Goal: Task Accomplishment & Management: Manage account settings

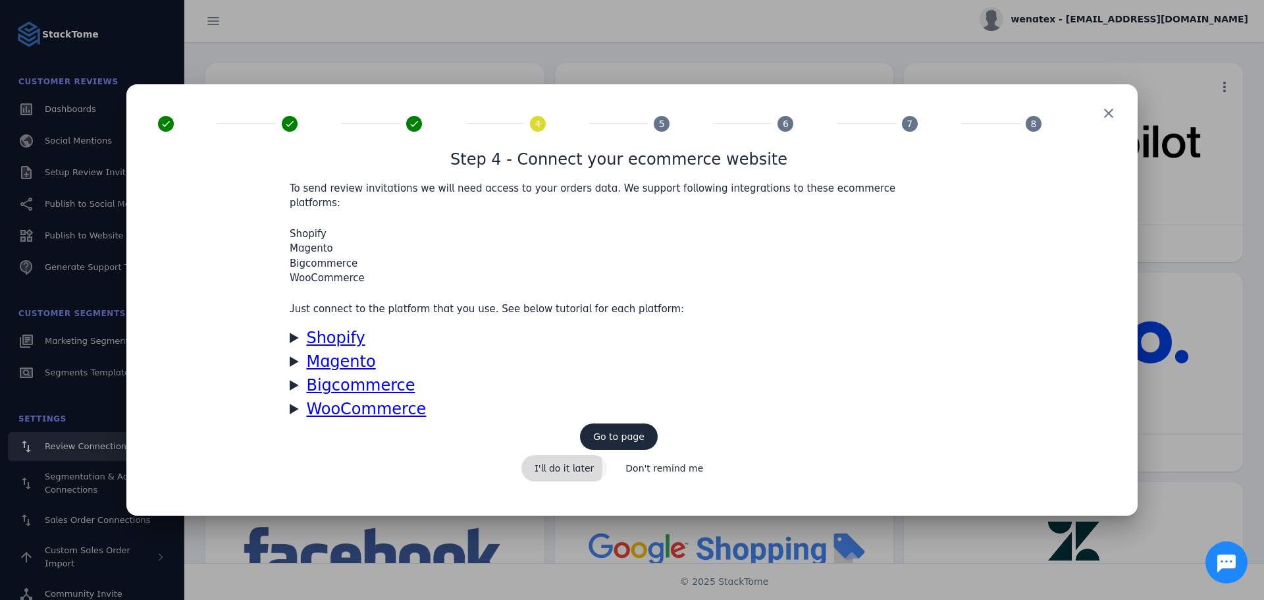
click at [561, 464] on span "I'll do it later" at bounding box center [565, 468] width 60 height 9
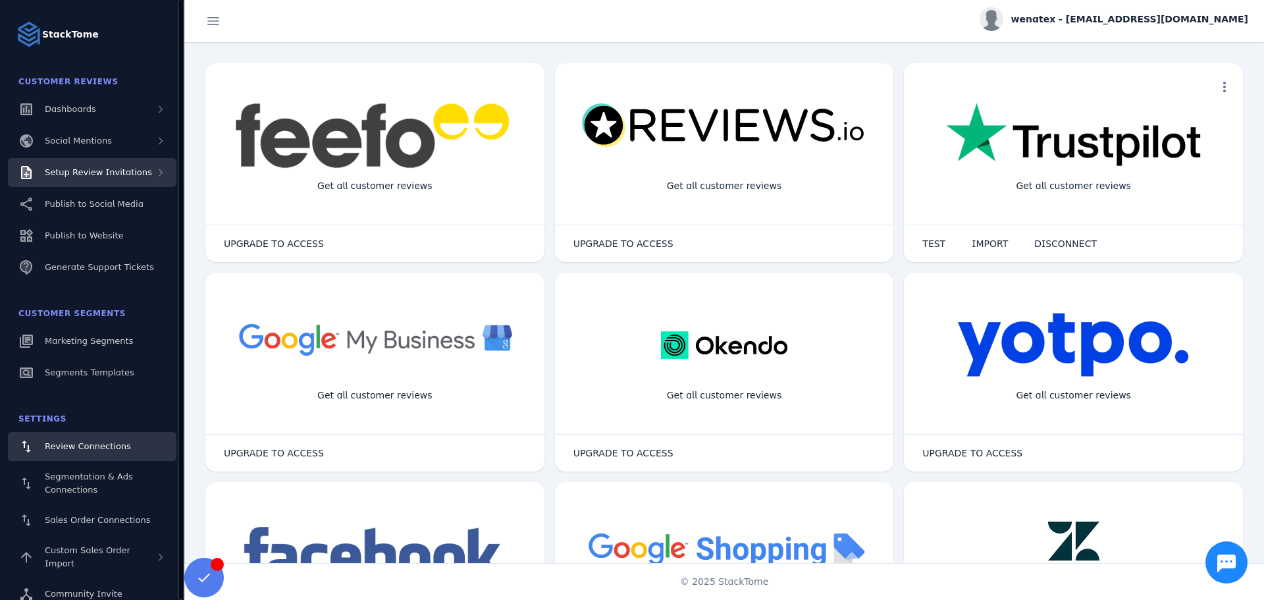
click at [90, 173] on span "Setup Review Invitations" at bounding box center [98, 172] width 107 height 10
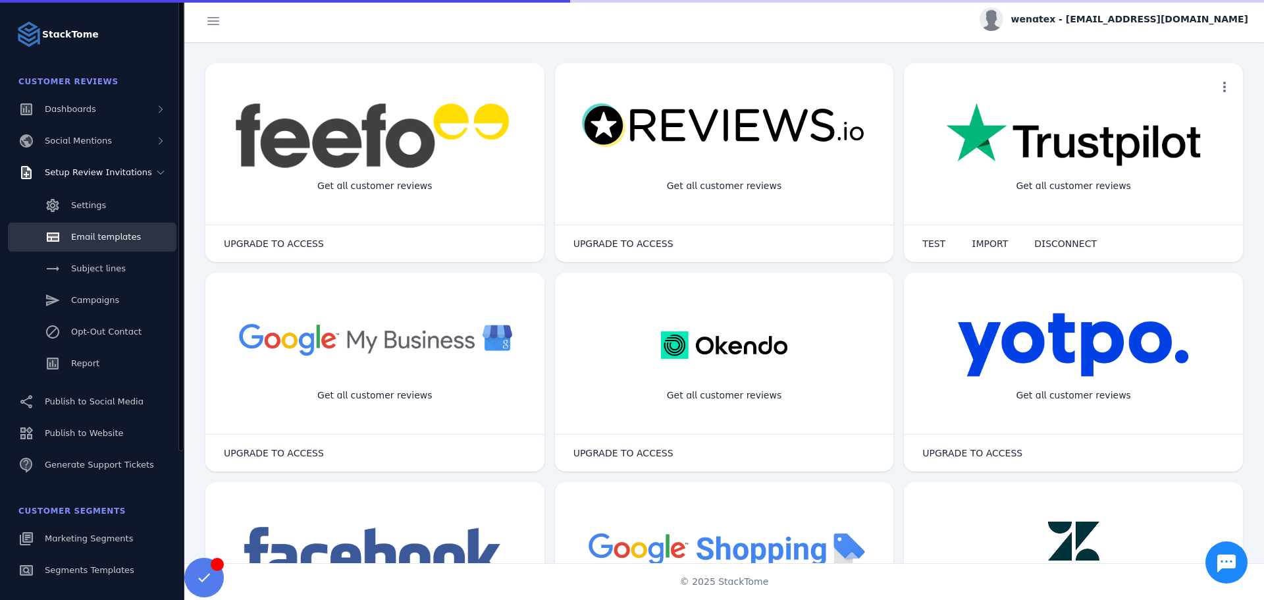
click at [97, 230] on div "Email templates" at bounding box center [106, 236] width 70 height 13
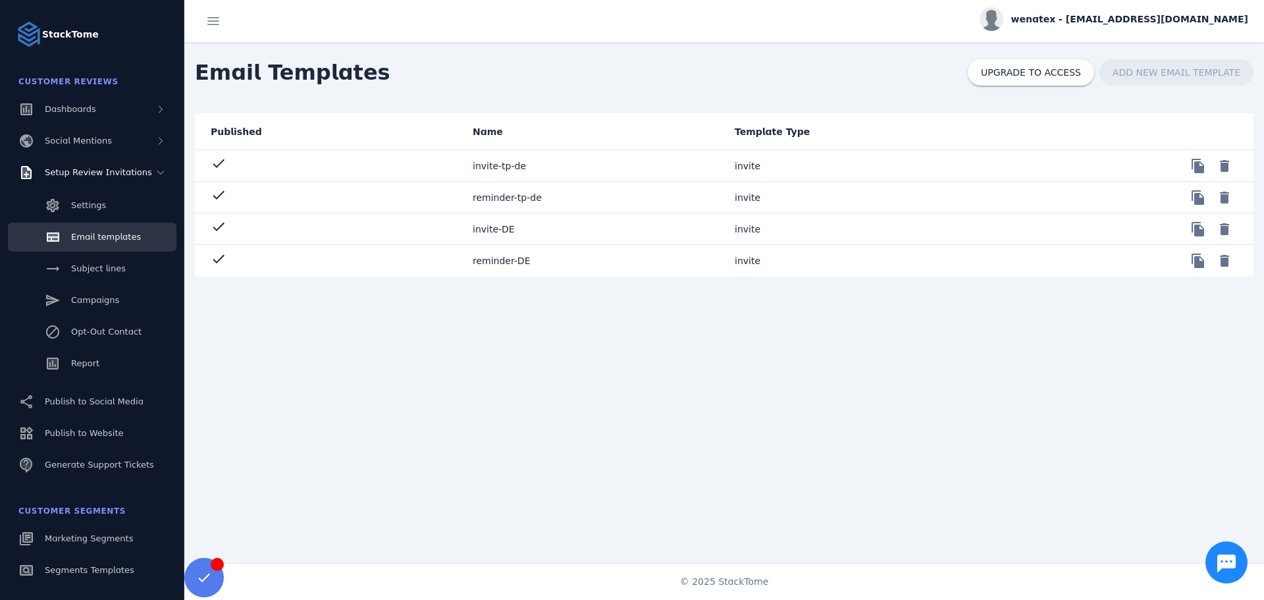
click at [485, 228] on mat-cell "invite-DE" at bounding box center [593, 229] width 262 height 32
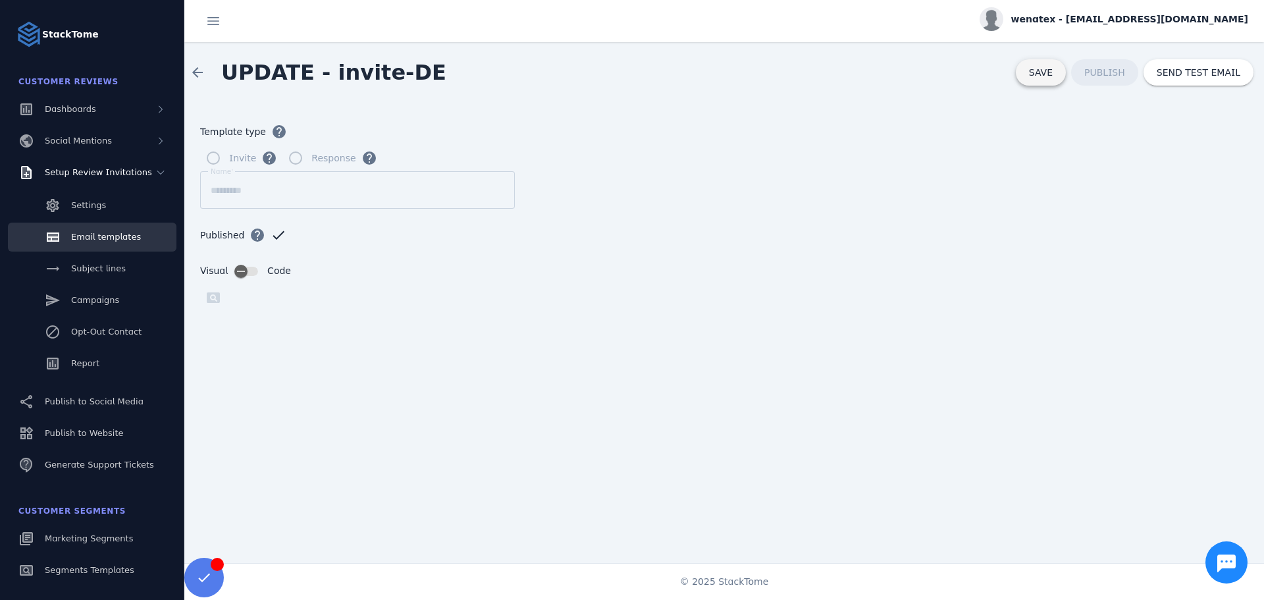
drag, startPoint x: 1049, startPoint y: 65, endPoint x: 1029, endPoint y: 72, distance: 20.8
click at [1049, 65] on span at bounding box center [1041, 73] width 50 height 32
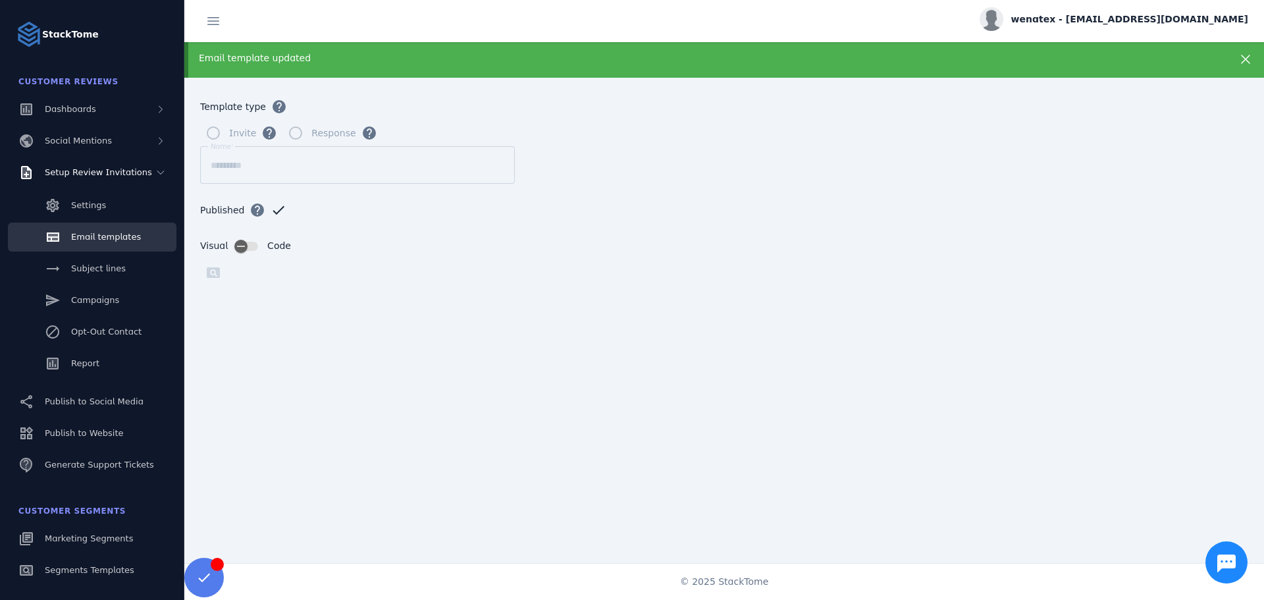
scroll to position [118, 0]
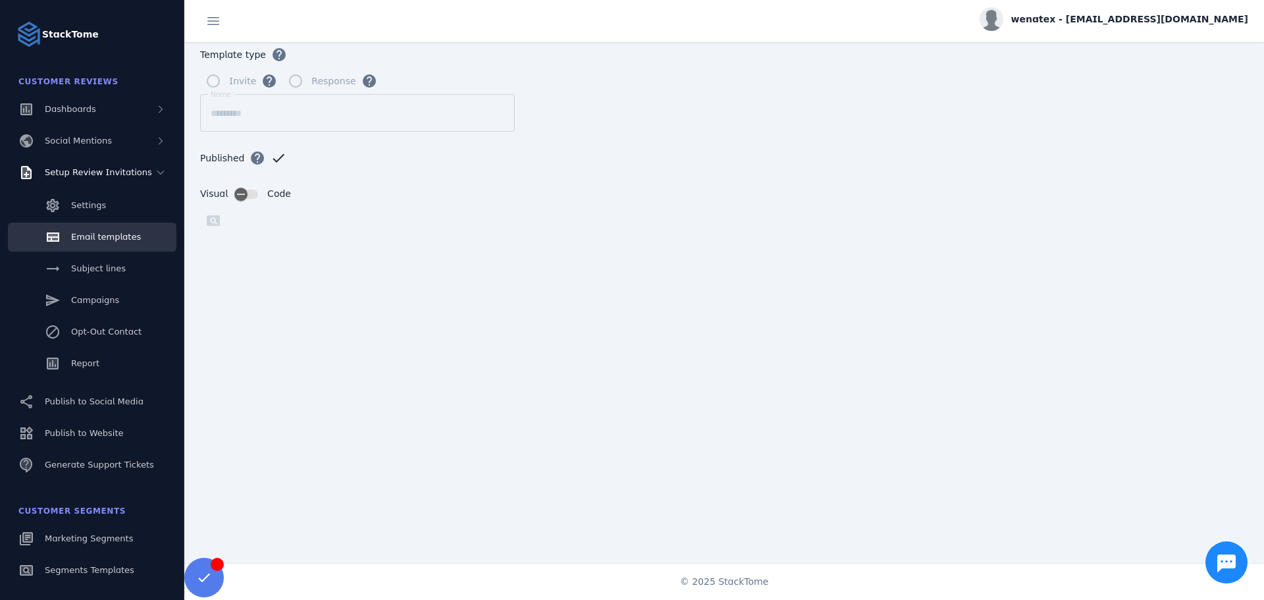
click at [825, 187] on div "Visual Code" at bounding box center [724, 194] width 1048 height 14
click at [91, 227] on link "Email templates" at bounding box center [92, 237] width 169 height 29
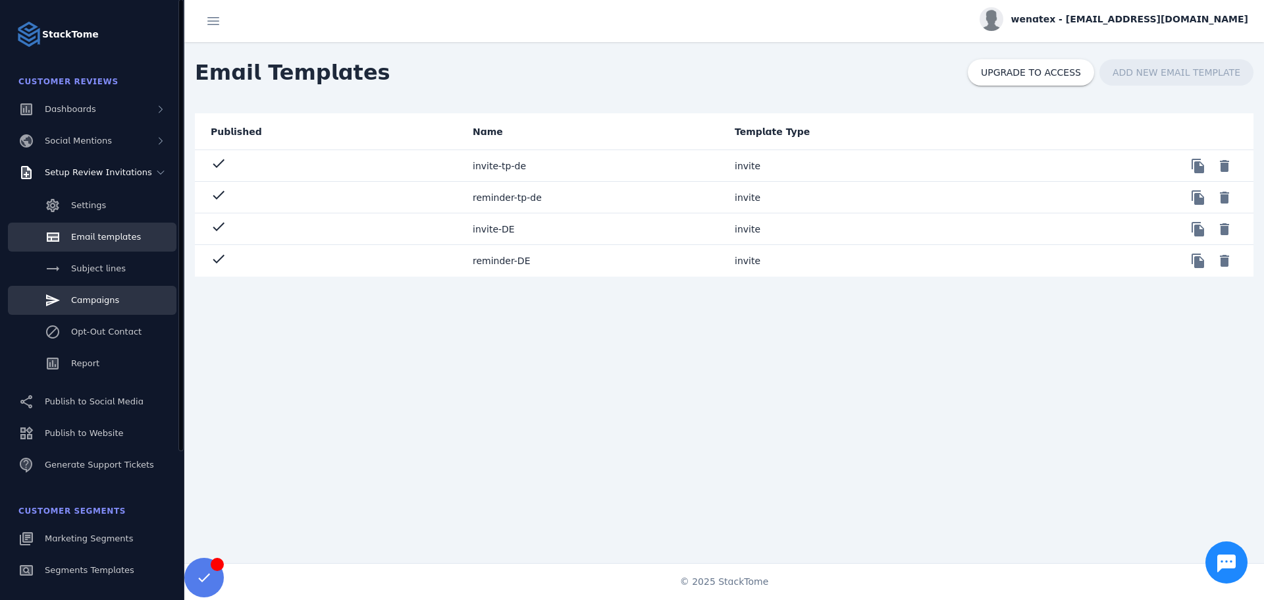
click at [134, 306] on link "Campaigns" at bounding box center [92, 300] width 169 height 29
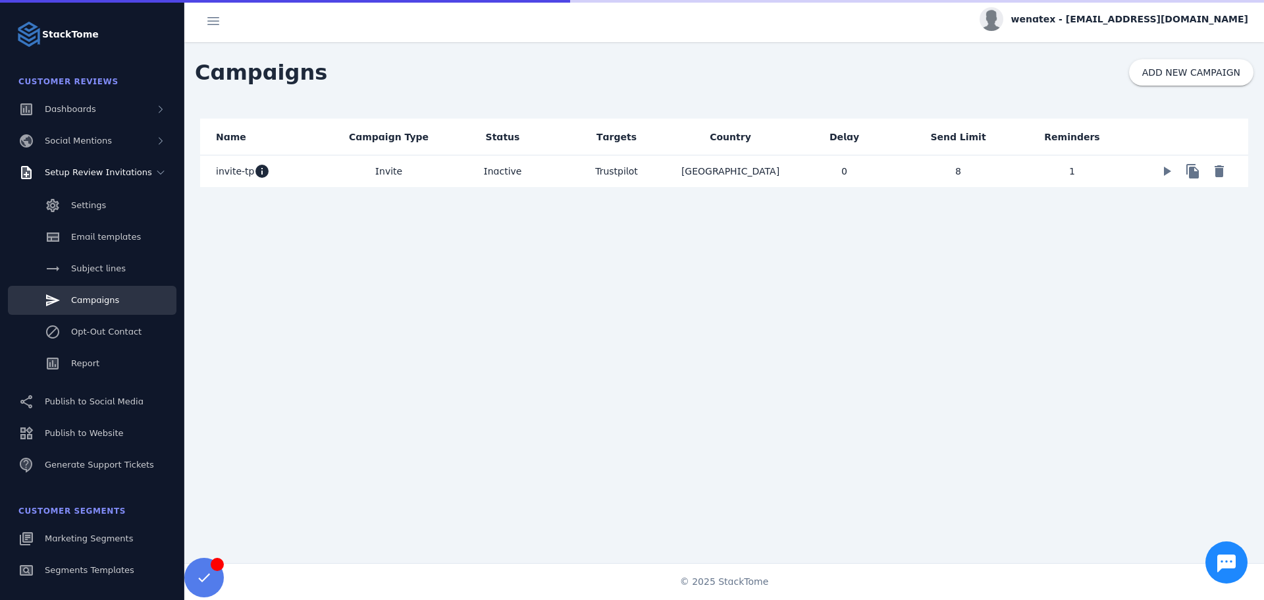
click at [500, 171] on mat-cell "Inactive" at bounding box center [503, 171] width 114 height 32
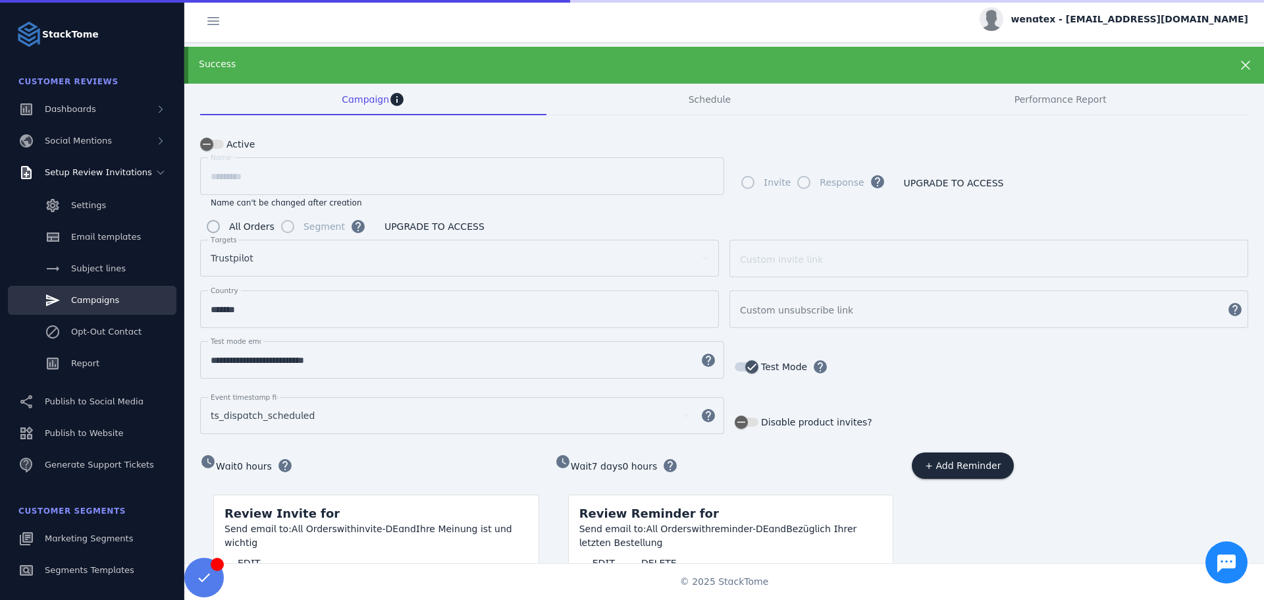
scroll to position [97, 0]
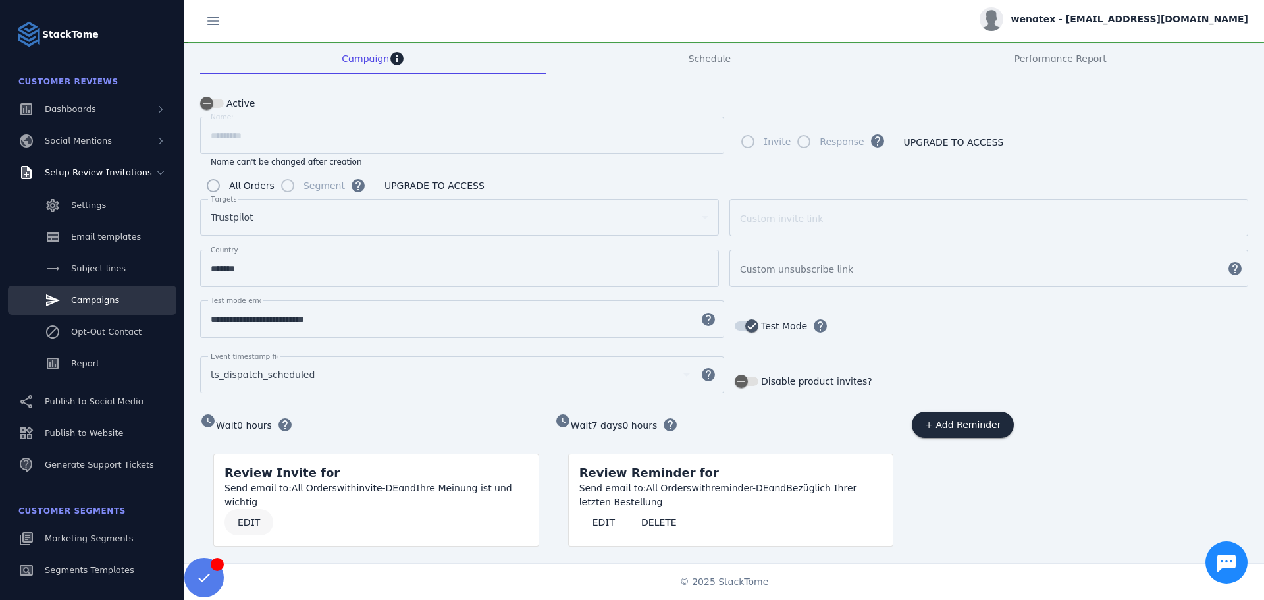
click at [250, 518] on span "EDIT" at bounding box center [249, 522] width 22 height 9
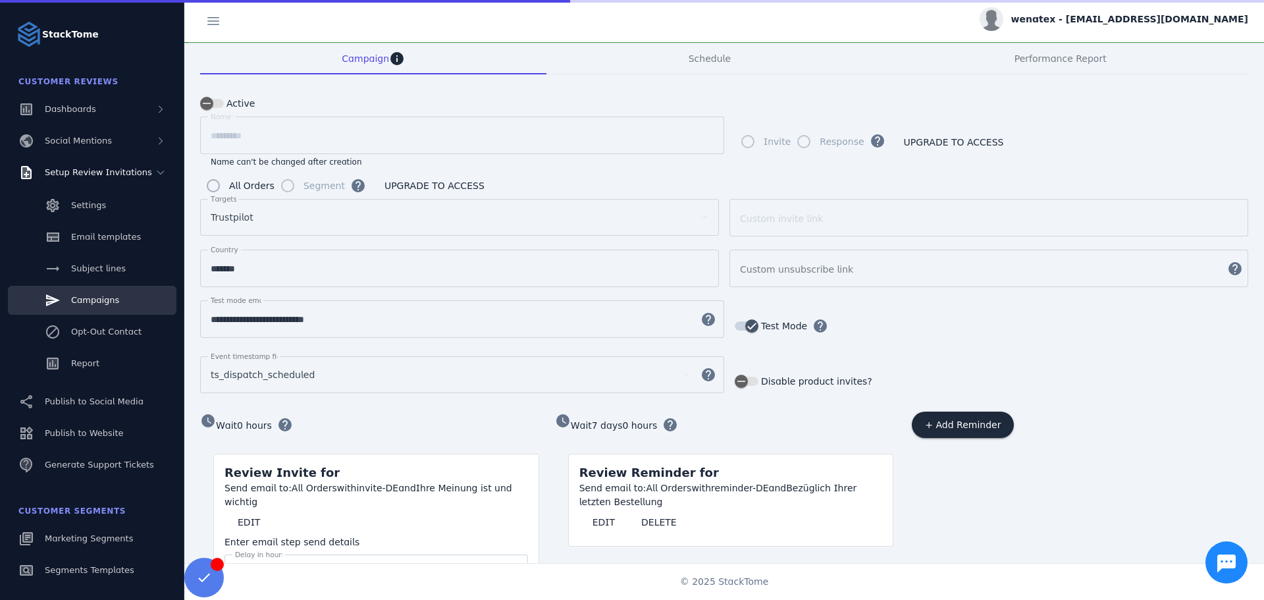
scroll to position [417, 0]
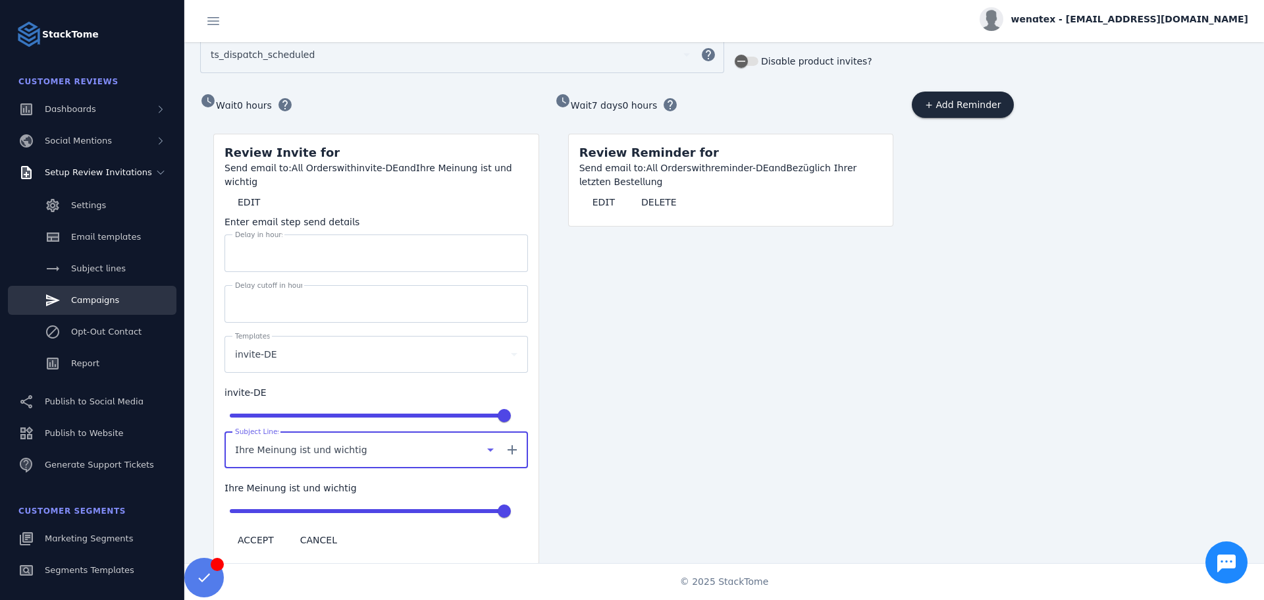
click at [315, 442] on span "Ihre Meinung ist und wichtig" at bounding box center [301, 450] width 132 height 16
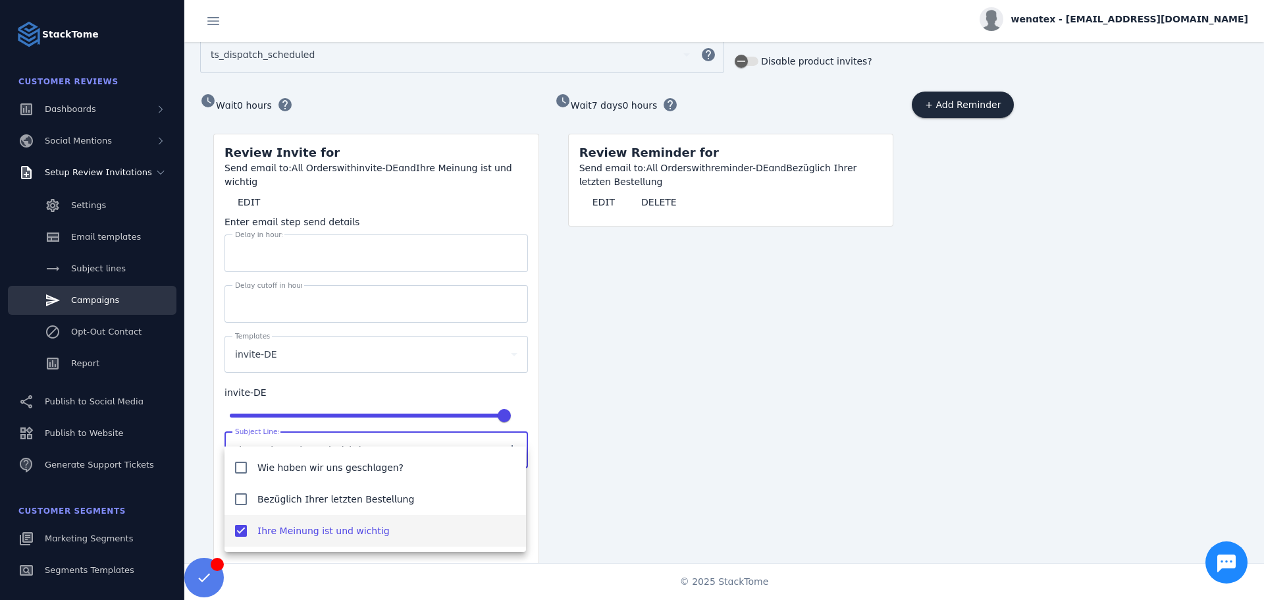
click at [310, 433] on div at bounding box center [632, 300] width 1264 height 600
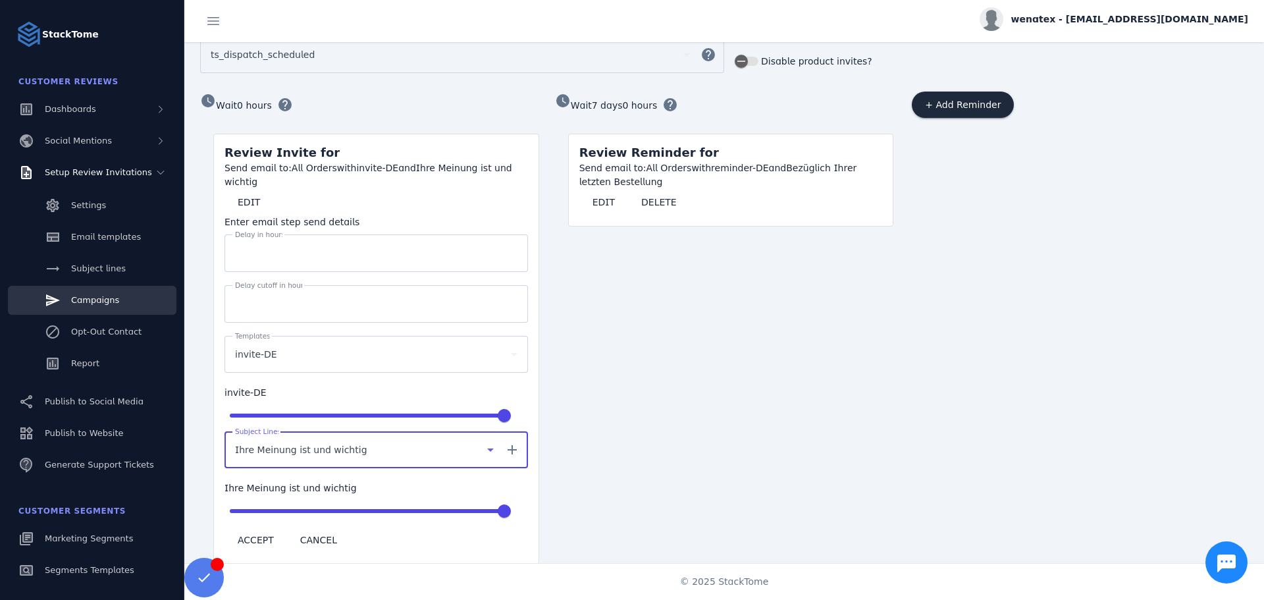
click at [317, 442] on span "Ihre Meinung ist und wichtig" at bounding box center [301, 450] width 132 height 16
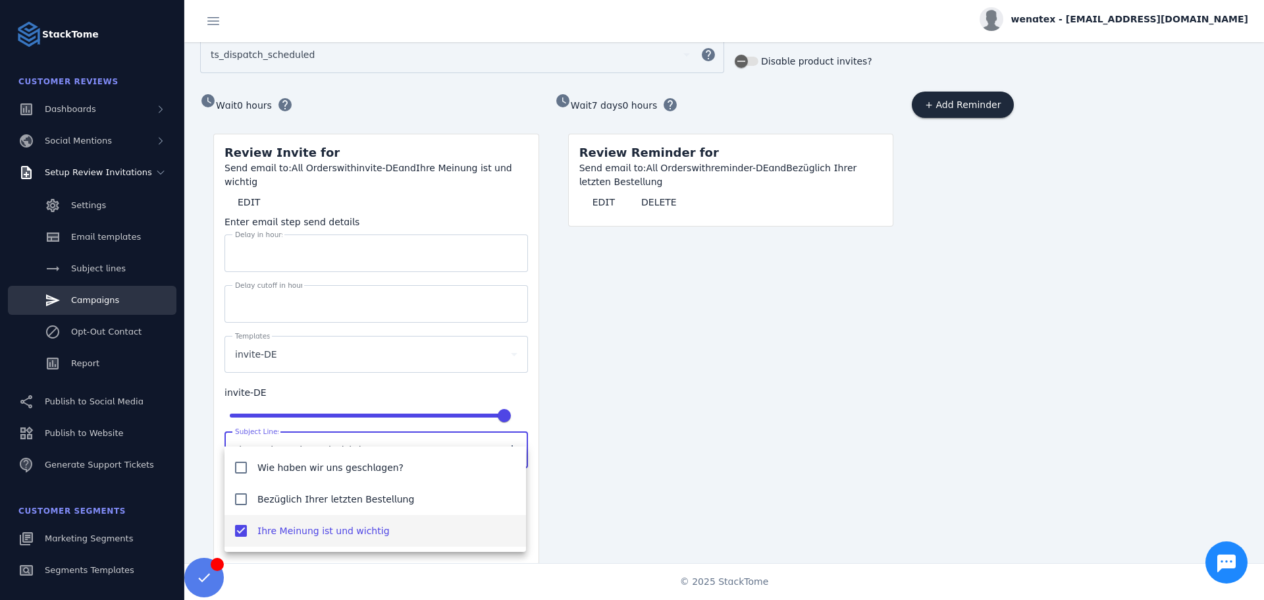
click at [321, 426] on div at bounding box center [632, 300] width 1264 height 600
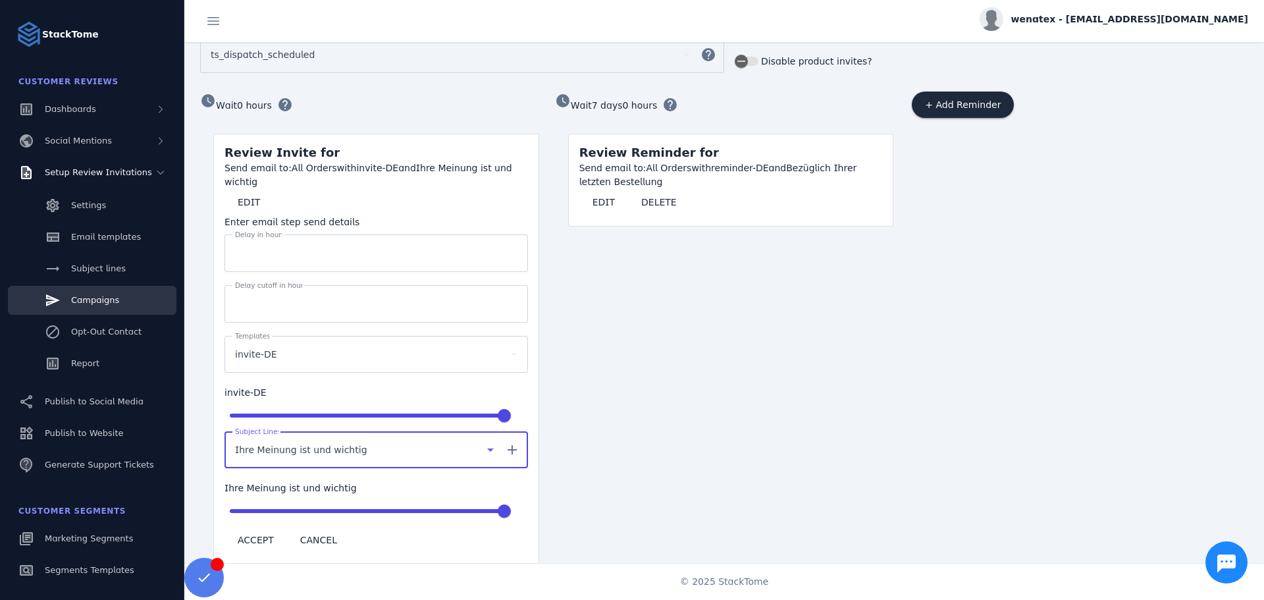
click at [318, 442] on span "Ihre Meinung ist und wichtig" at bounding box center [301, 450] width 132 height 16
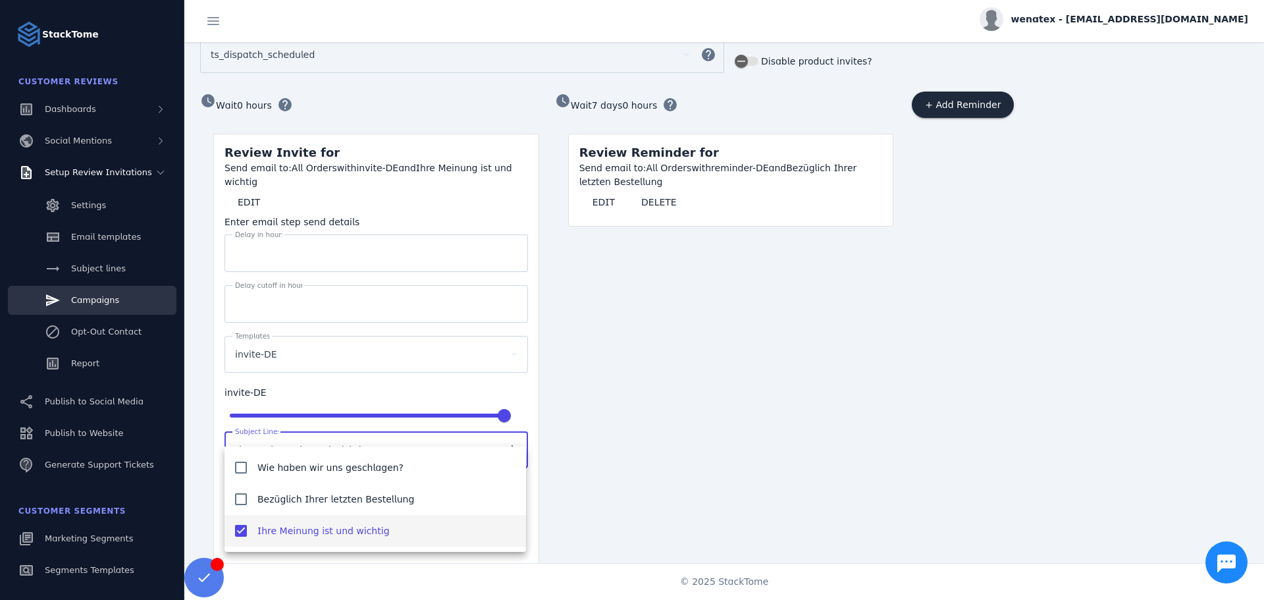
click at [514, 429] on div at bounding box center [632, 300] width 1264 height 600
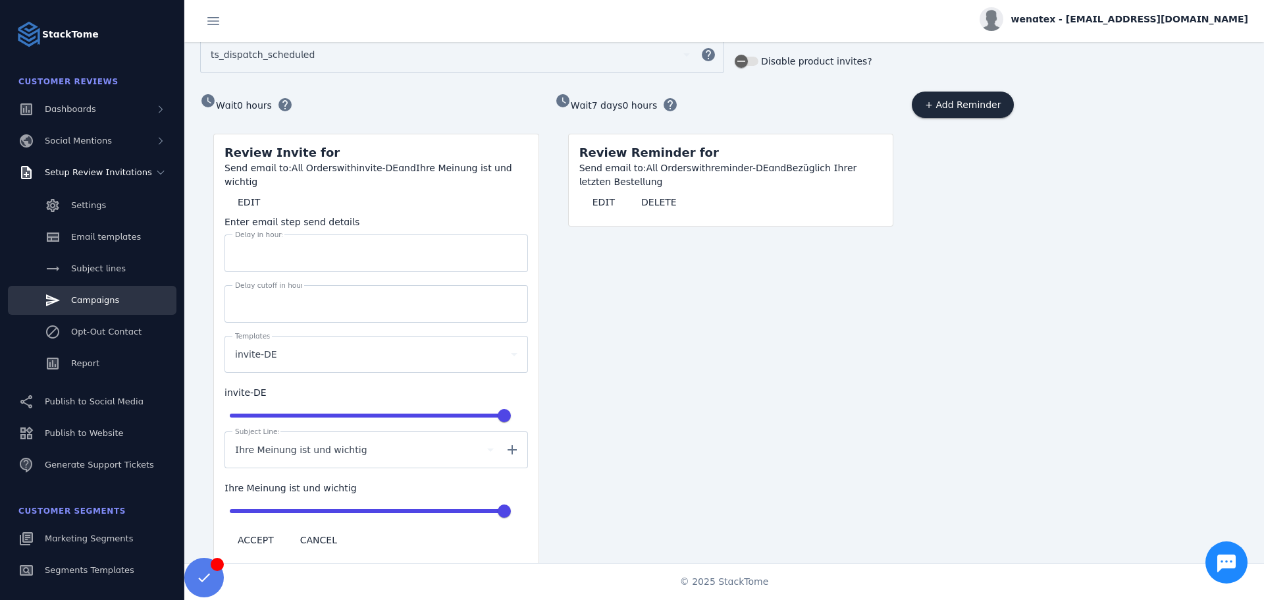
click at [510, 442] on mat-icon "add" at bounding box center [512, 450] width 32 height 16
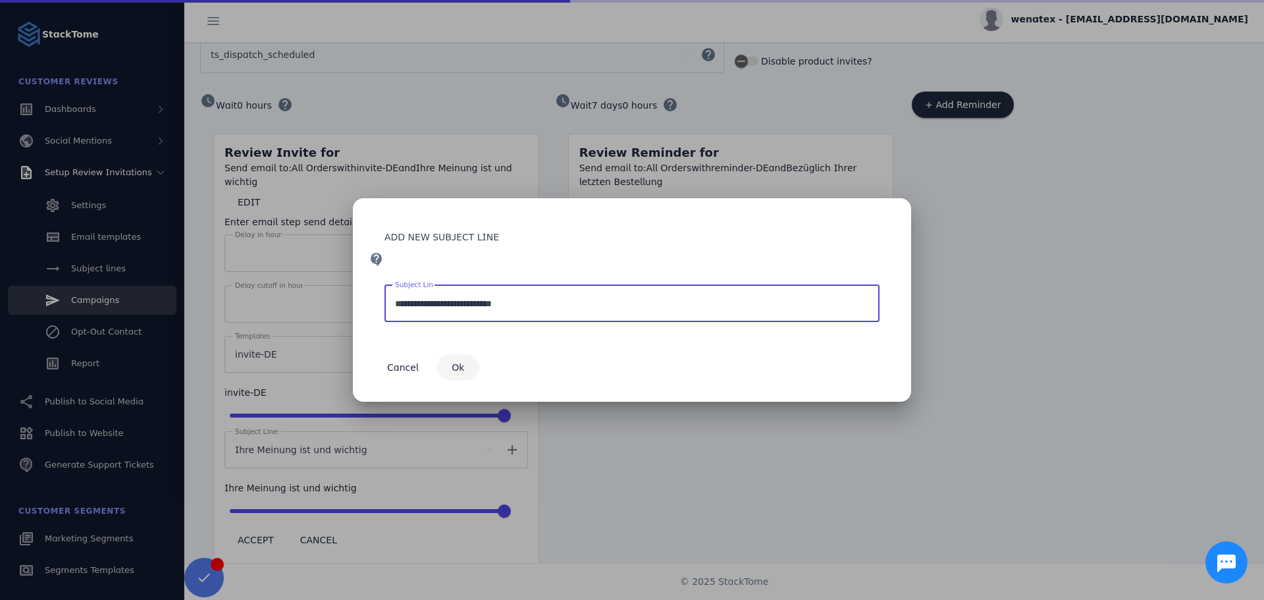
type input "**********"
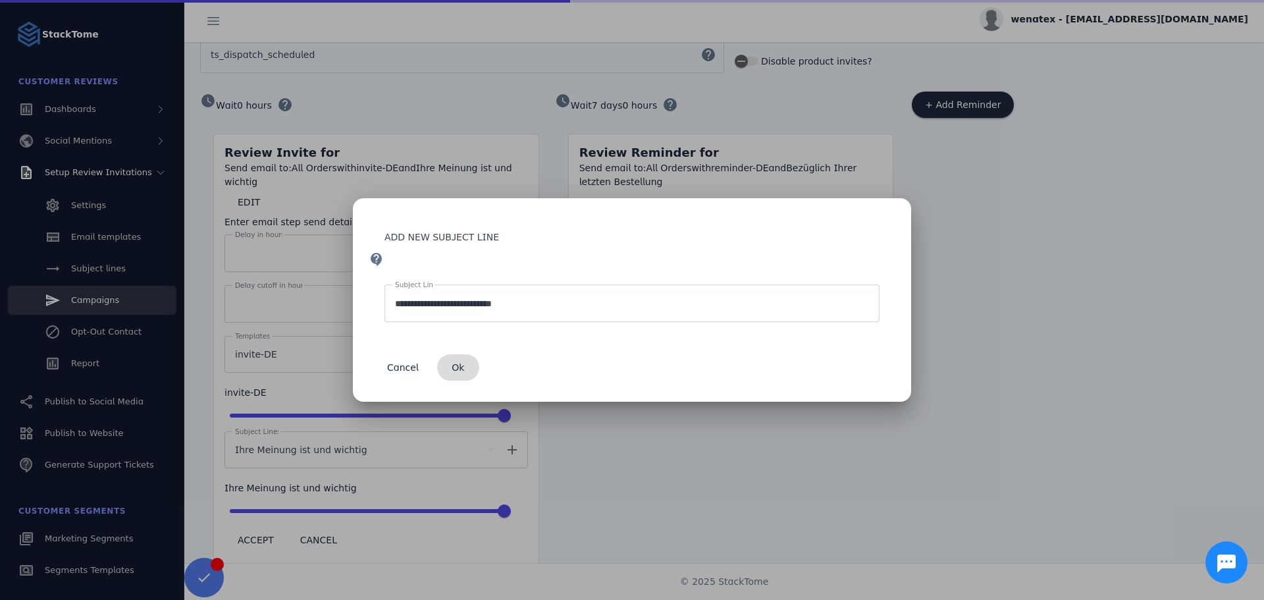
click at [456, 367] on span "Ok" at bounding box center [458, 367] width 13 height 9
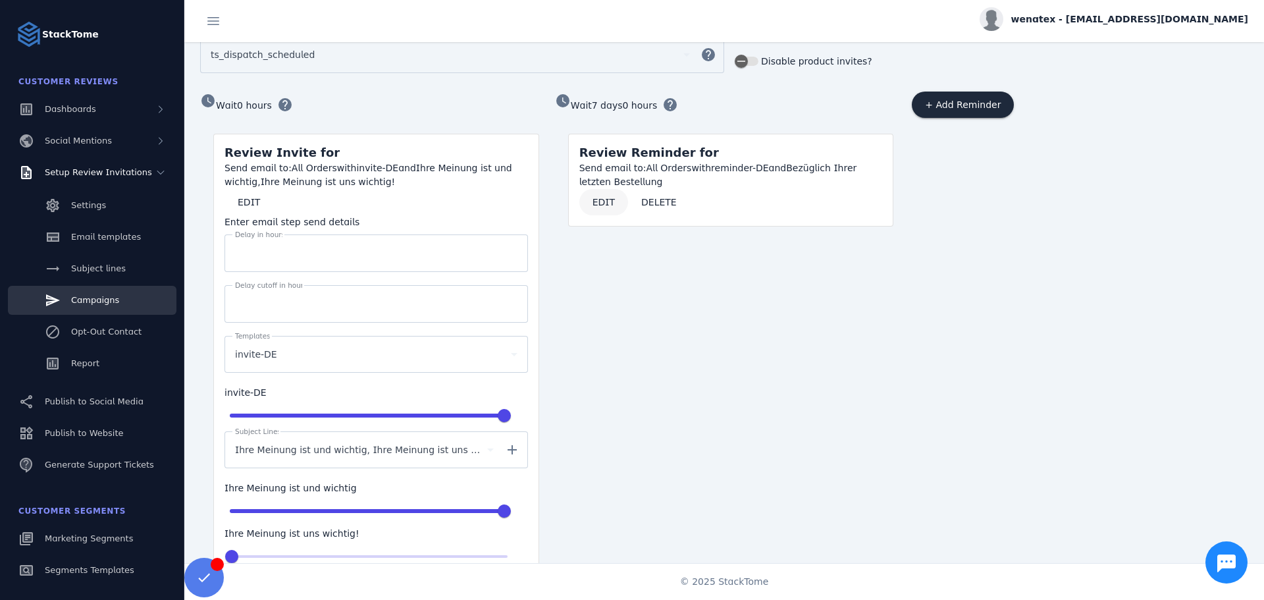
click at [603, 204] on span at bounding box center [603, 202] width 49 height 32
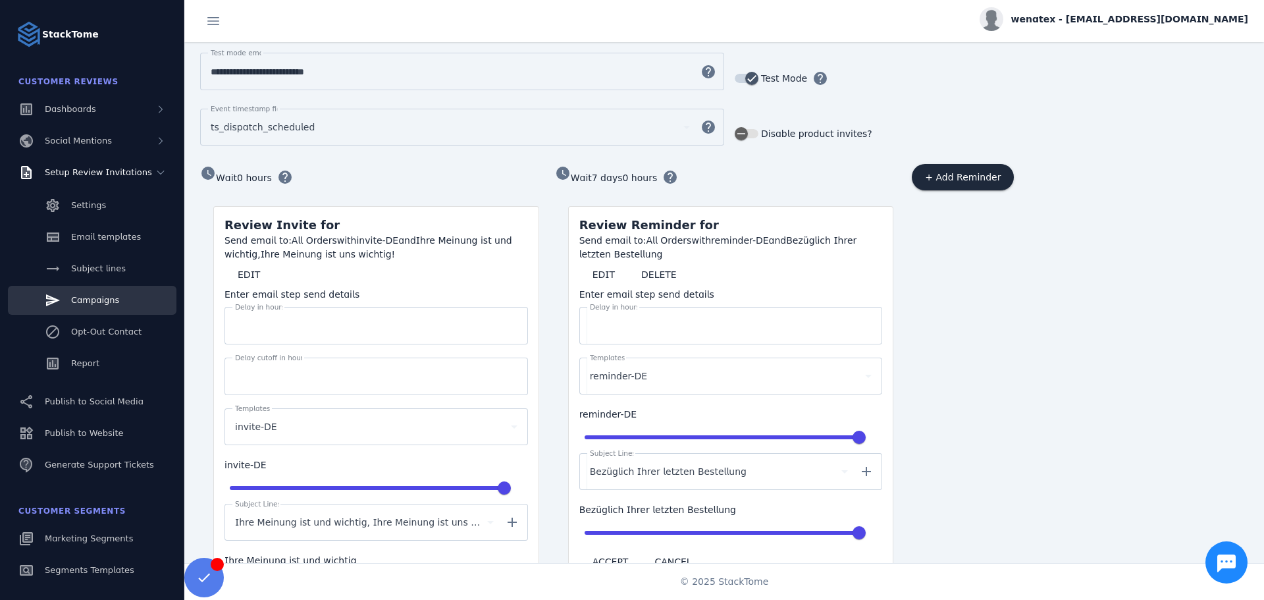
scroll to position [410, 0]
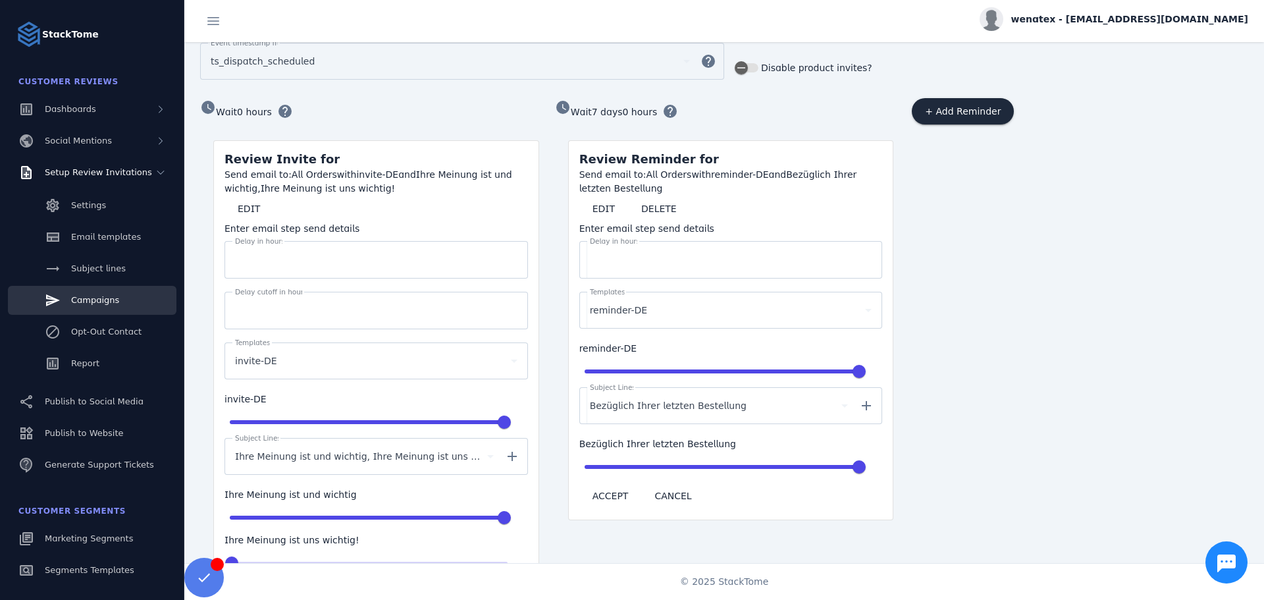
click at [866, 398] on mat-icon "add" at bounding box center [867, 406] width 32 height 16
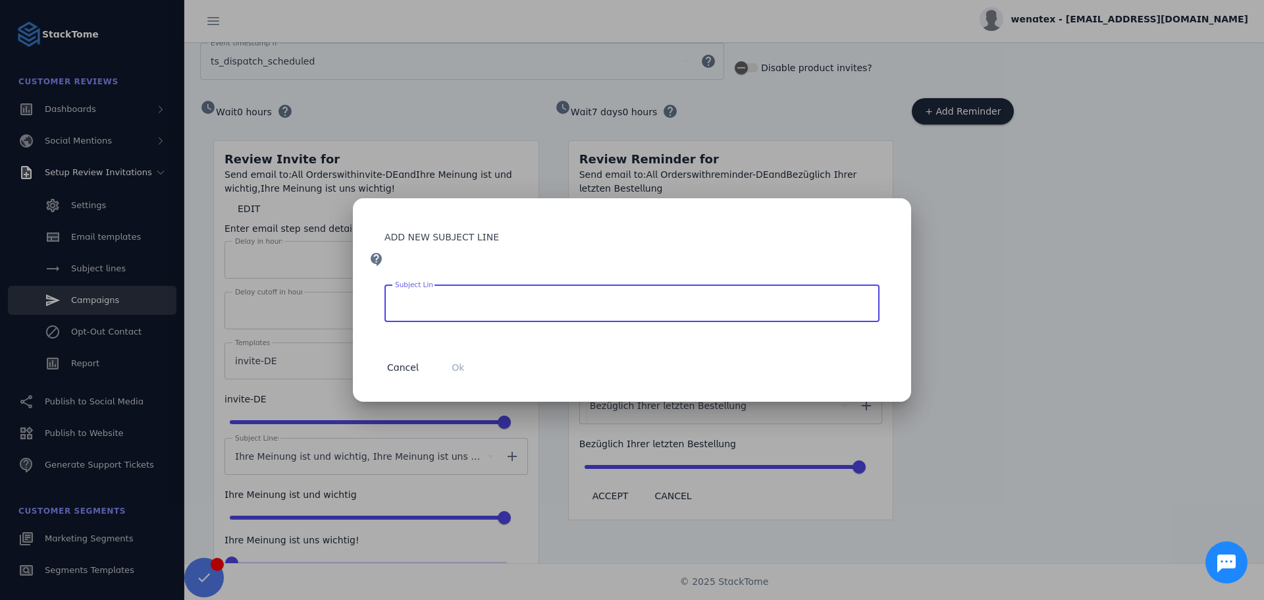
click at [866, 396] on div "ADD NEW SUBJECT LINE contact_support Subject Line Cancel Ok" at bounding box center [632, 299] width 558 height 203
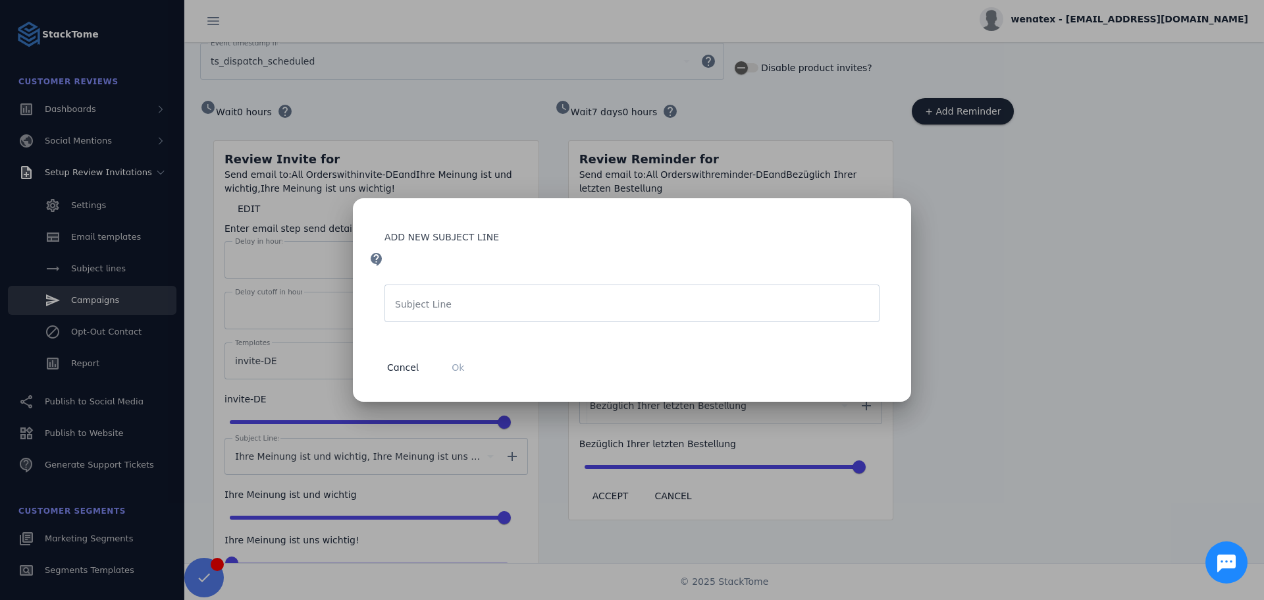
click at [993, 363] on div at bounding box center [632, 300] width 1264 height 600
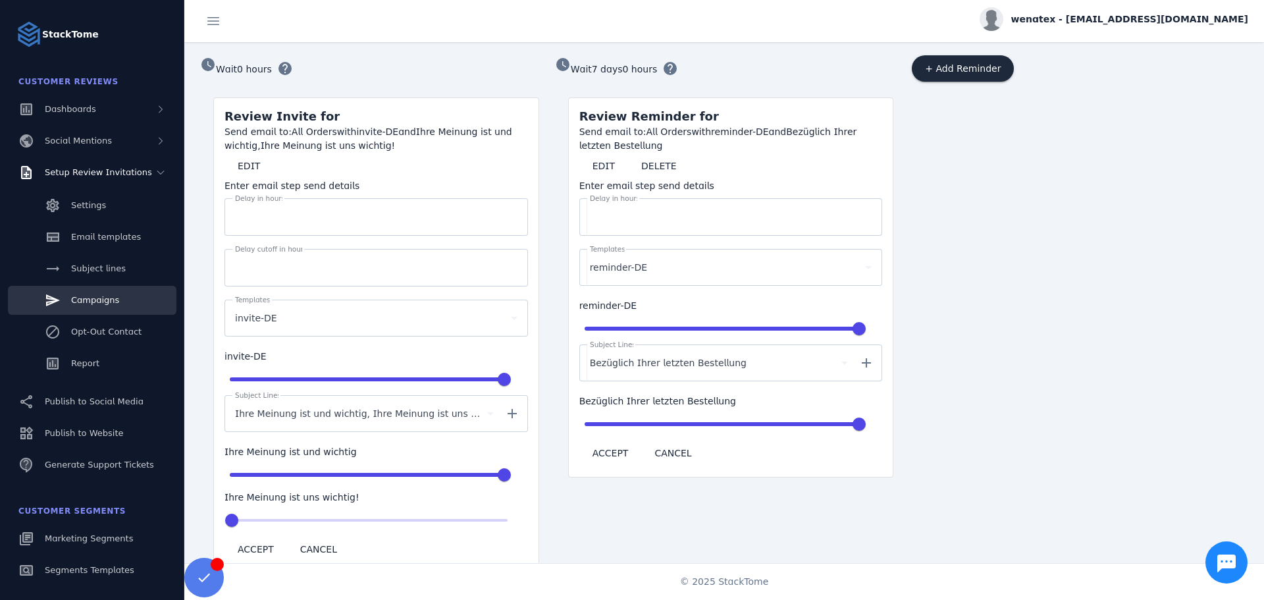
scroll to position [476, 0]
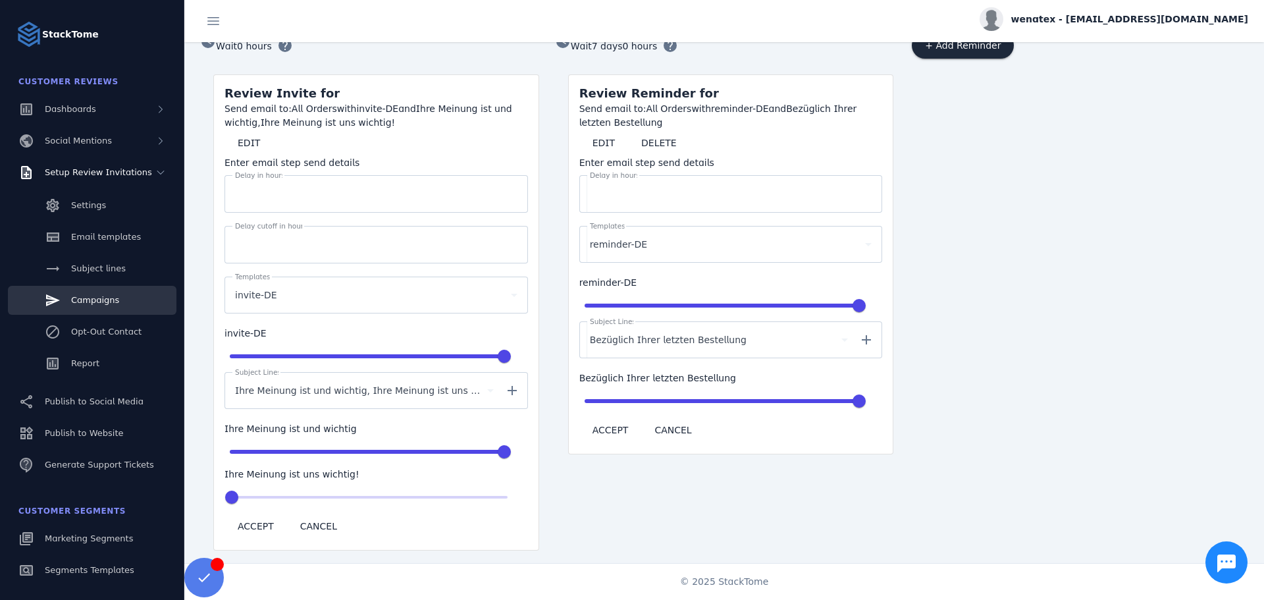
click at [506, 383] on mat-icon "add" at bounding box center [512, 391] width 32 height 16
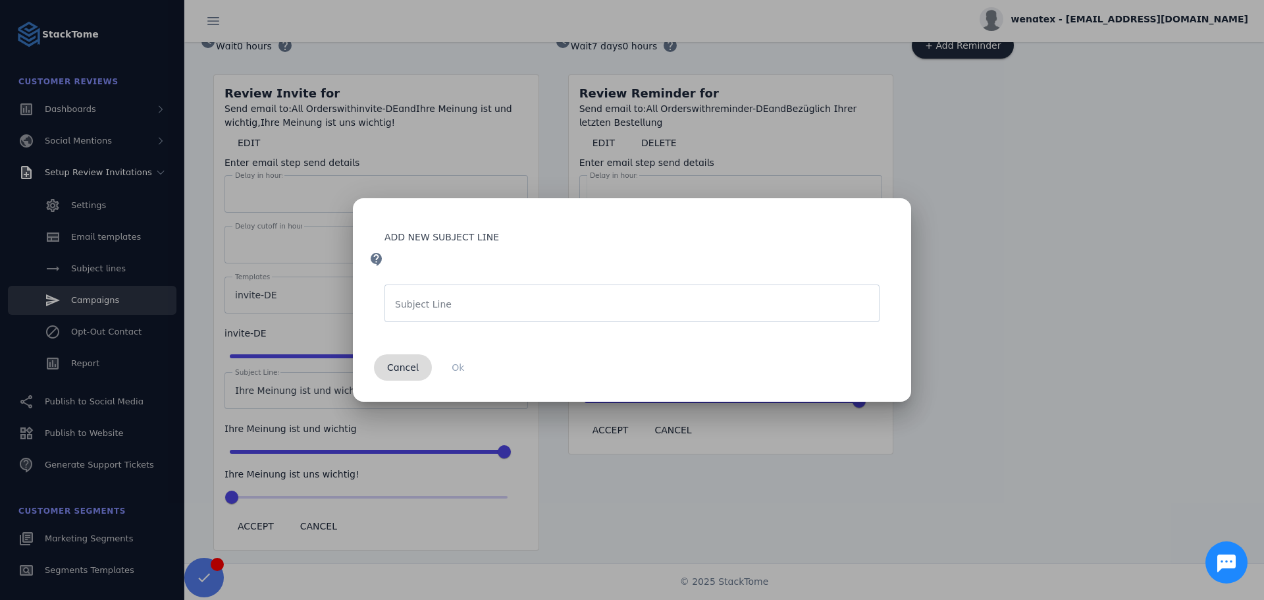
click at [405, 369] on span "Cancel" at bounding box center [403, 367] width 32 height 9
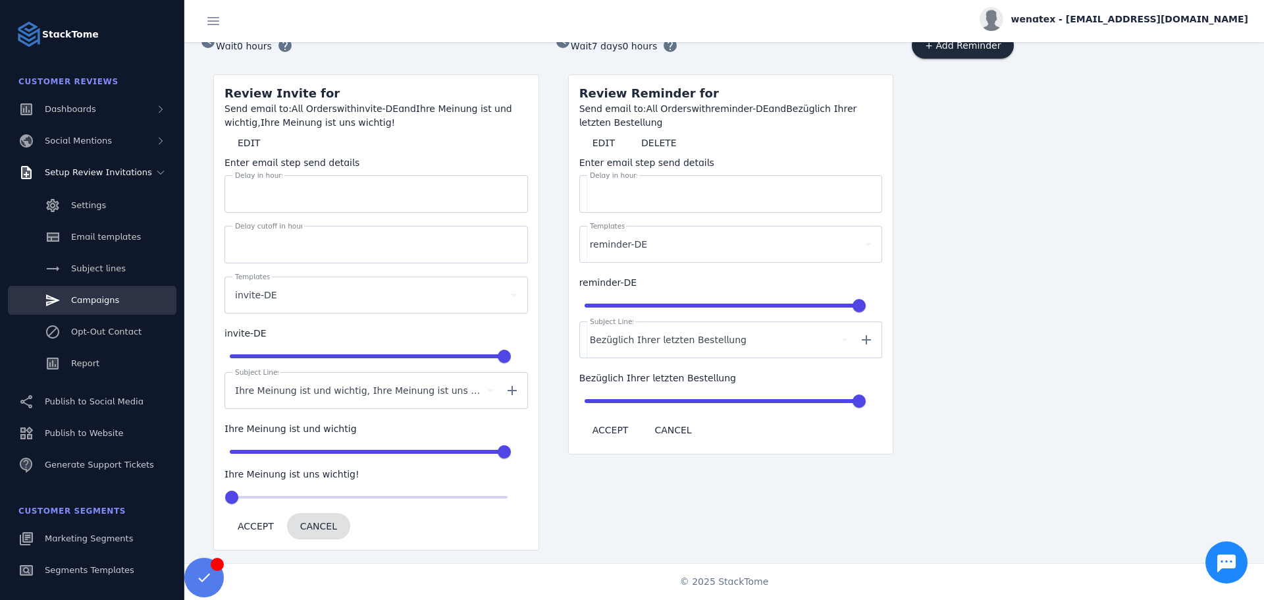
click at [328, 521] on span "CANCEL" at bounding box center [318, 525] width 37 height 9
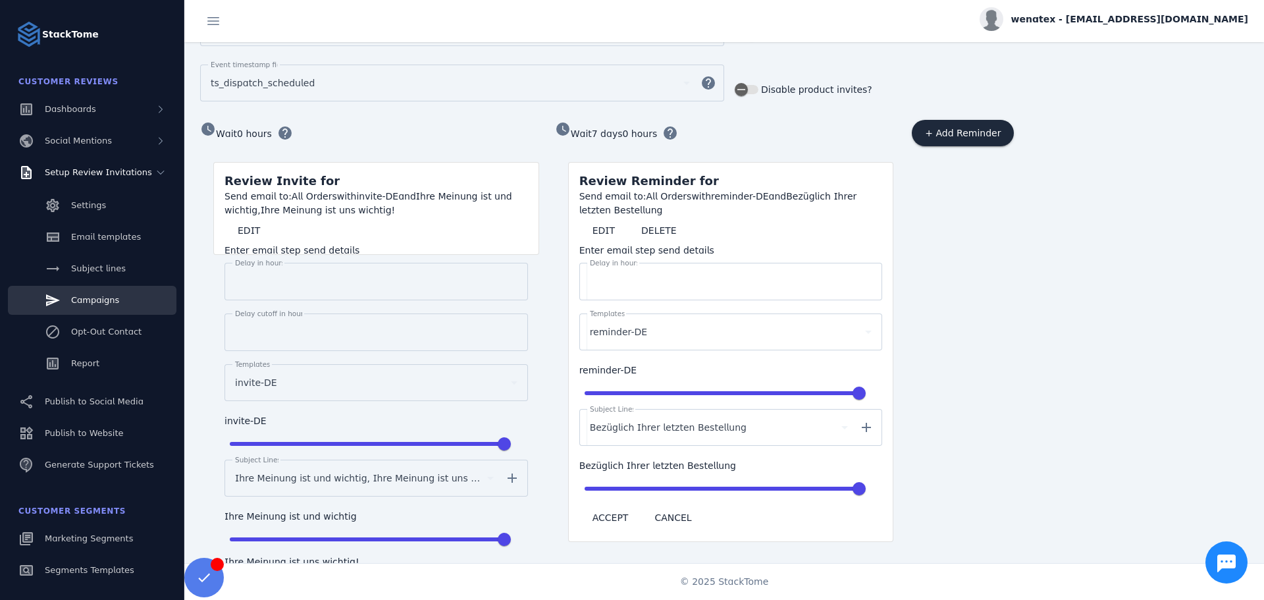
scroll to position [381, 0]
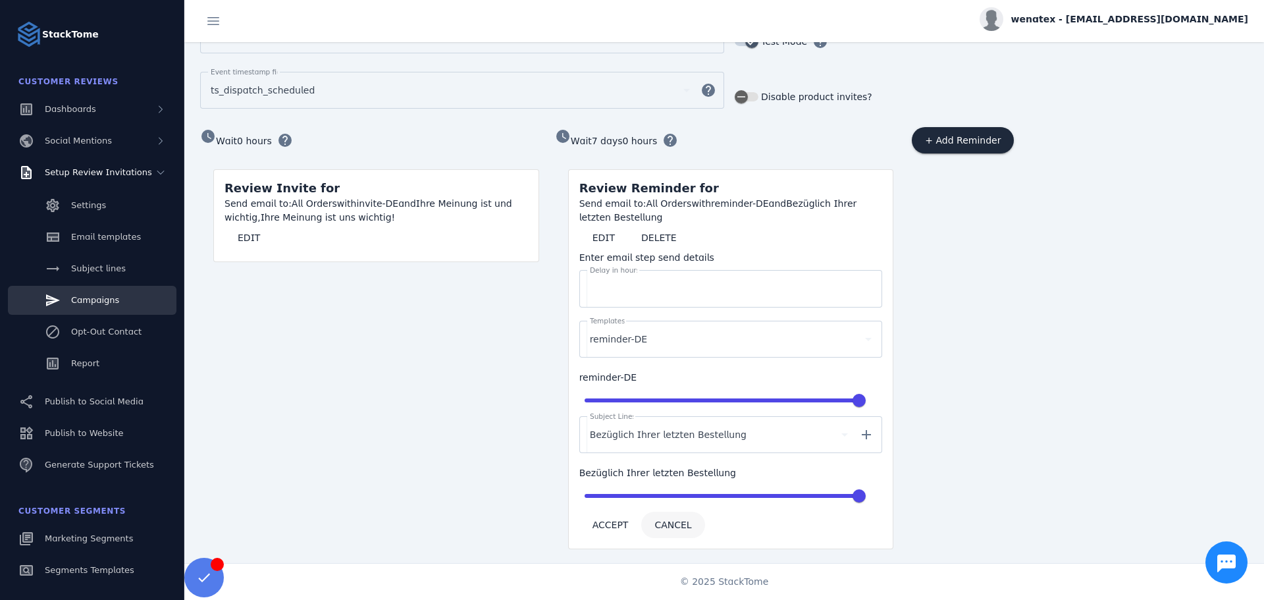
click at [679, 523] on button "CANCEL" at bounding box center [672, 525] width 63 height 26
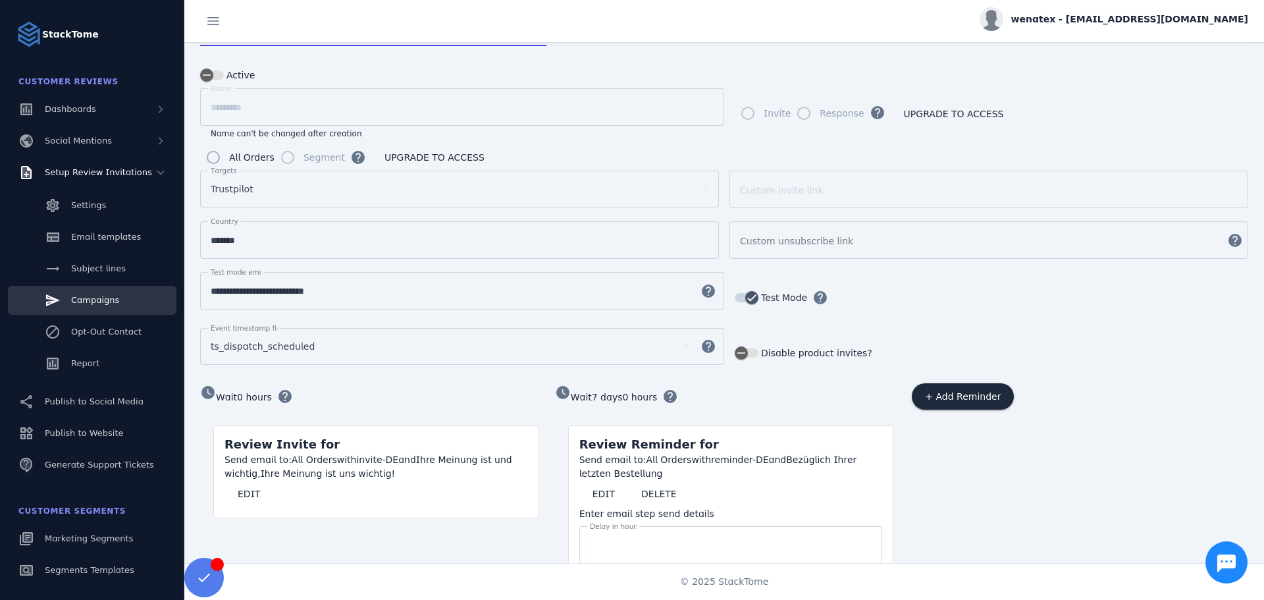
scroll to position [97, 0]
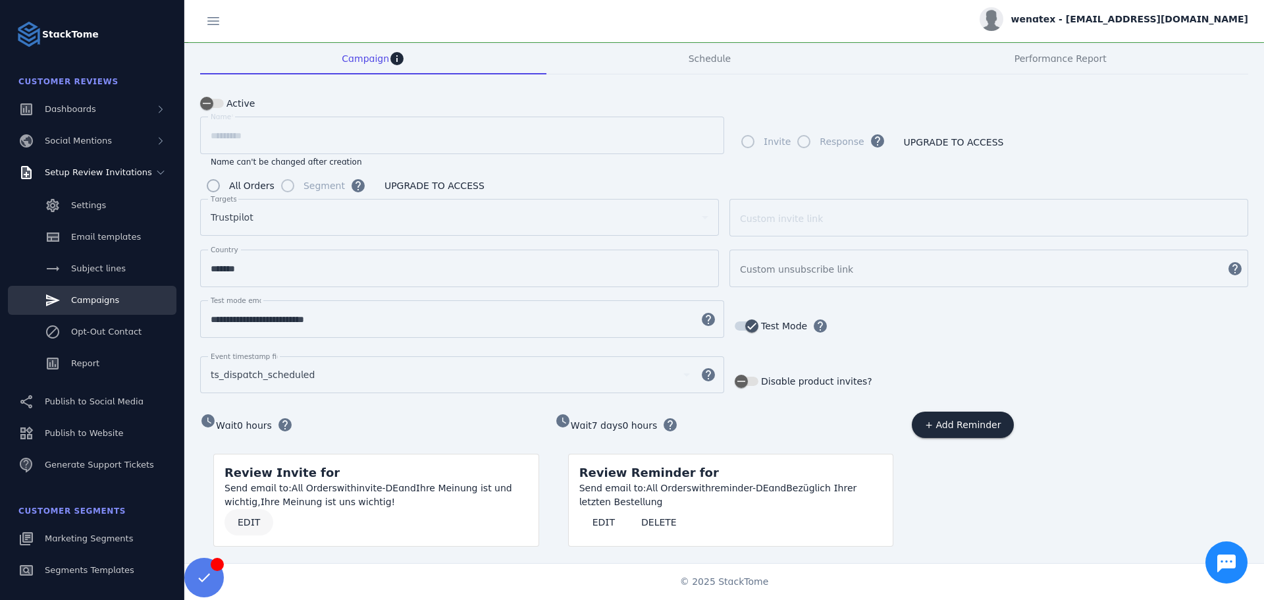
click at [250, 518] on span "EDIT" at bounding box center [249, 522] width 22 height 9
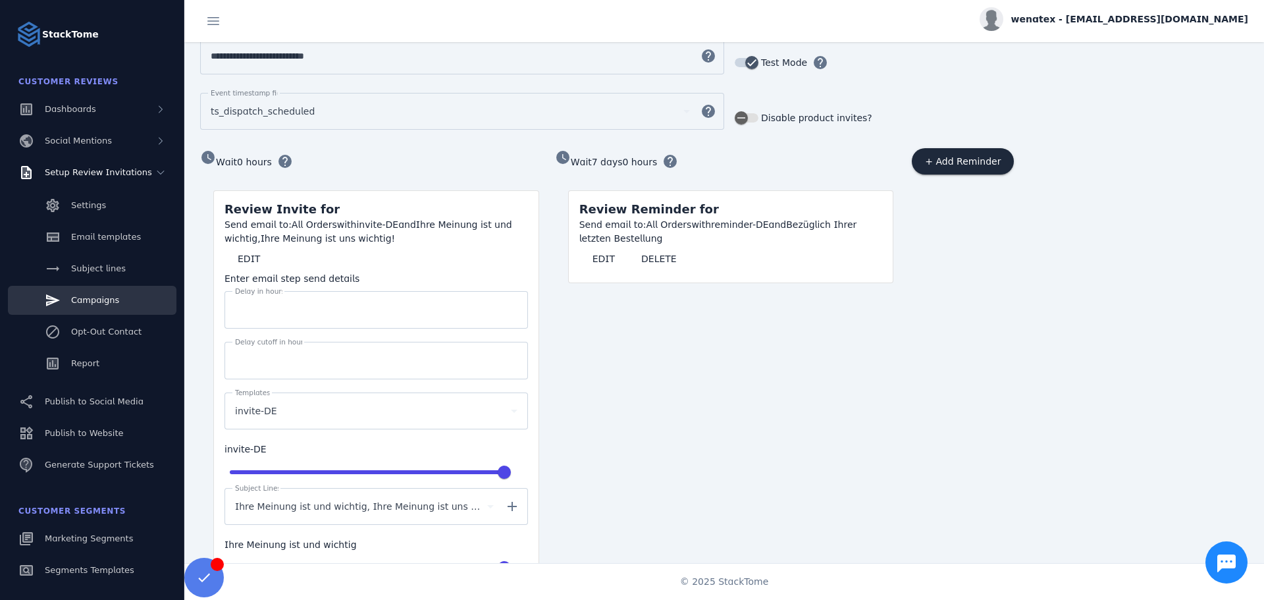
scroll to position [476, 0]
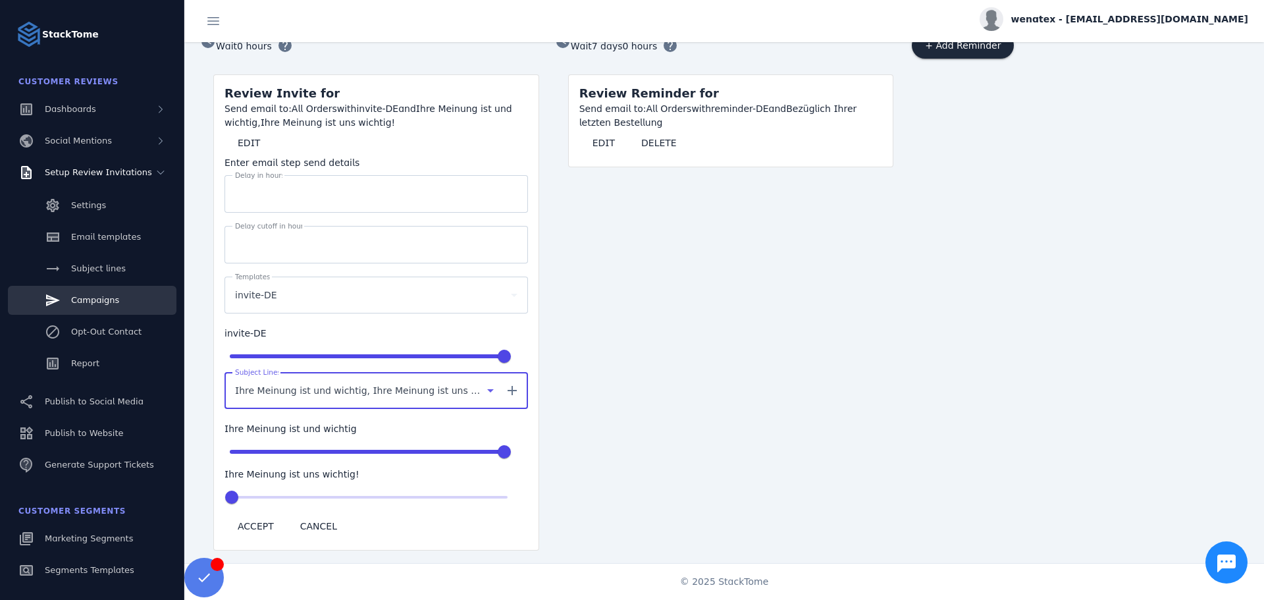
click at [459, 383] on span "Ihre Meinung ist und wichtig, Ihre Meinung ist uns wichtig!" at bounding box center [358, 391] width 247 height 16
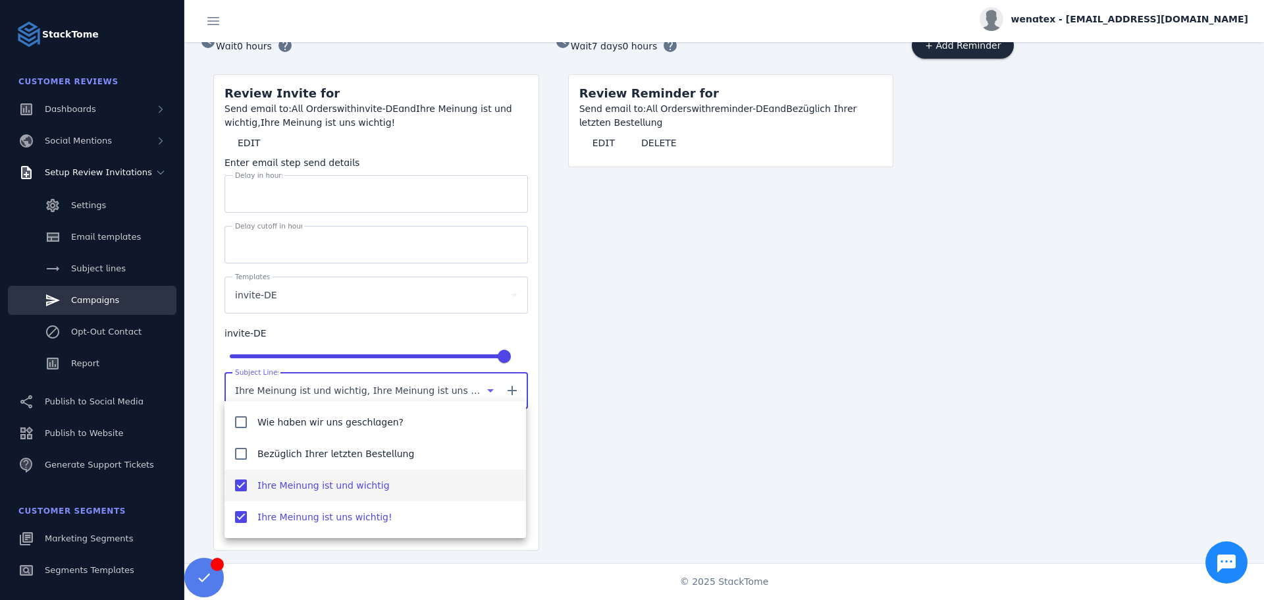
click at [236, 487] on mat-pseudo-checkbox at bounding box center [241, 485] width 12 height 12
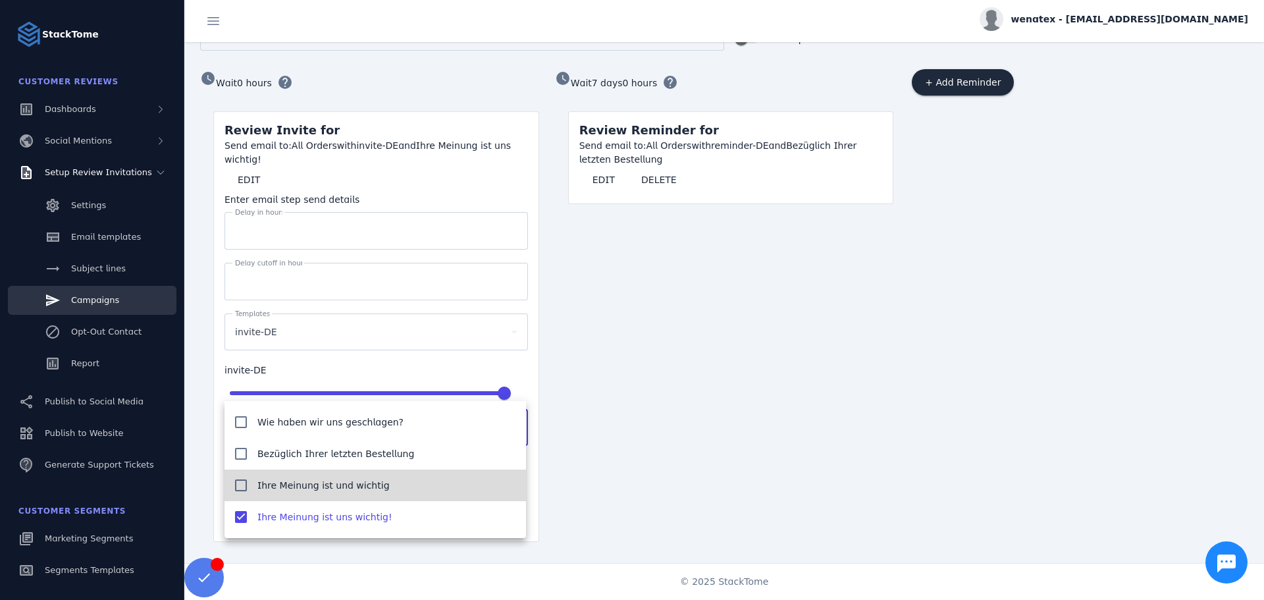
scroll to position [417, 0]
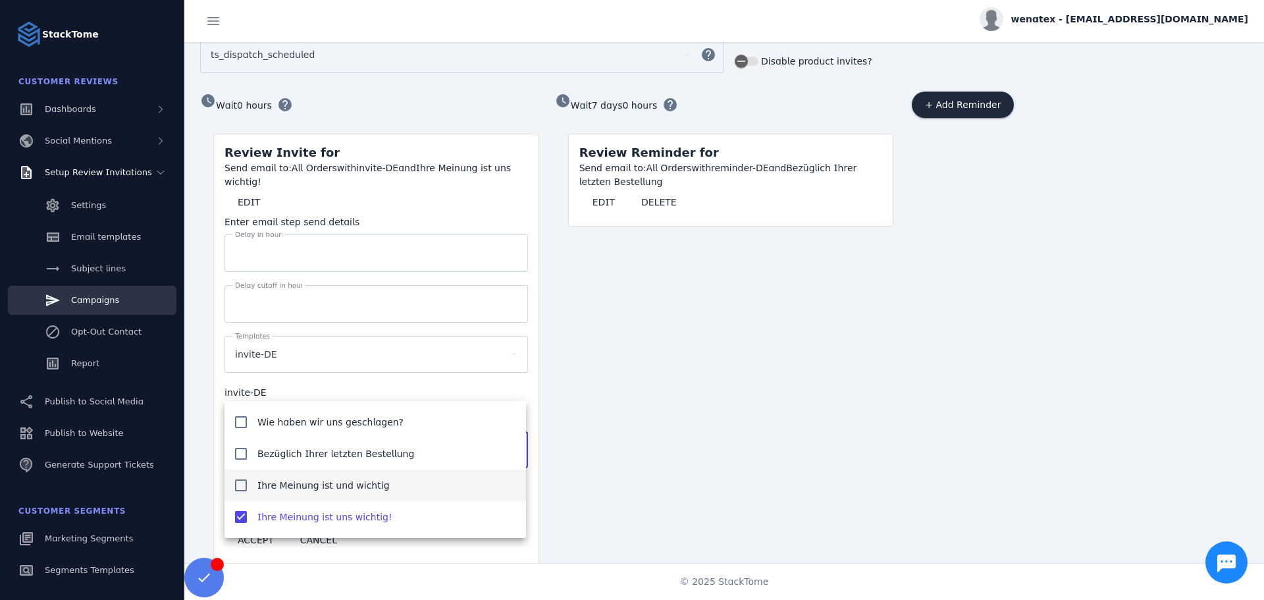
click at [556, 403] on div at bounding box center [632, 300] width 1264 height 600
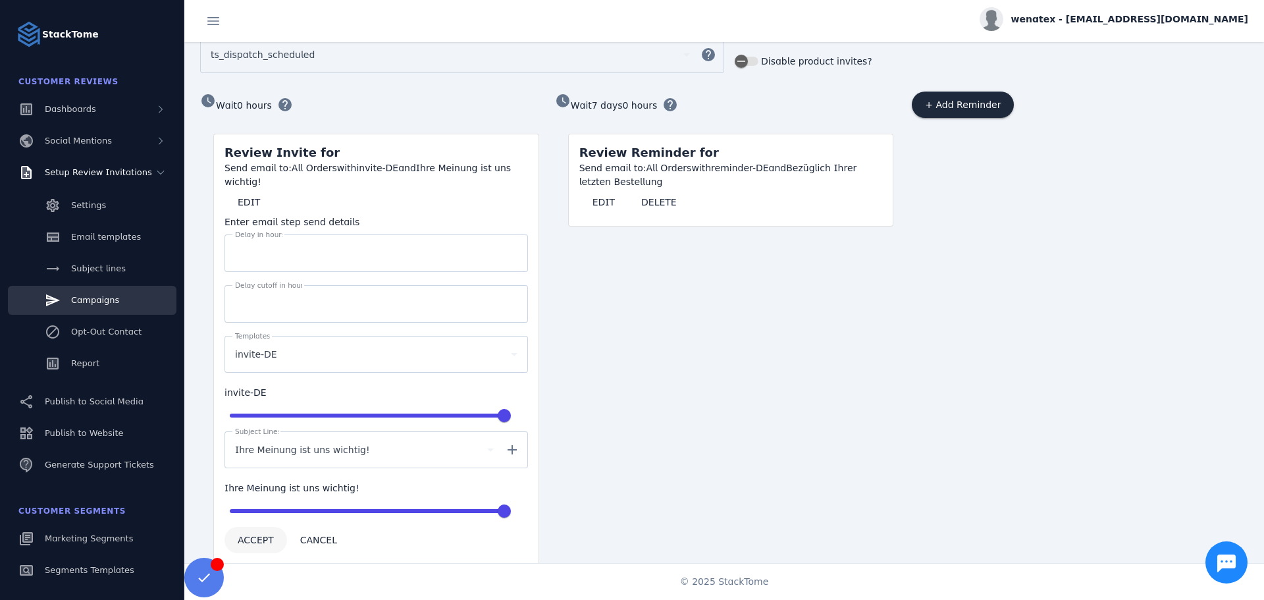
click at [249, 535] on span "ACCEPT" at bounding box center [256, 539] width 36 height 9
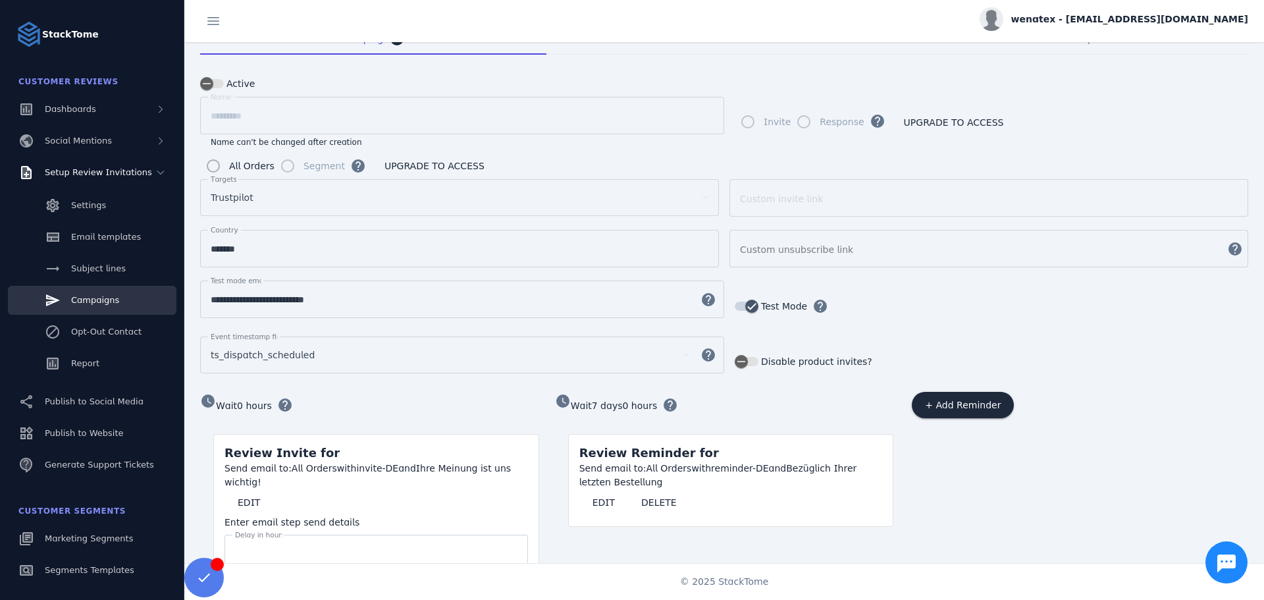
scroll to position [97, 0]
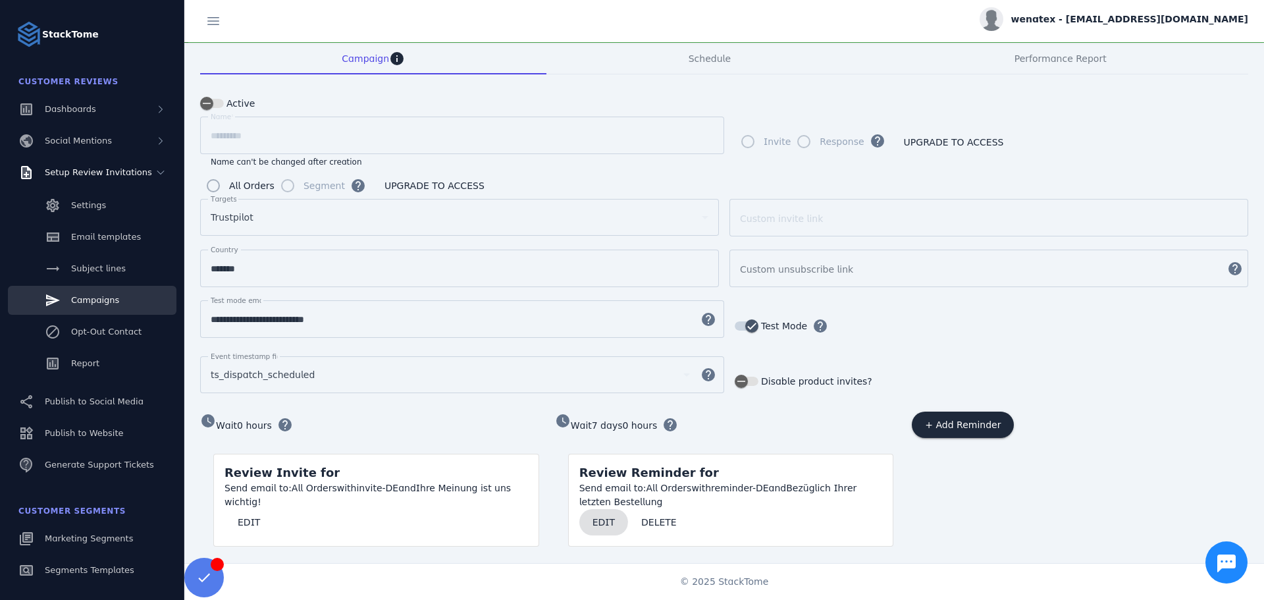
click at [597, 518] on span "EDIT" at bounding box center [604, 522] width 22 height 9
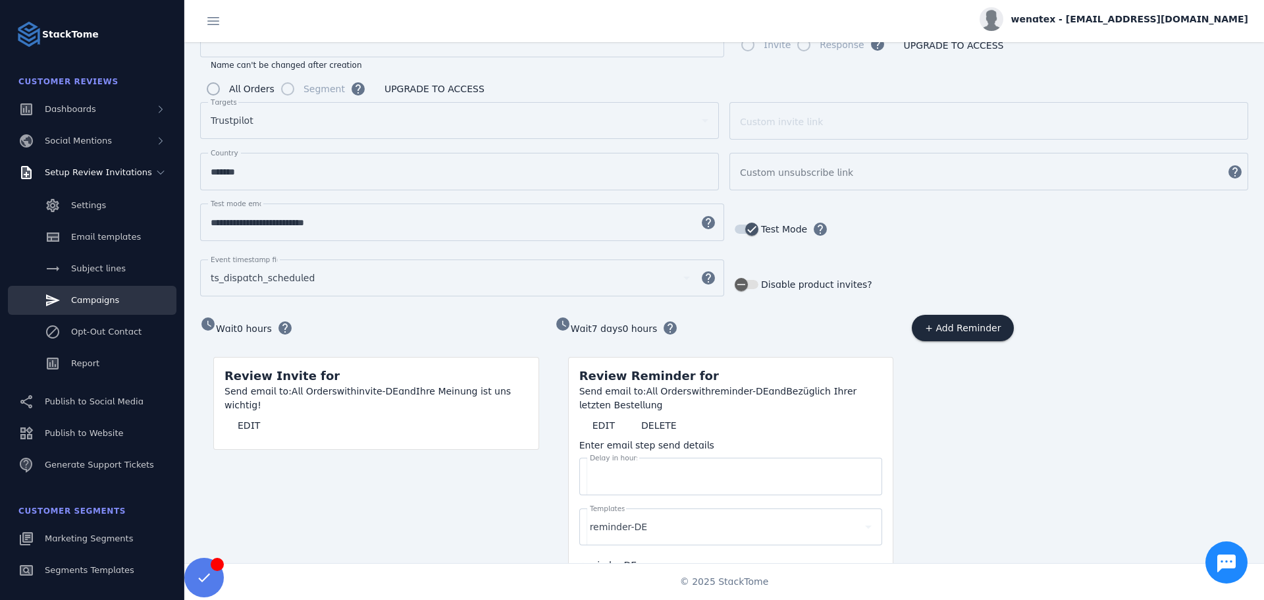
scroll to position [381, 0]
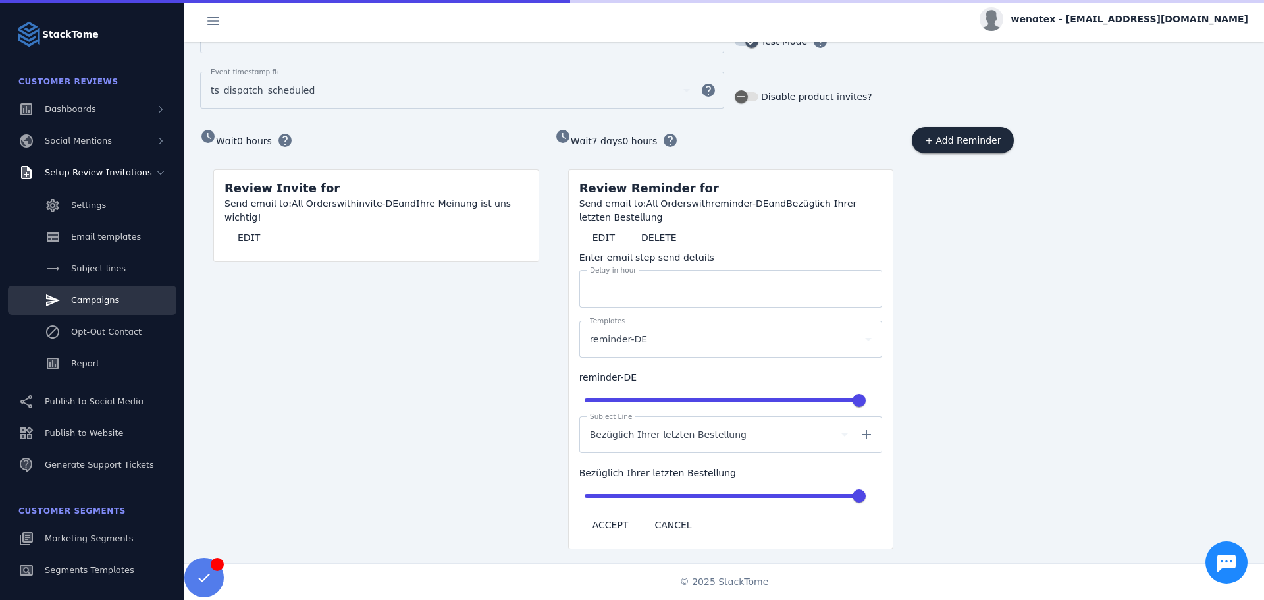
click at [863, 429] on mat-icon "add" at bounding box center [867, 435] width 32 height 16
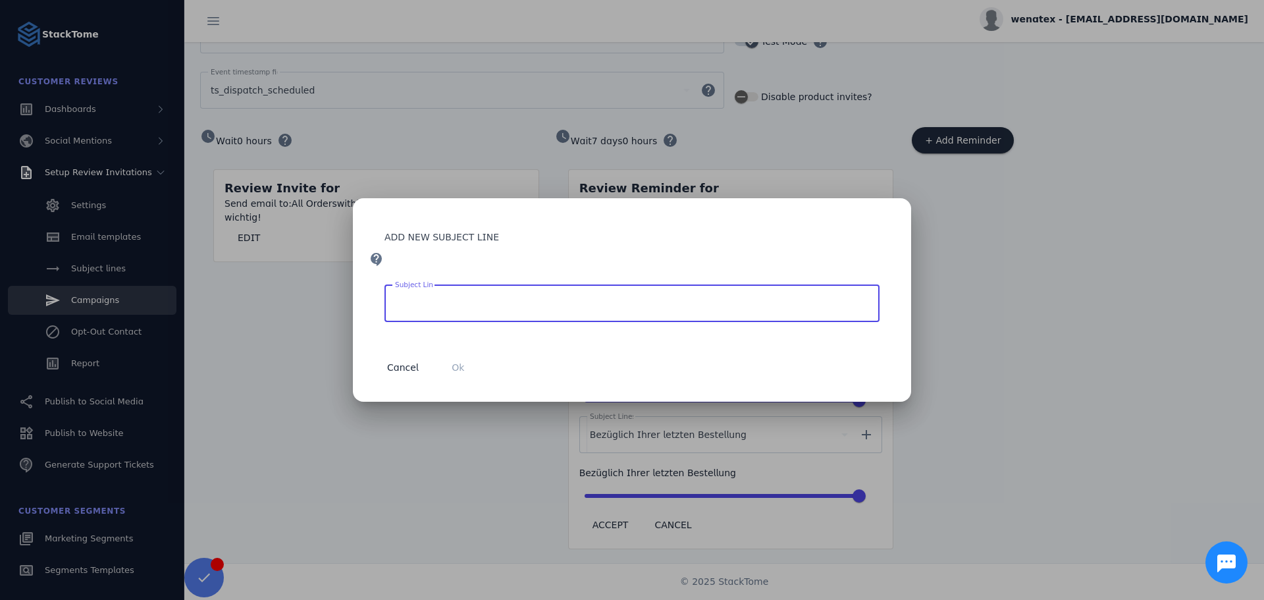
click at [396, 303] on input "Subject Line" at bounding box center [632, 304] width 474 height 16
type input "**********"
click at [458, 359] on span "button" at bounding box center [458, 368] width 42 height 32
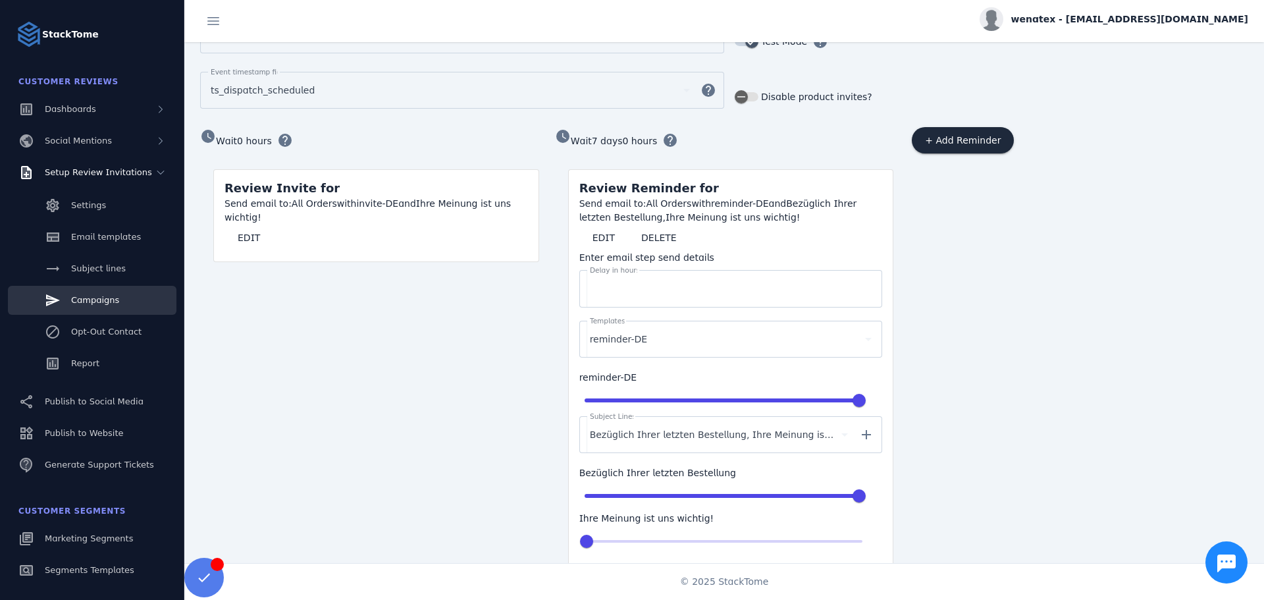
click at [870, 433] on mat-icon "add" at bounding box center [867, 435] width 32 height 16
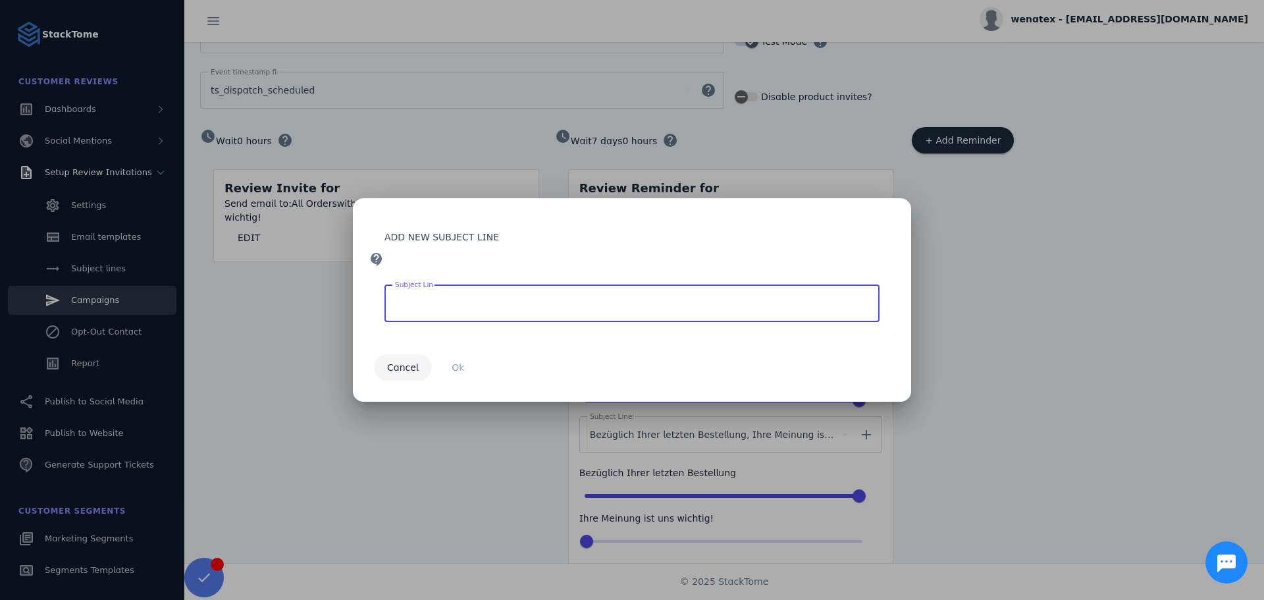
drag, startPoint x: 409, startPoint y: 369, endPoint x: 648, endPoint y: 402, distance: 241.4
click at [408, 369] on span "Cancel" at bounding box center [403, 367] width 32 height 9
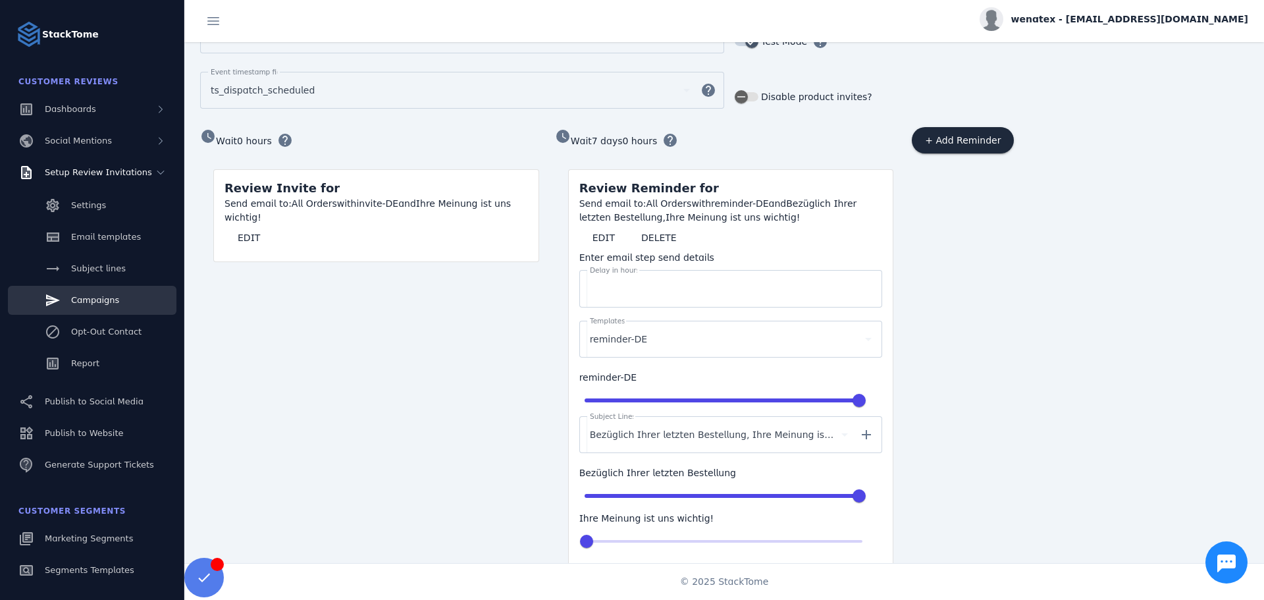
click at [789, 433] on span "Bezüglich Ihrer letzten Bestellung, Ihre Meinung ist uns wichtig!" at bounding box center [713, 435] width 247 height 16
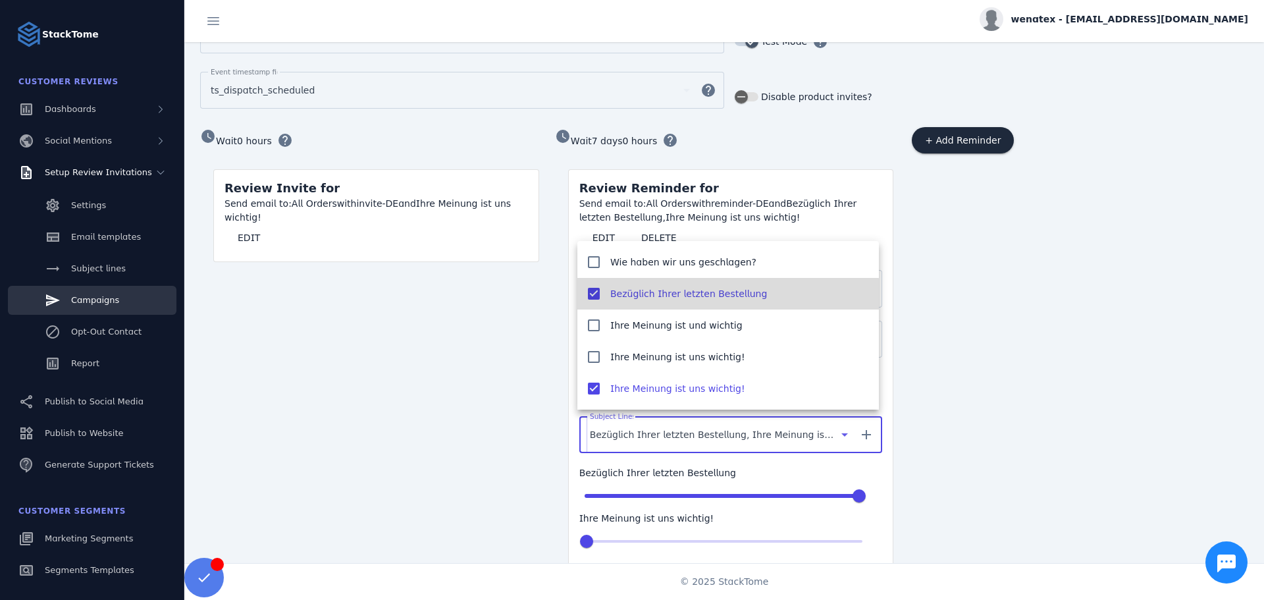
click at [594, 297] on mat-pseudo-checkbox at bounding box center [594, 294] width 12 height 12
type input "***"
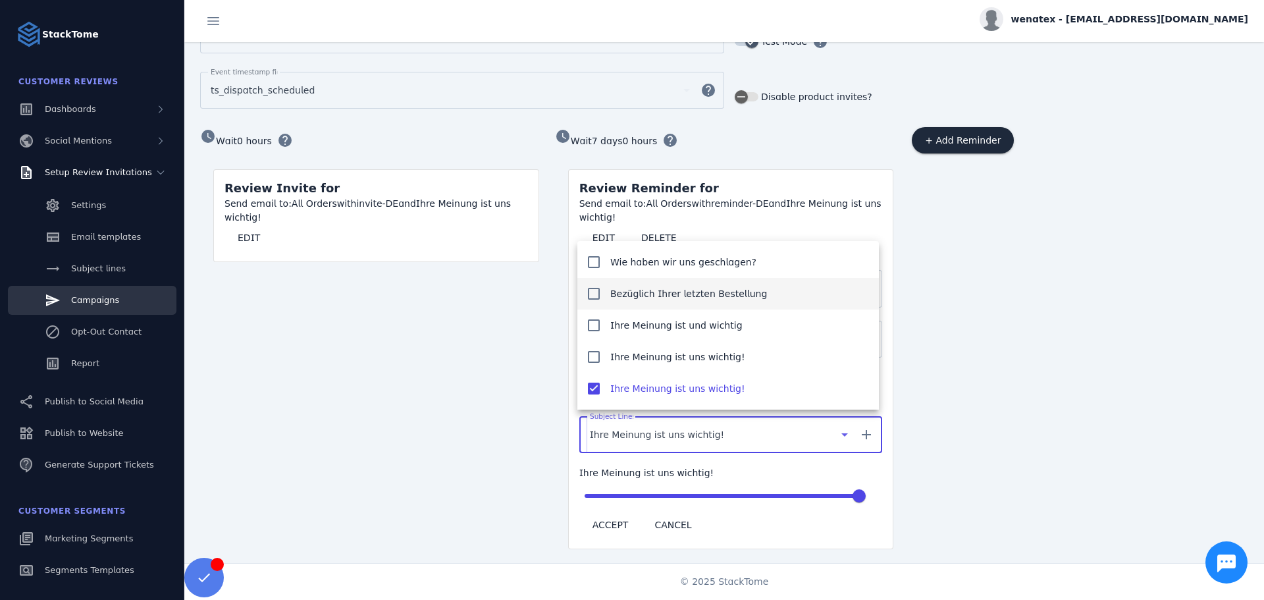
click at [606, 513] on div at bounding box center [632, 300] width 1264 height 600
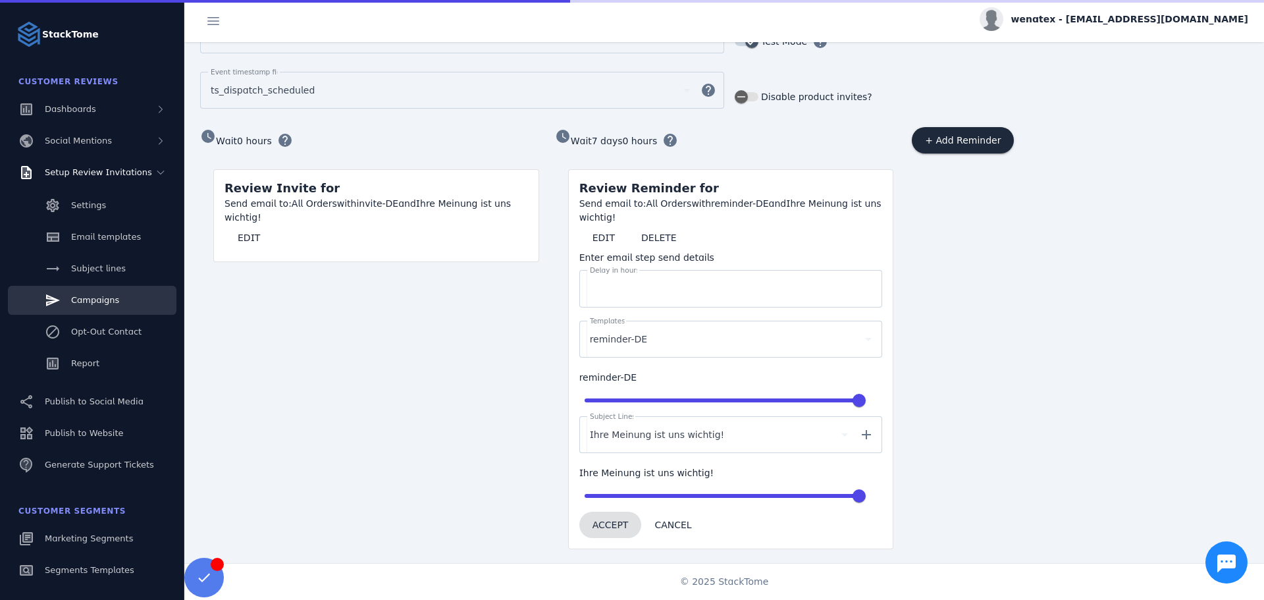
click at [612, 520] on span "ACCEPT" at bounding box center [611, 524] width 36 height 9
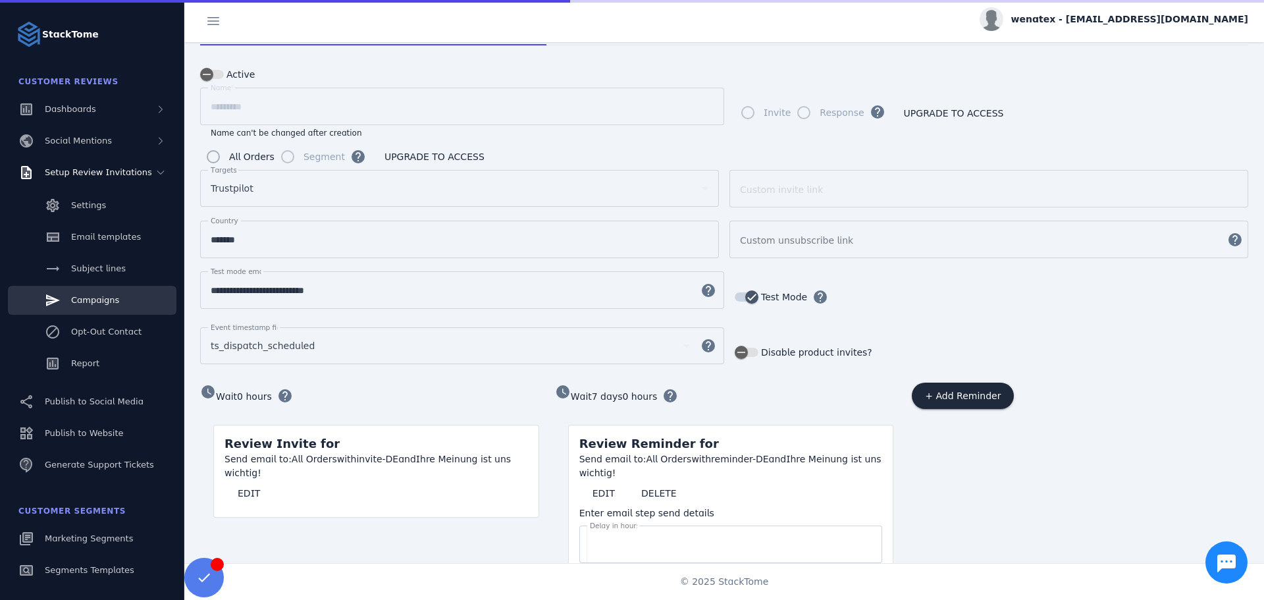
scroll to position [97, 0]
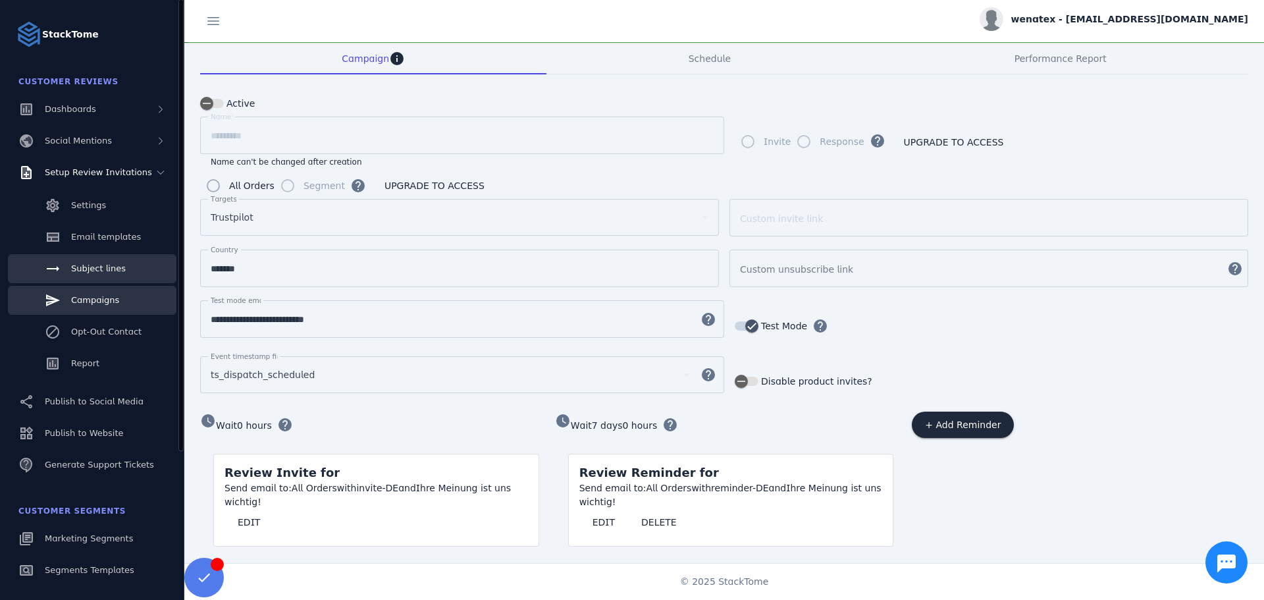
click at [102, 269] on span "Subject lines" at bounding box center [98, 268] width 55 height 10
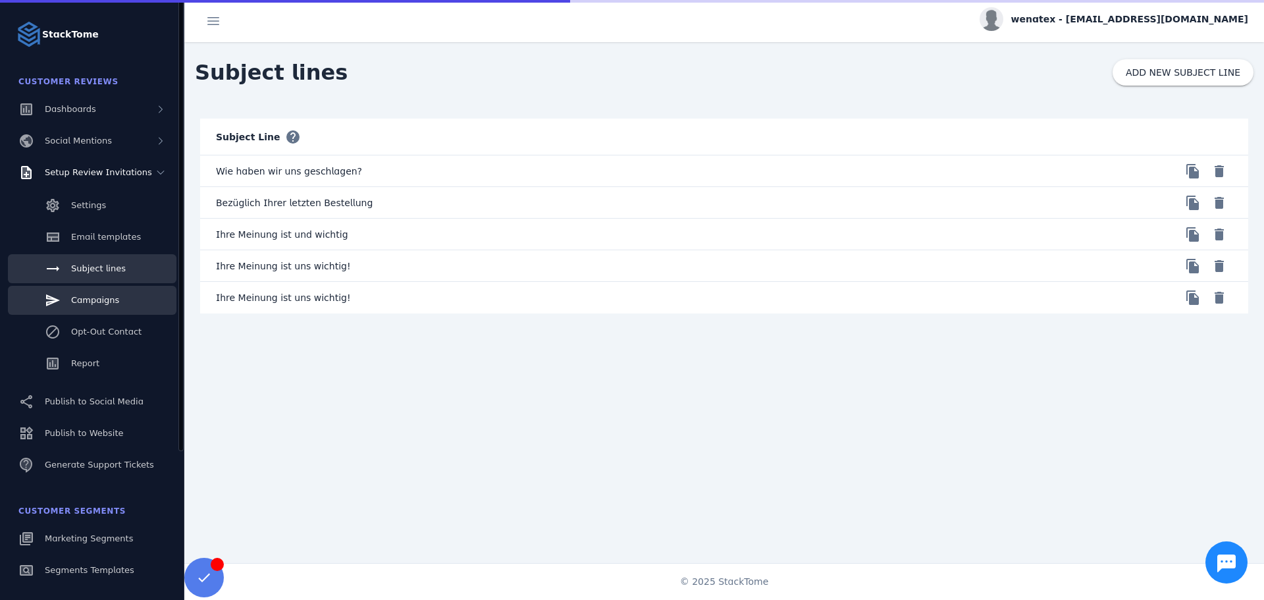
click at [78, 304] on span "Campaigns" at bounding box center [95, 300] width 48 height 10
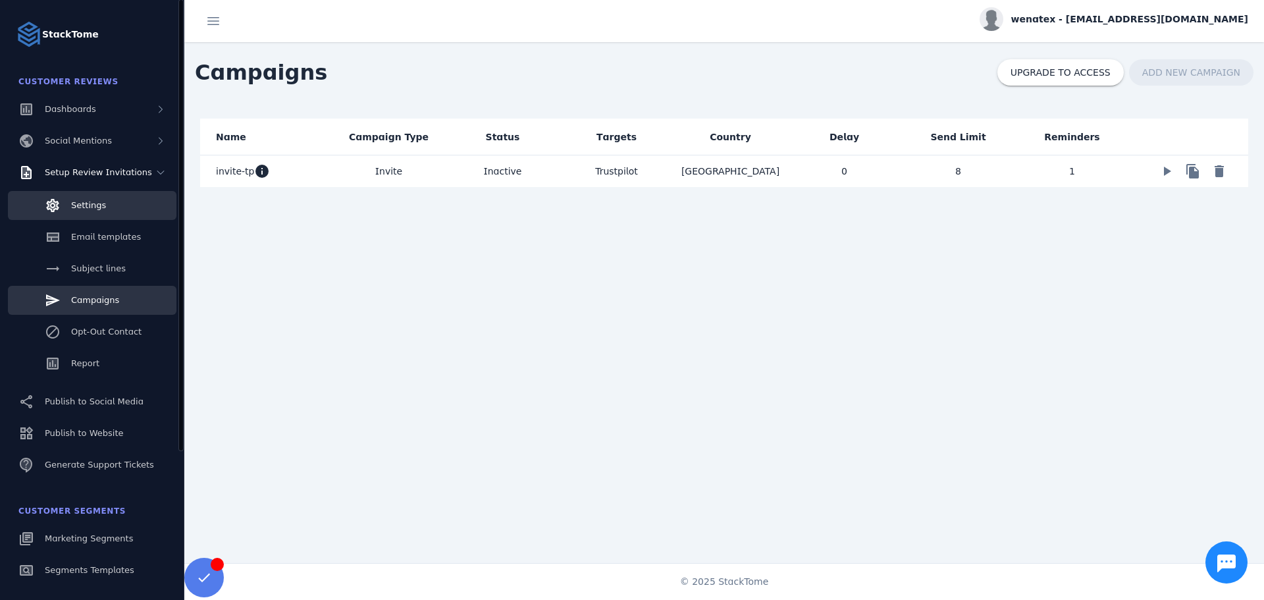
click at [112, 201] on link "Settings" at bounding box center [92, 205] width 169 height 29
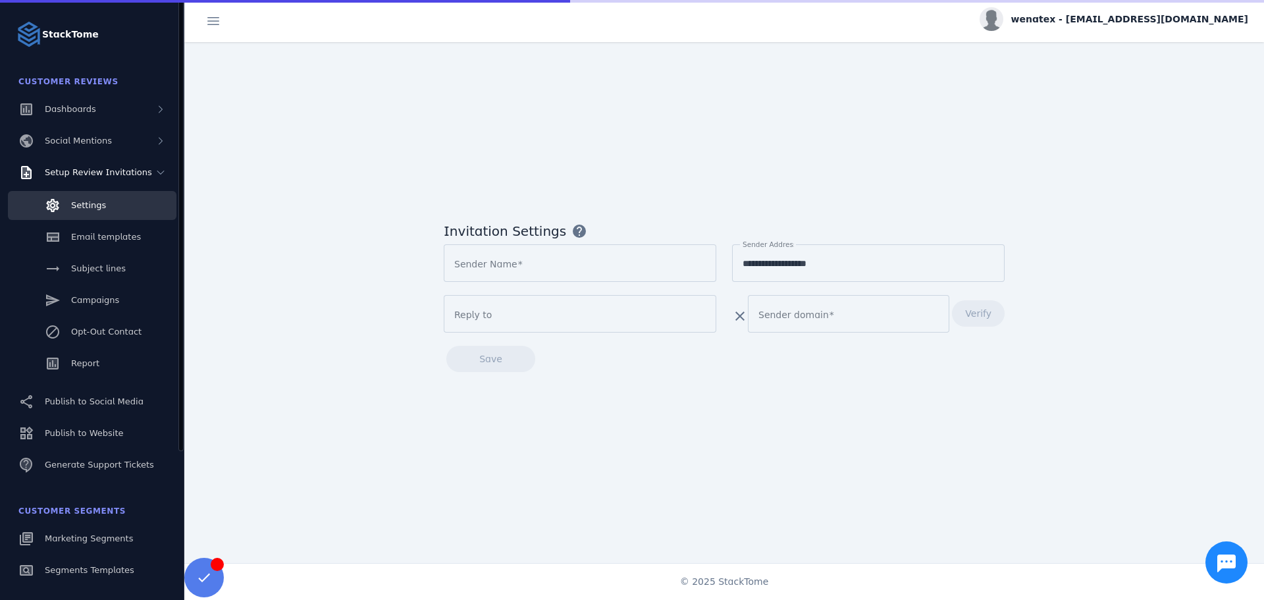
type input "**********"
type input "********"
type input "**********"
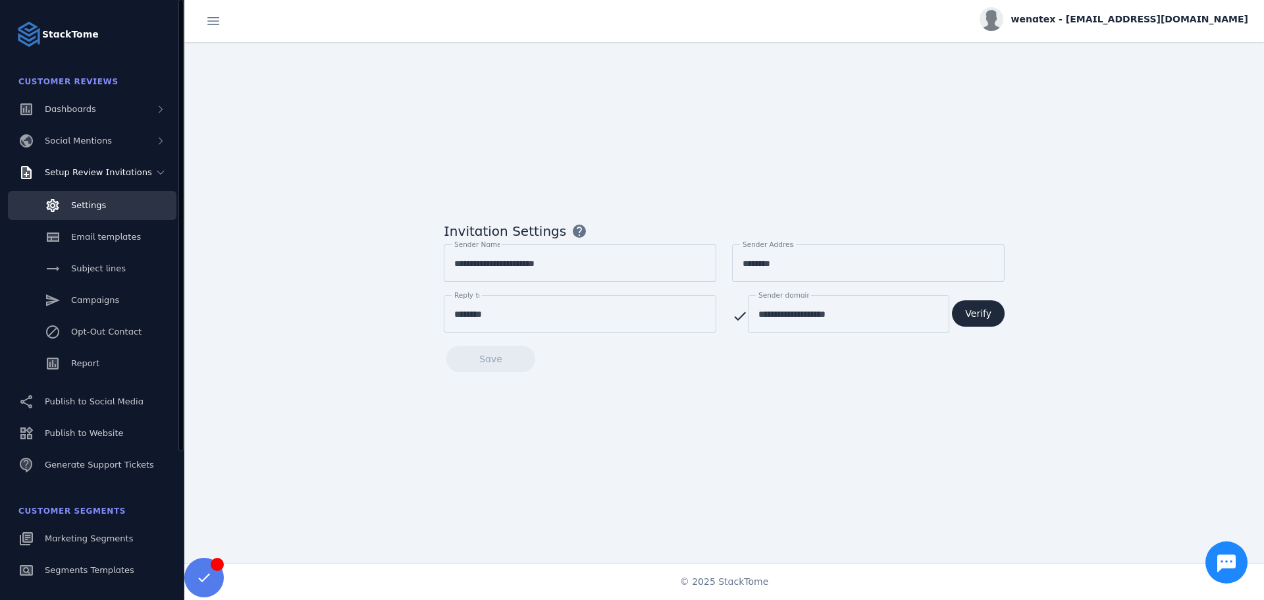
click at [69, 197] on link "Settings" at bounding box center [92, 205] width 169 height 29
click at [82, 358] on span "Report" at bounding box center [85, 363] width 28 height 10
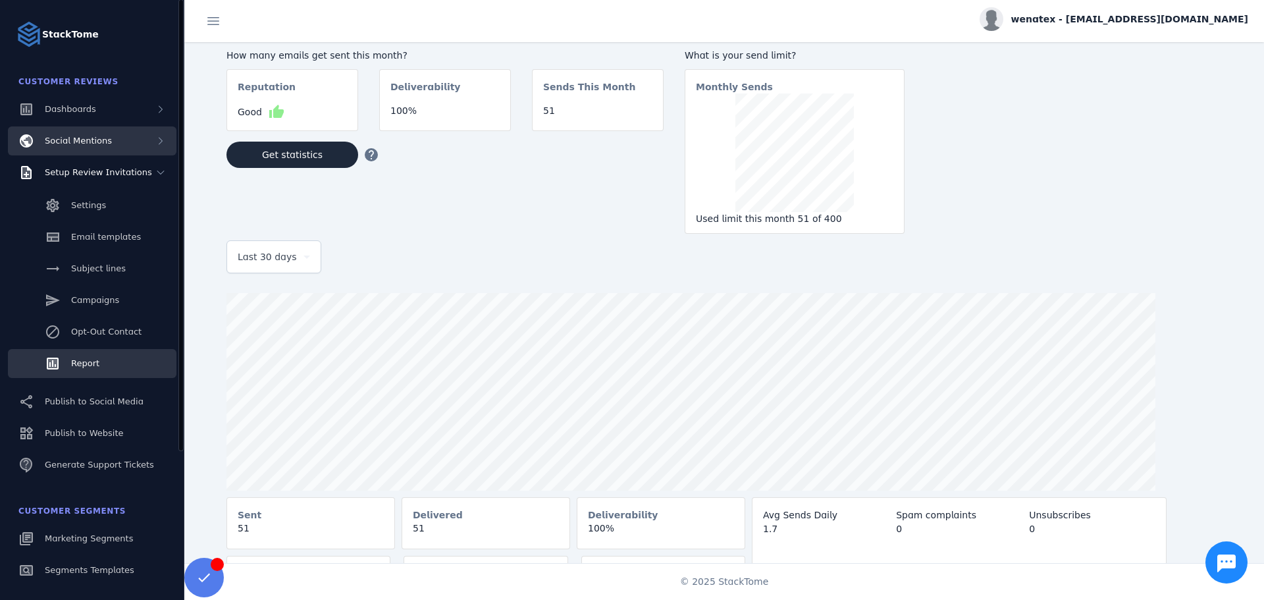
click at [141, 142] on div "Social Mentions" at bounding box center [92, 140] width 169 height 29
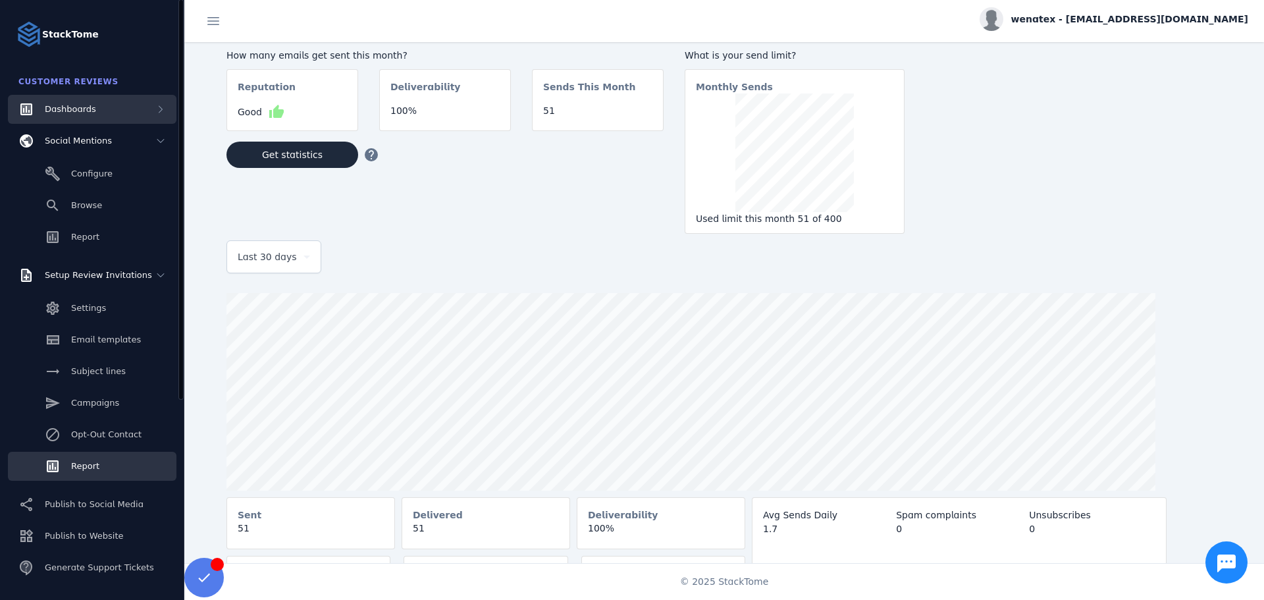
click at [80, 105] on span "Dashboards" at bounding box center [70, 109] width 51 height 10
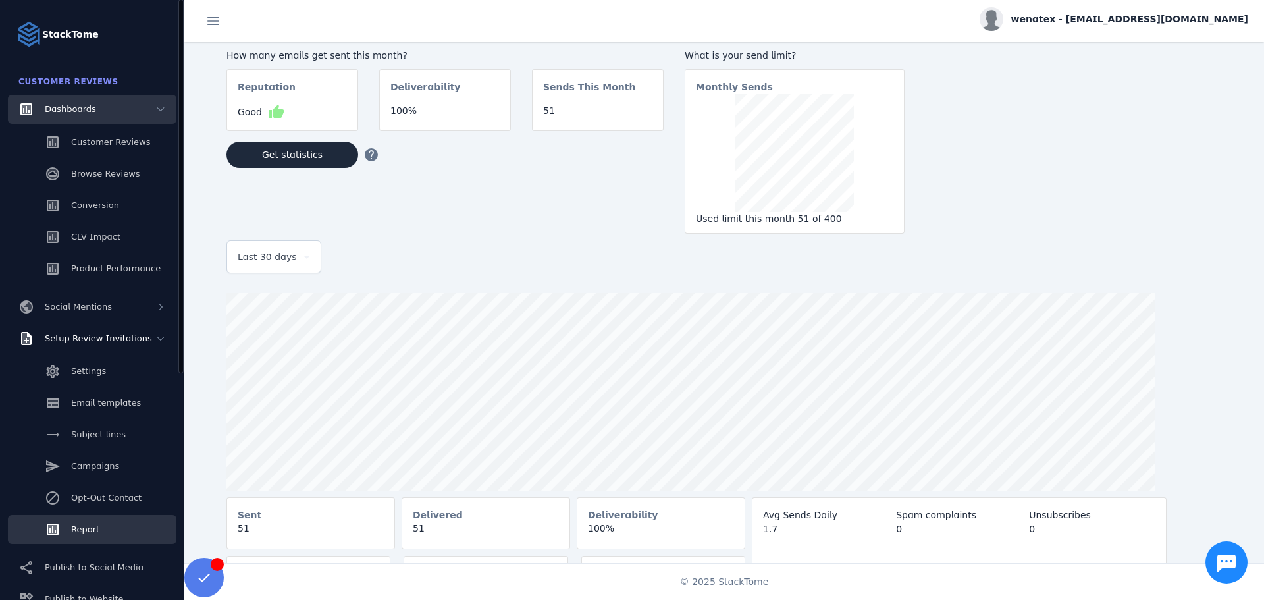
click at [80, 105] on span "Dashboards" at bounding box center [70, 109] width 51 height 10
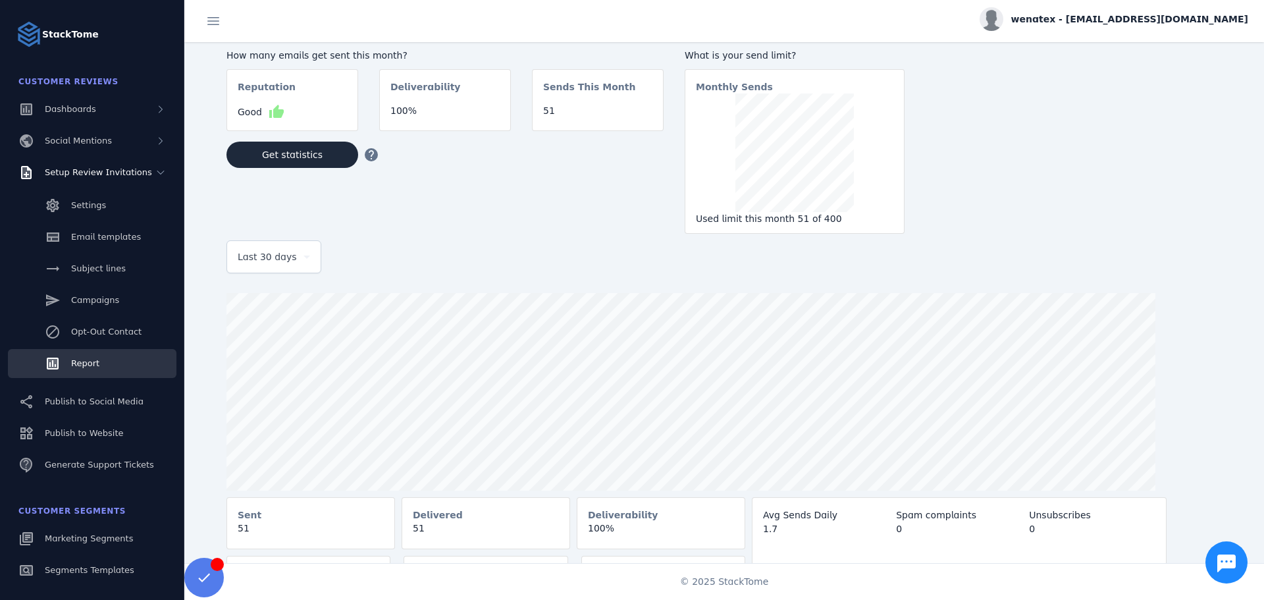
click at [1099, 22] on div "wenatex - [EMAIL_ADDRESS][DOMAIN_NAME]" at bounding box center [1114, 19] width 269 height 24
click at [1200, 84] on span "Billing" at bounding box center [1202, 84] width 28 height 16
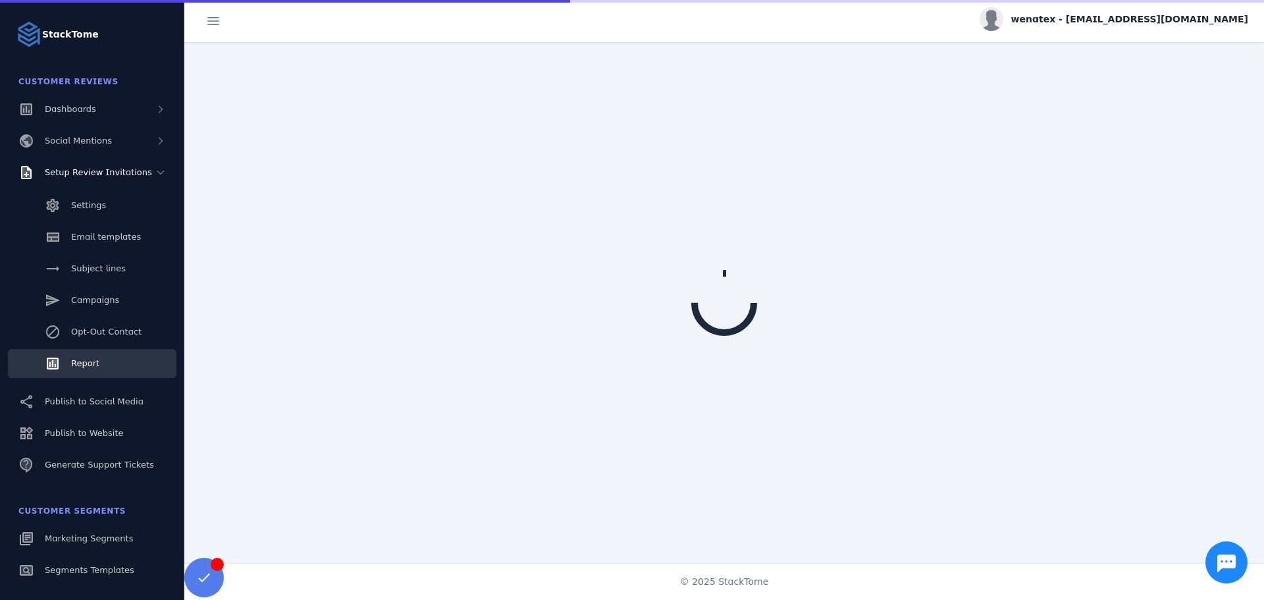
click at [1110, 18] on span "wenatex - [EMAIL_ADDRESS][DOMAIN_NAME]" at bounding box center [1129, 20] width 237 height 14
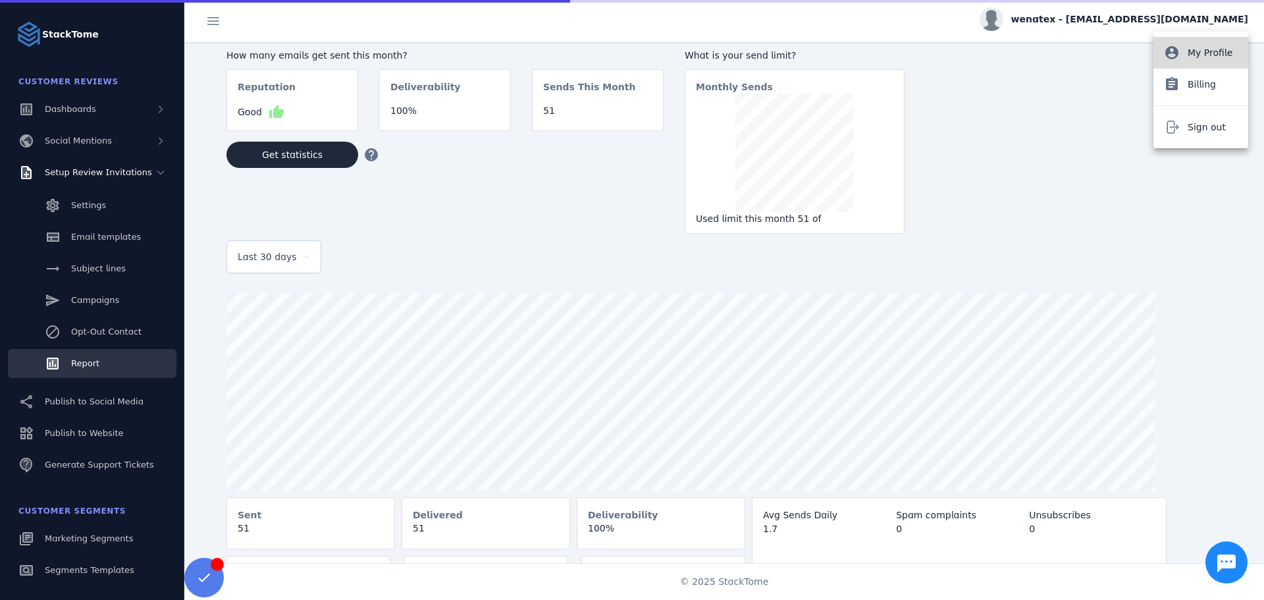
click at [1204, 55] on span "My Profile" at bounding box center [1210, 53] width 45 height 16
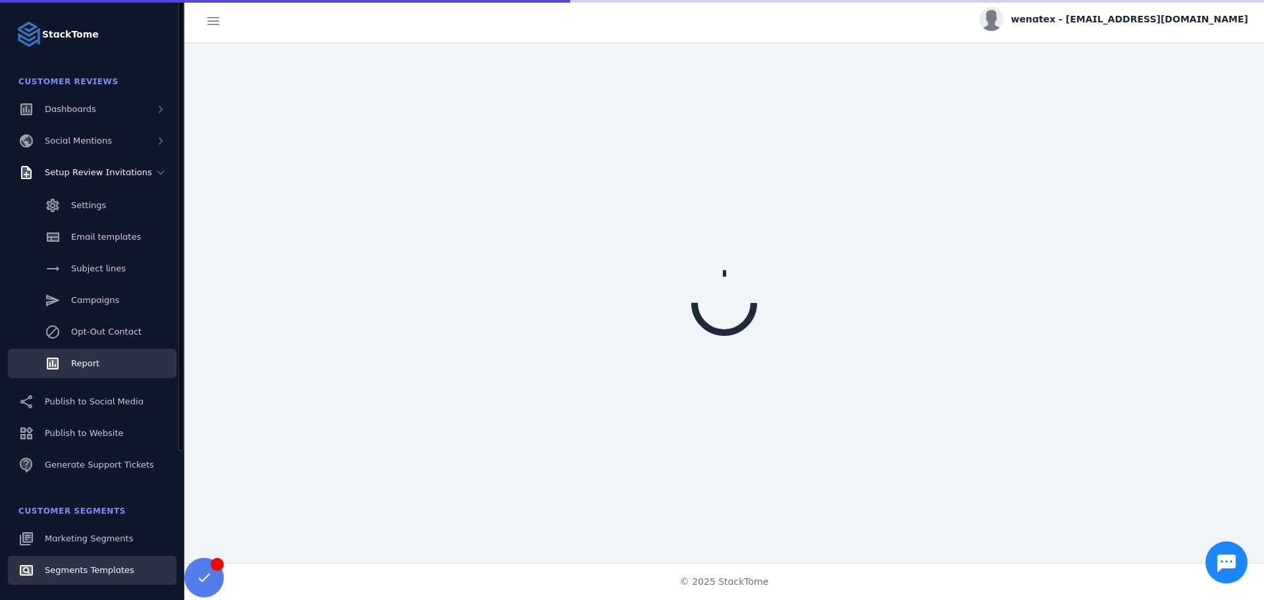
scroll to position [198, 0]
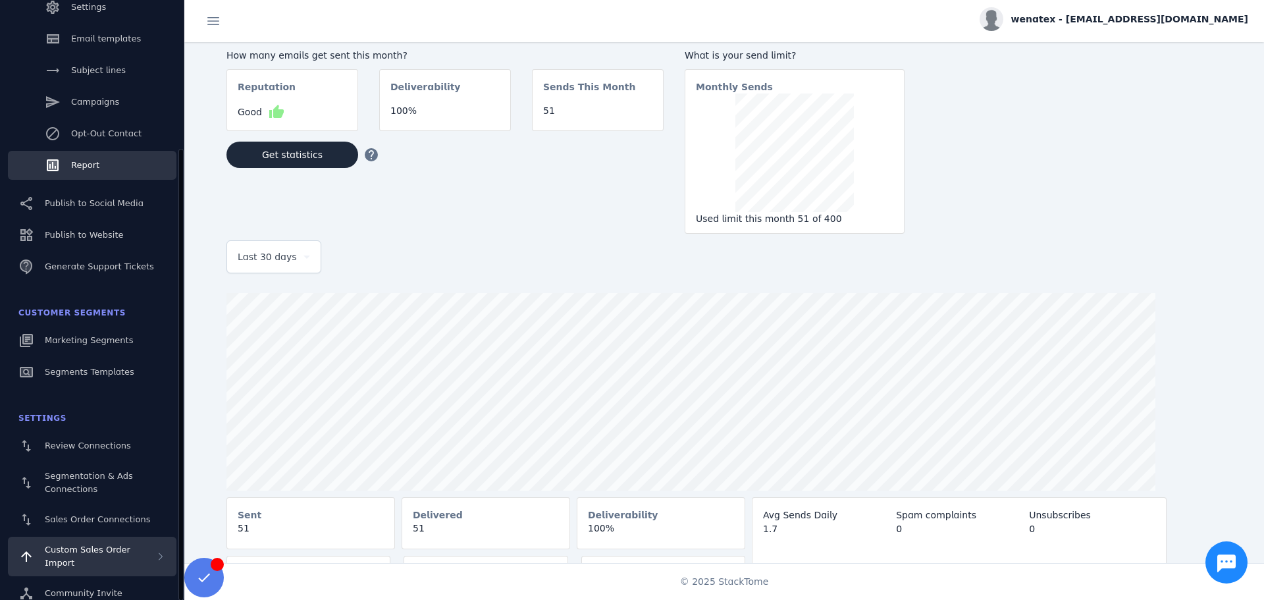
click at [130, 554] on span "Custom Sales Order Import" at bounding box center [88, 556] width 86 height 23
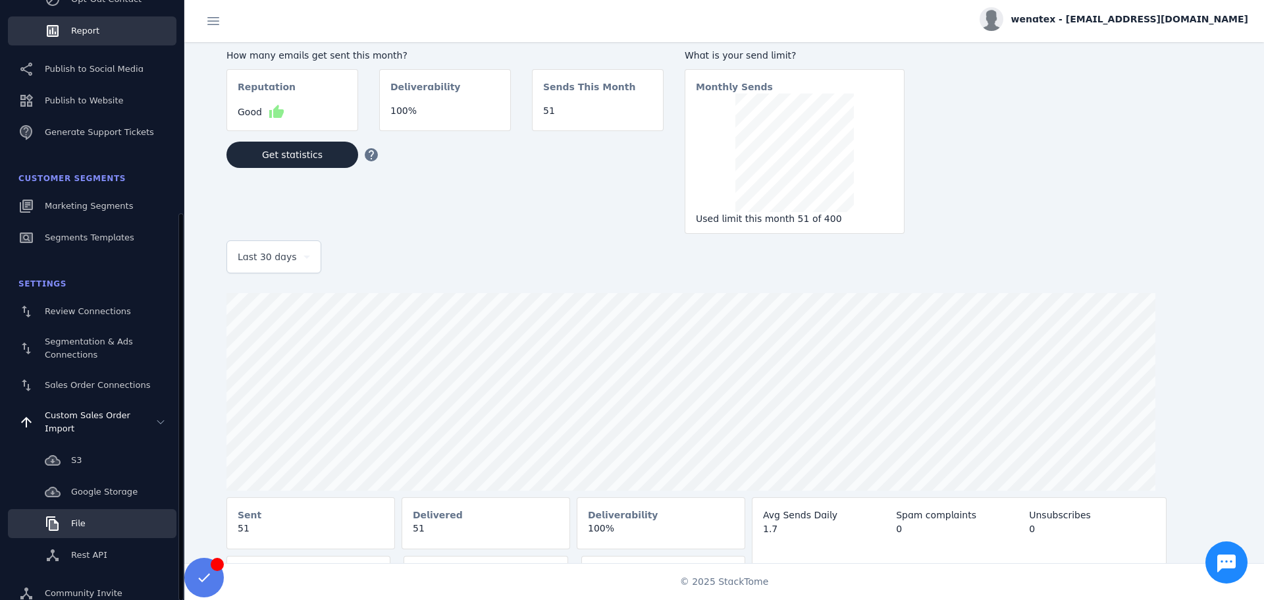
click at [75, 518] on span "File" at bounding box center [78, 523] width 14 height 10
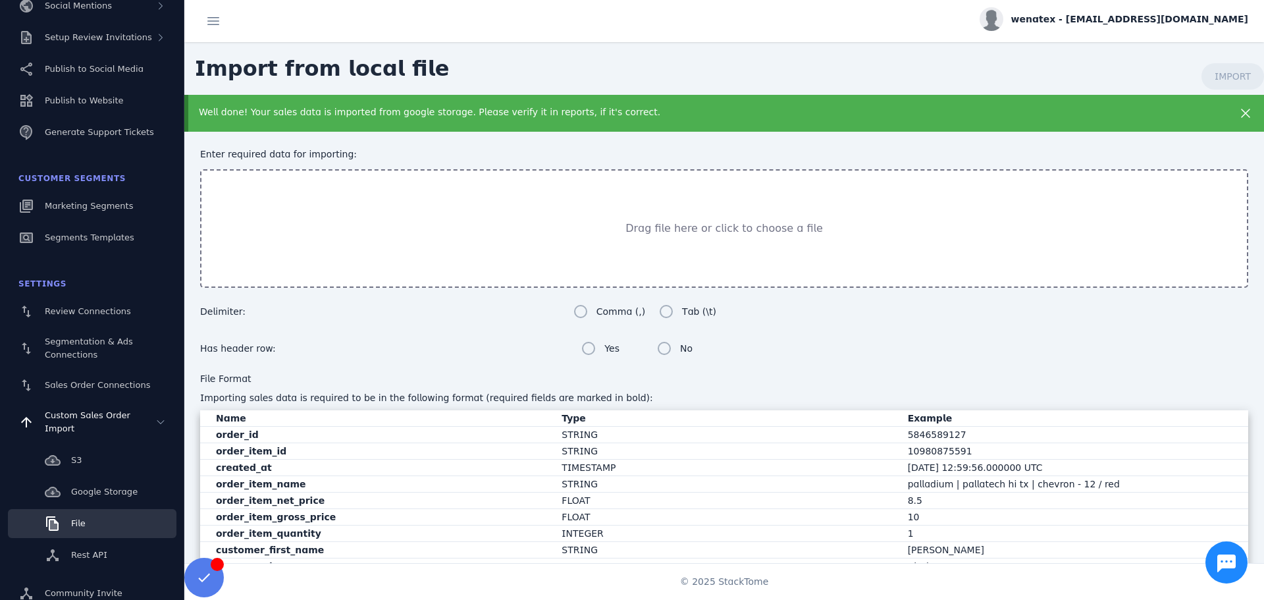
scroll to position [271, 0]
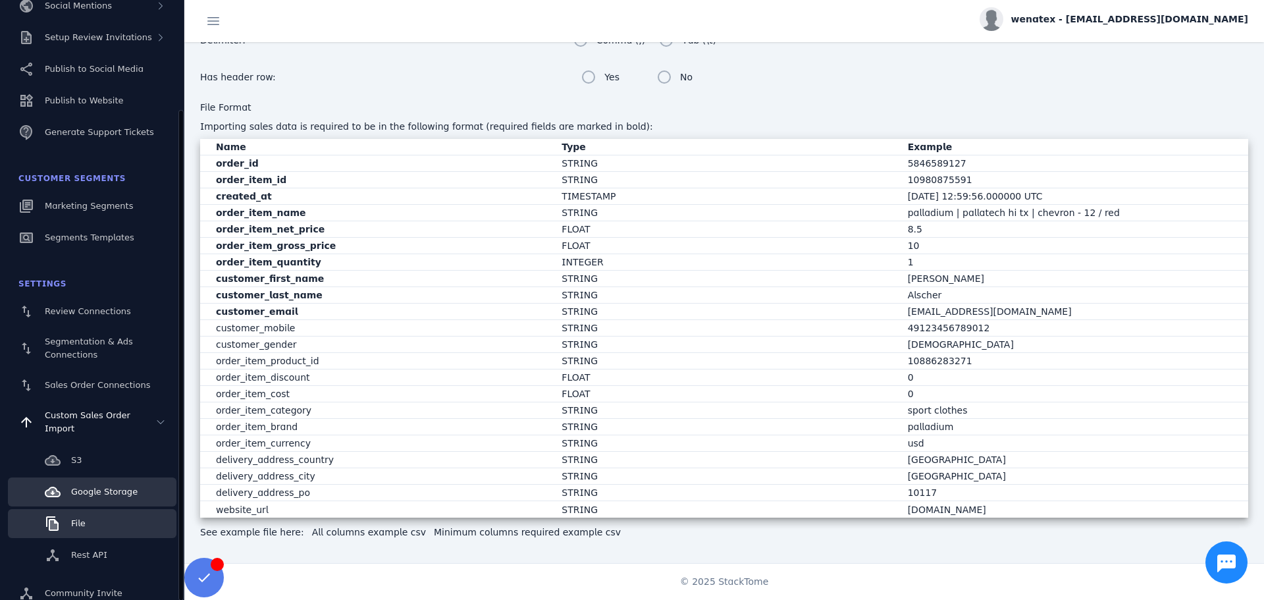
click at [81, 487] on span "Google Storage" at bounding box center [104, 492] width 66 height 10
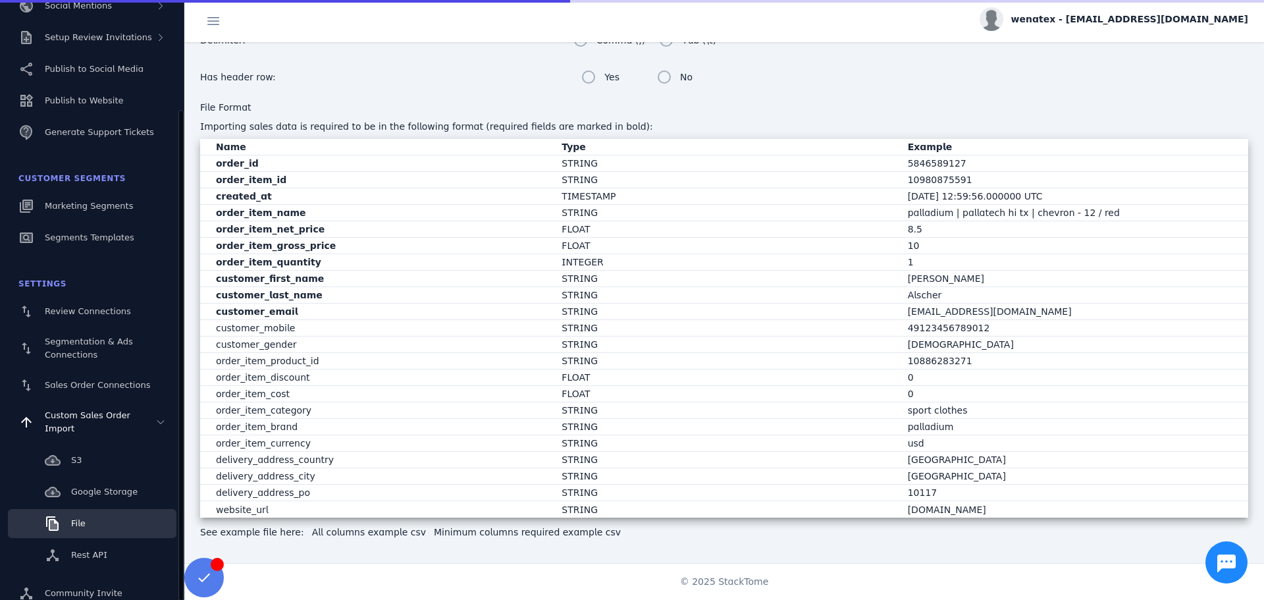
scroll to position [241, 0]
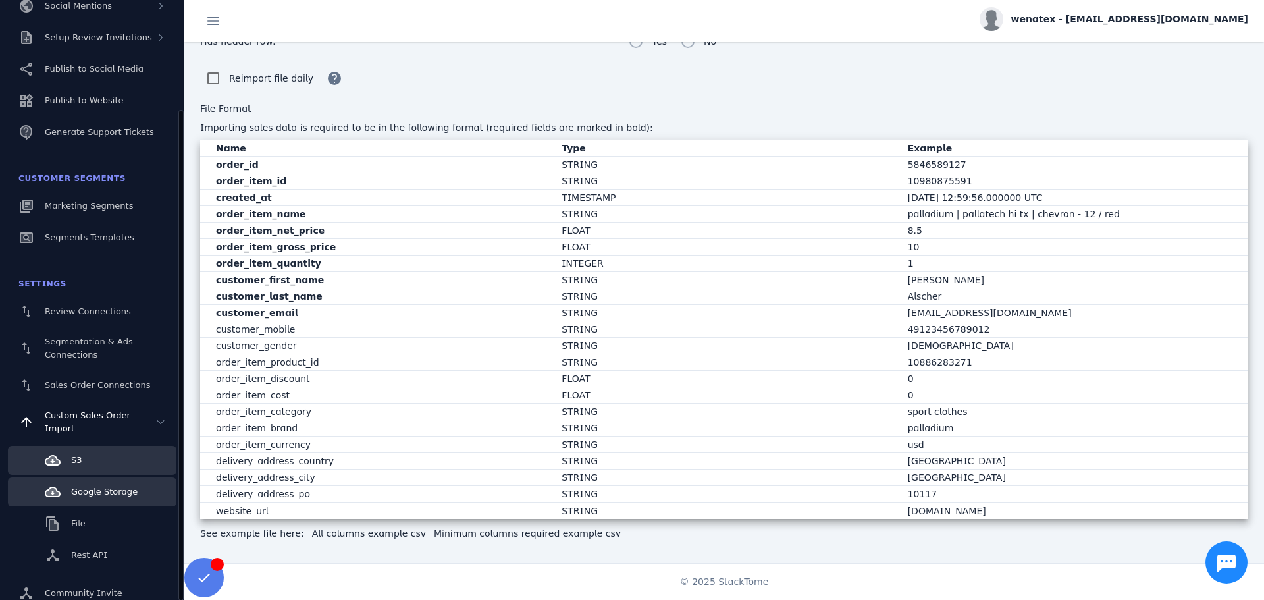
click at [78, 455] on span "S3" at bounding box center [76, 460] width 11 height 10
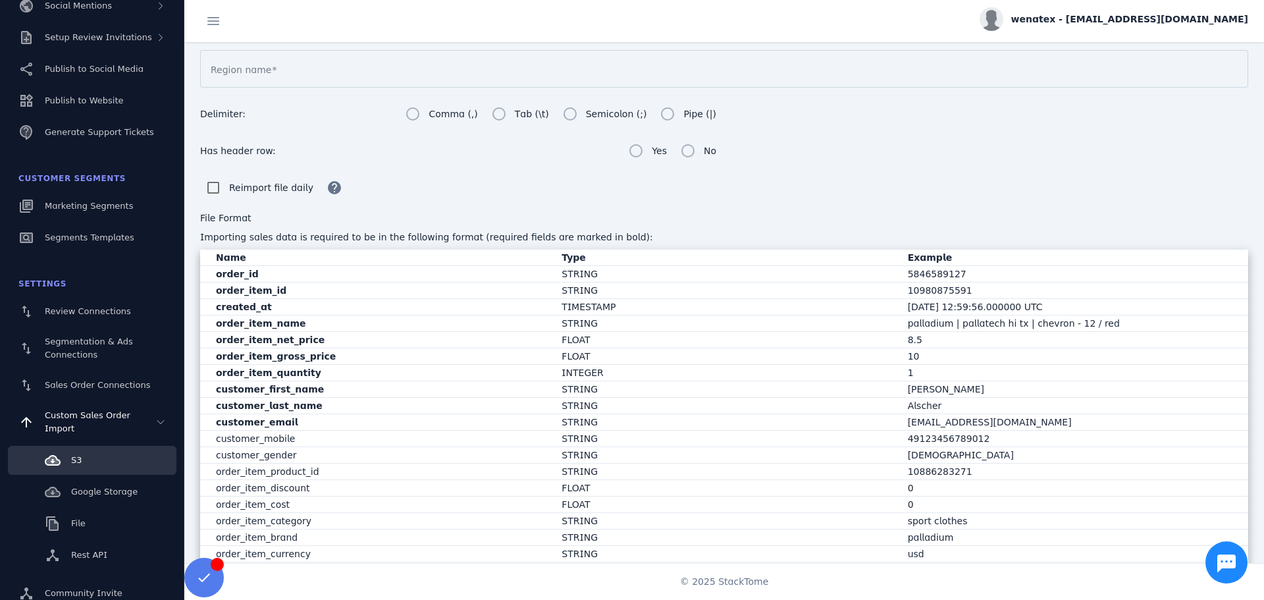
scroll to position [377, 0]
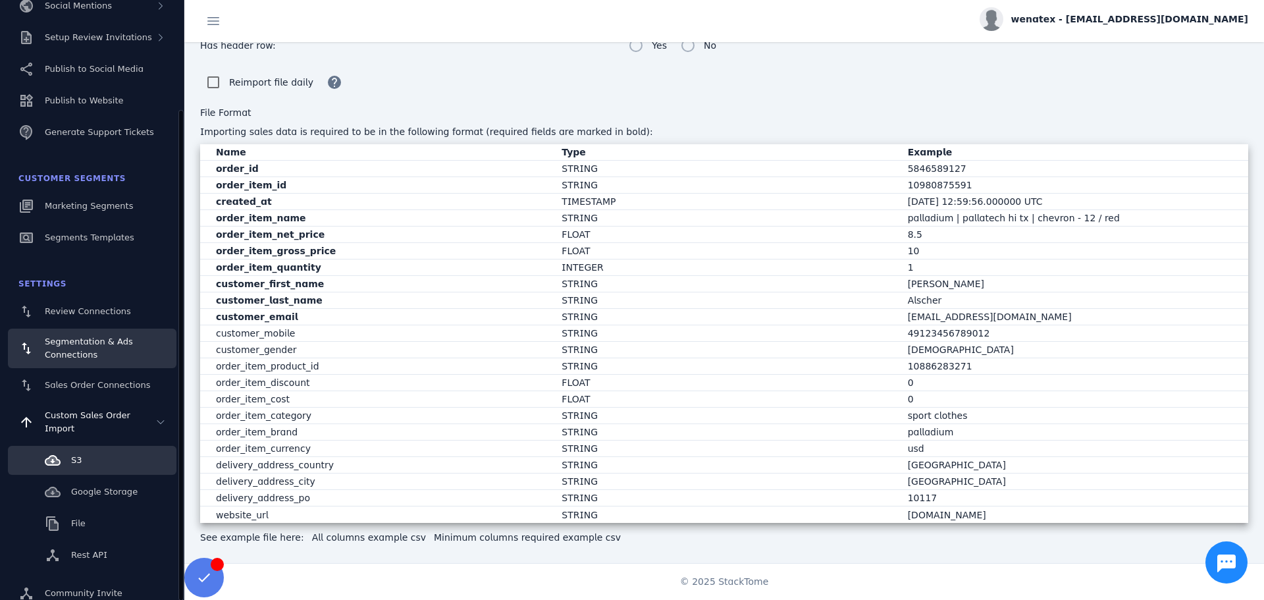
click at [79, 356] on span "Segmentation & Ads Connections" at bounding box center [89, 347] width 88 height 23
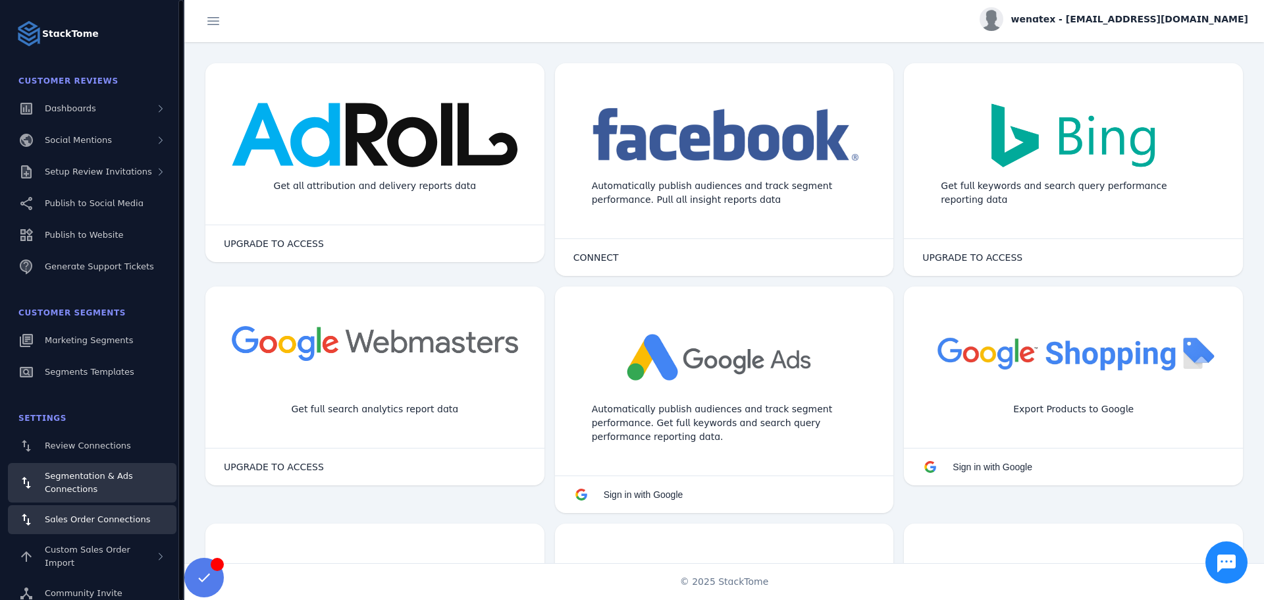
click at [83, 518] on span "Sales Order Connections" at bounding box center [97, 519] width 105 height 10
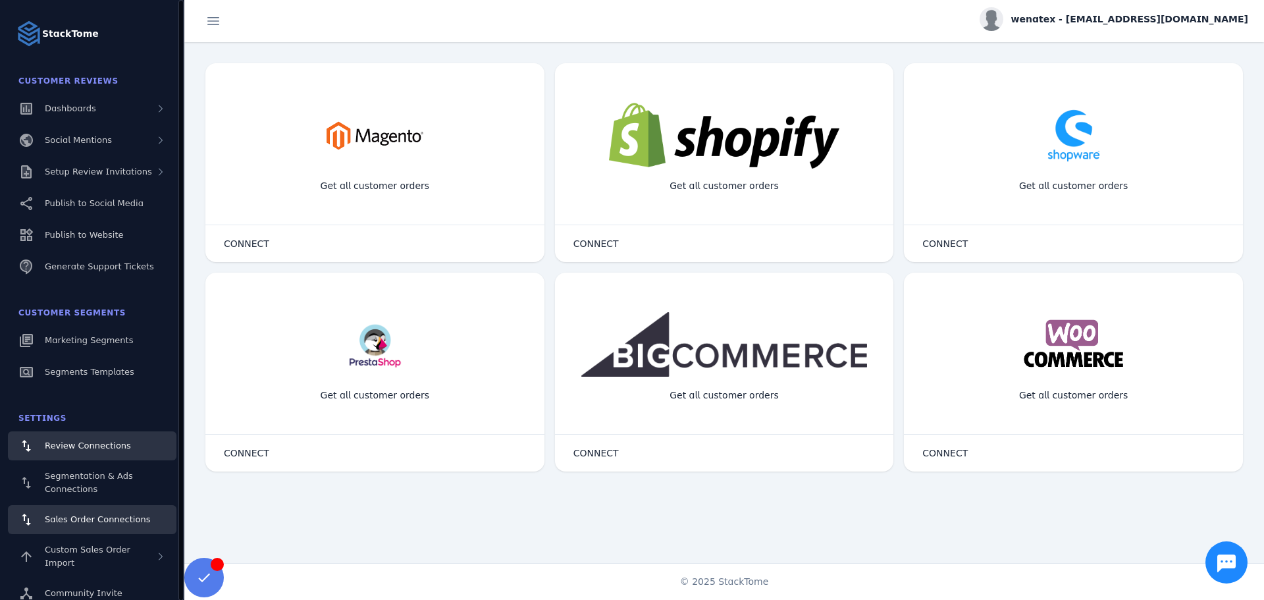
click at [116, 446] on span "Review Connections" at bounding box center [88, 445] width 86 height 10
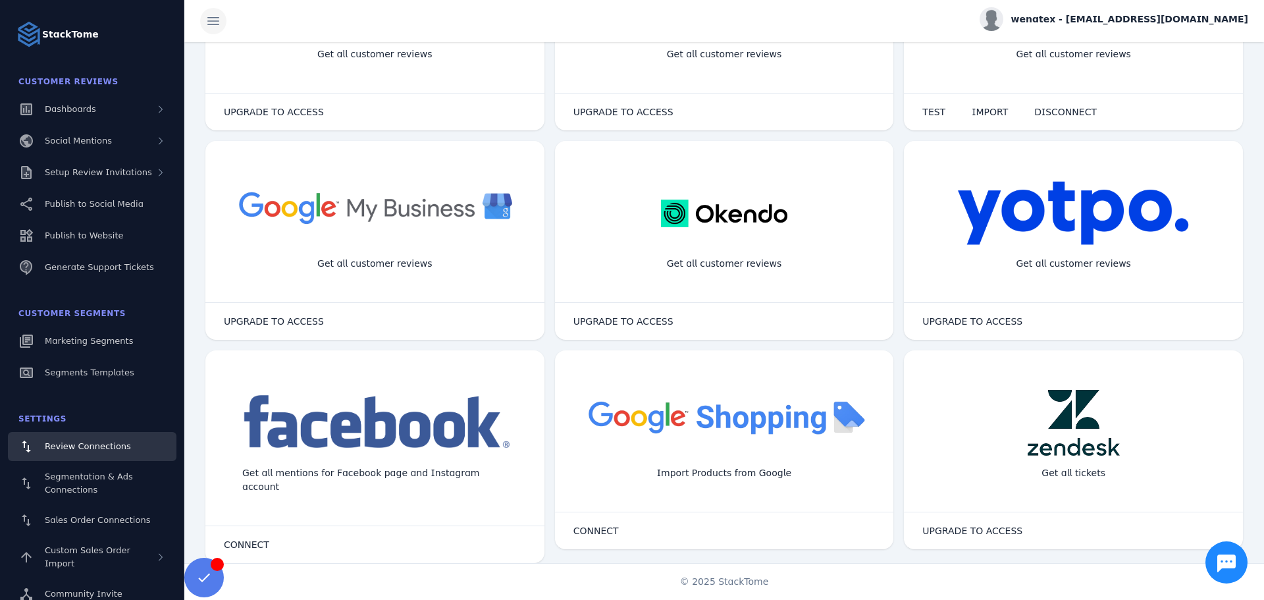
click at [213, 26] on span at bounding box center [214, 21] width 32 height 32
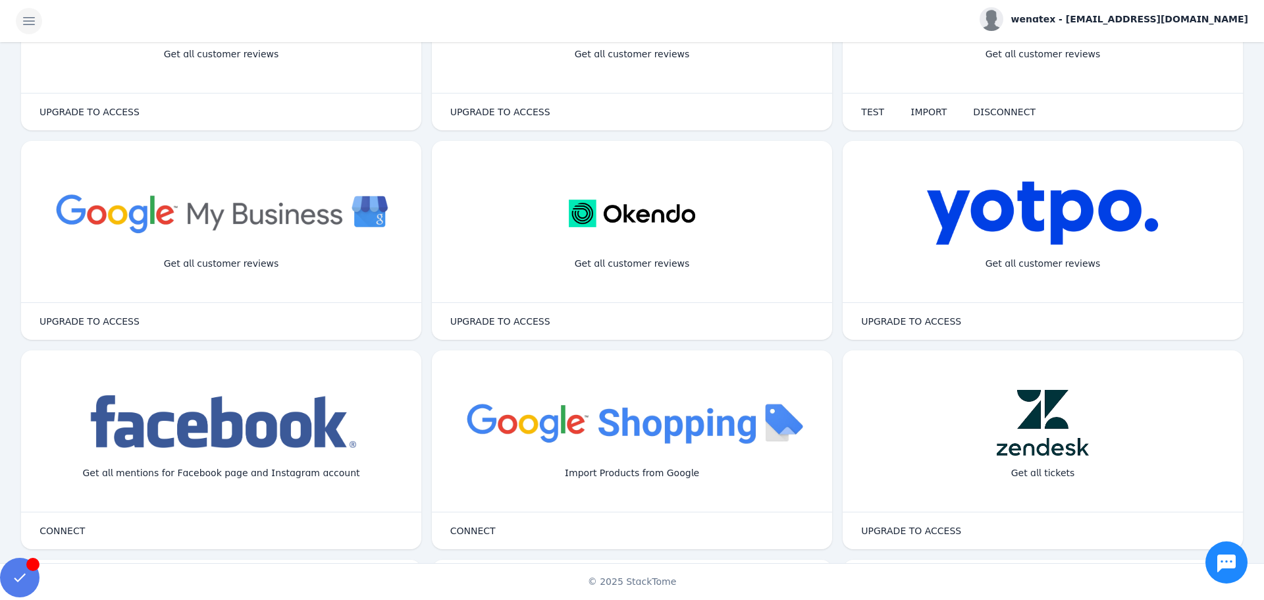
click at [22, 13] on span at bounding box center [29, 21] width 32 height 32
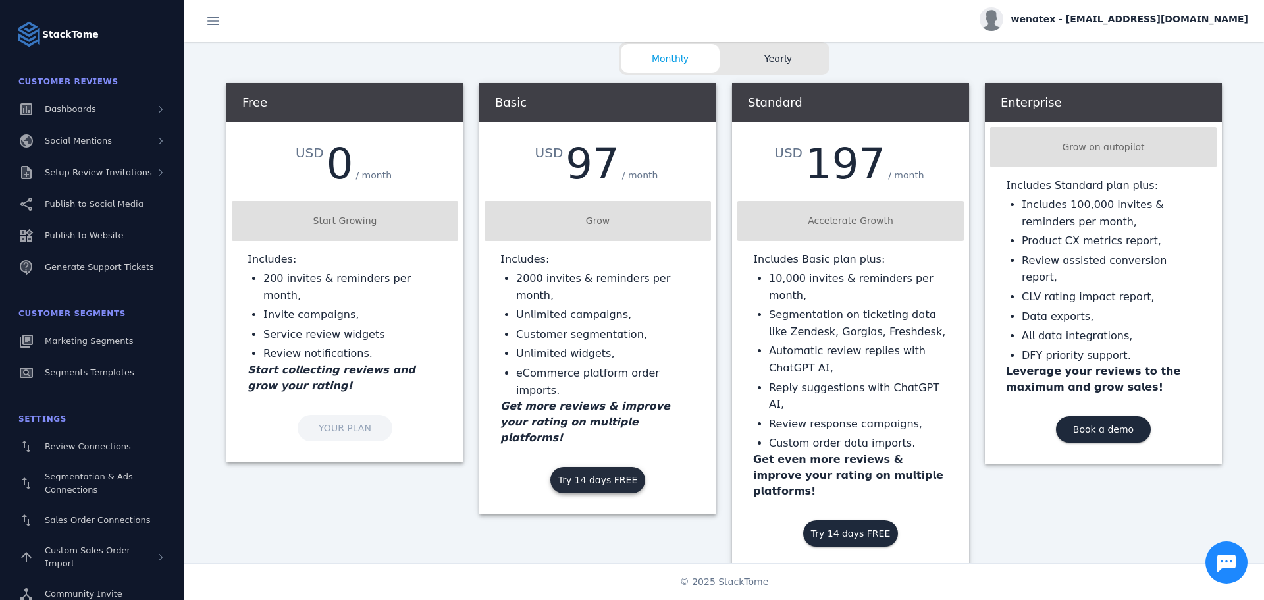
click at [587, 464] on span at bounding box center [597, 480] width 95 height 32
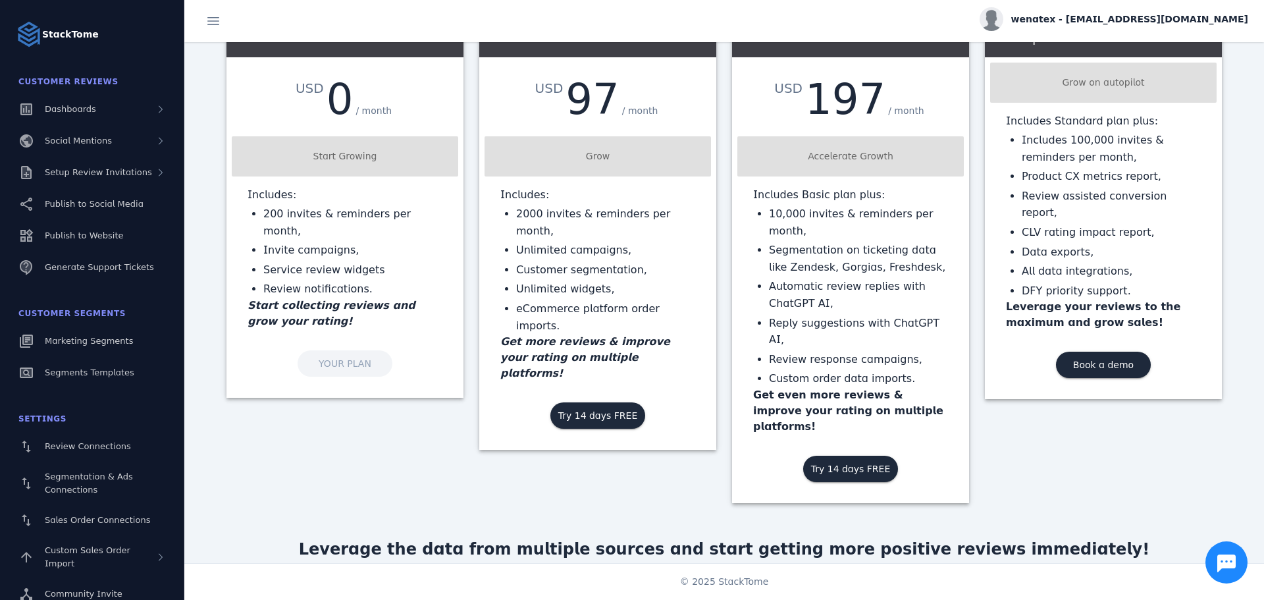
scroll to position [65, 0]
click at [587, 410] on span "Try 14 days FREE" at bounding box center [598, 414] width 80 height 9
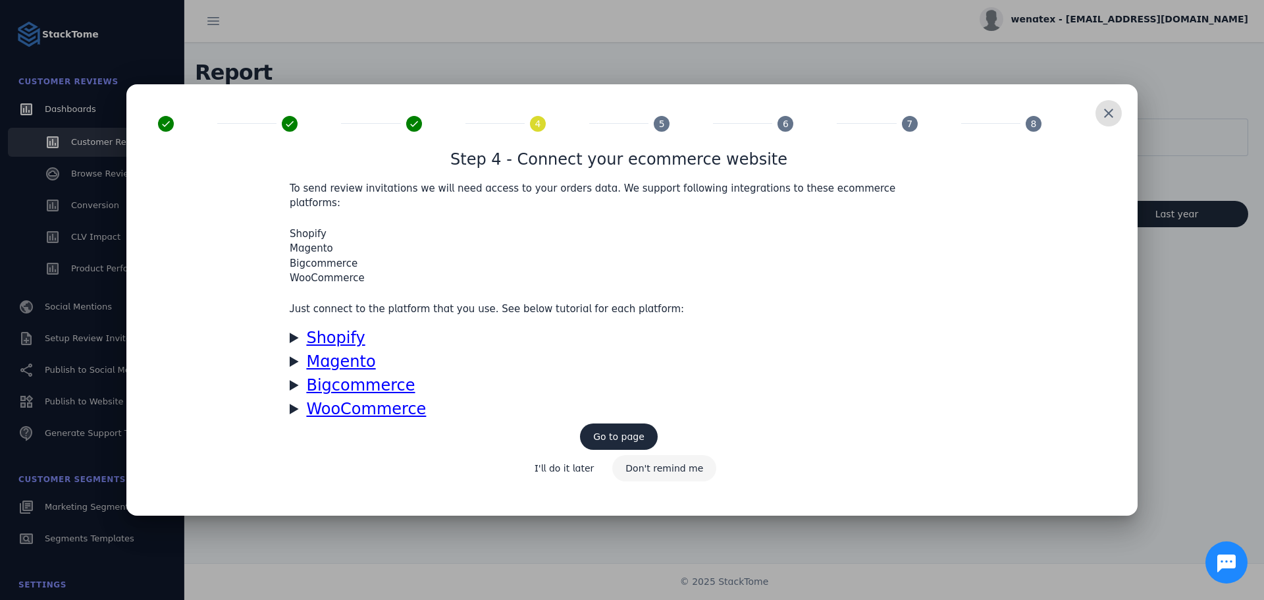
click at [654, 464] on span "Don't remind me" at bounding box center [664, 468] width 78 height 9
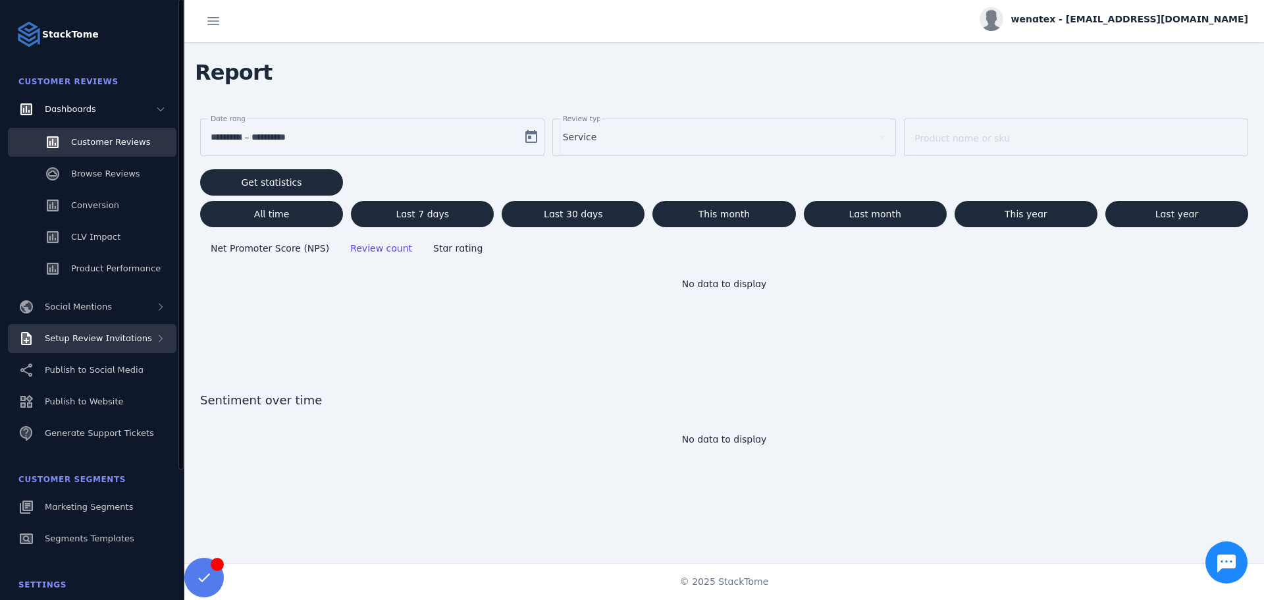
click at [70, 335] on span "Setup Review Invitations" at bounding box center [98, 338] width 107 height 10
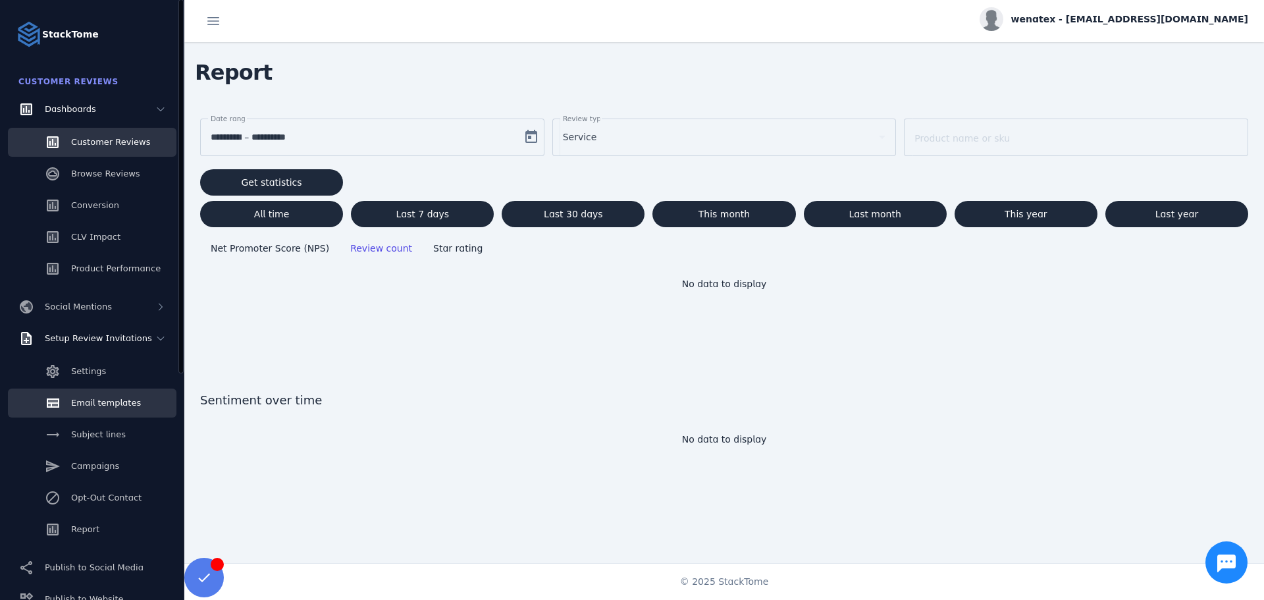
click at [97, 403] on span "Email templates" at bounding box center [106, 403] width 70 height 10
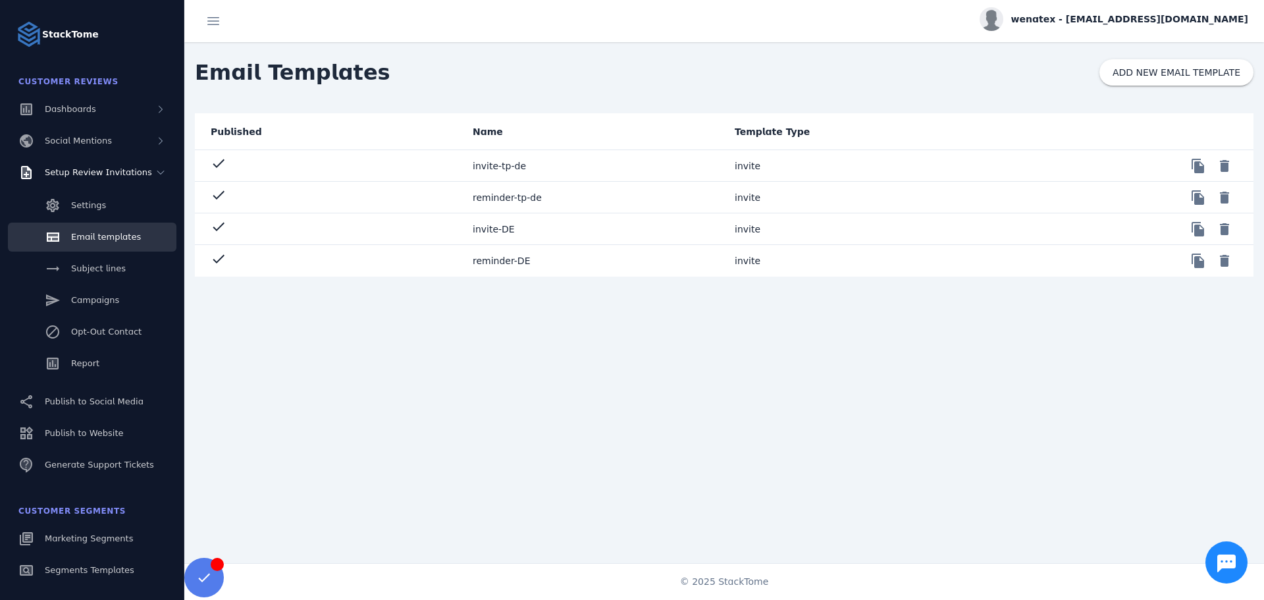
click at [485, 227] on mat-cell "invite-DE" at bounding box center [593, 229] width 262 height 32
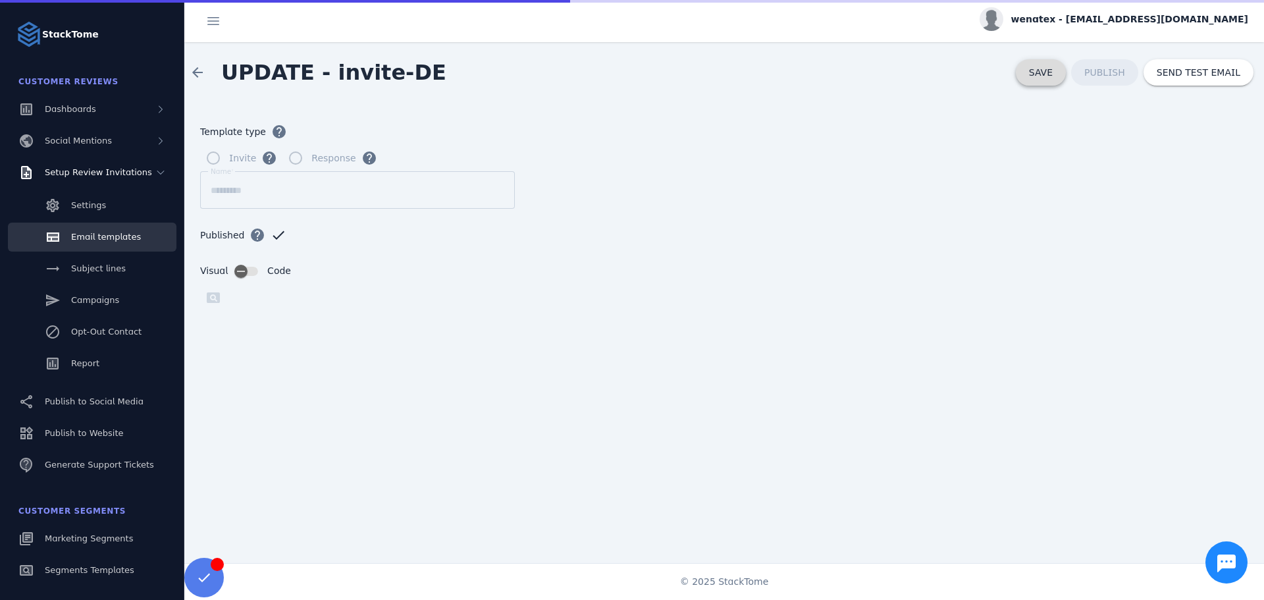
click at [1028, 82] on span at bounding box center [1041, 73] width 50 height 32
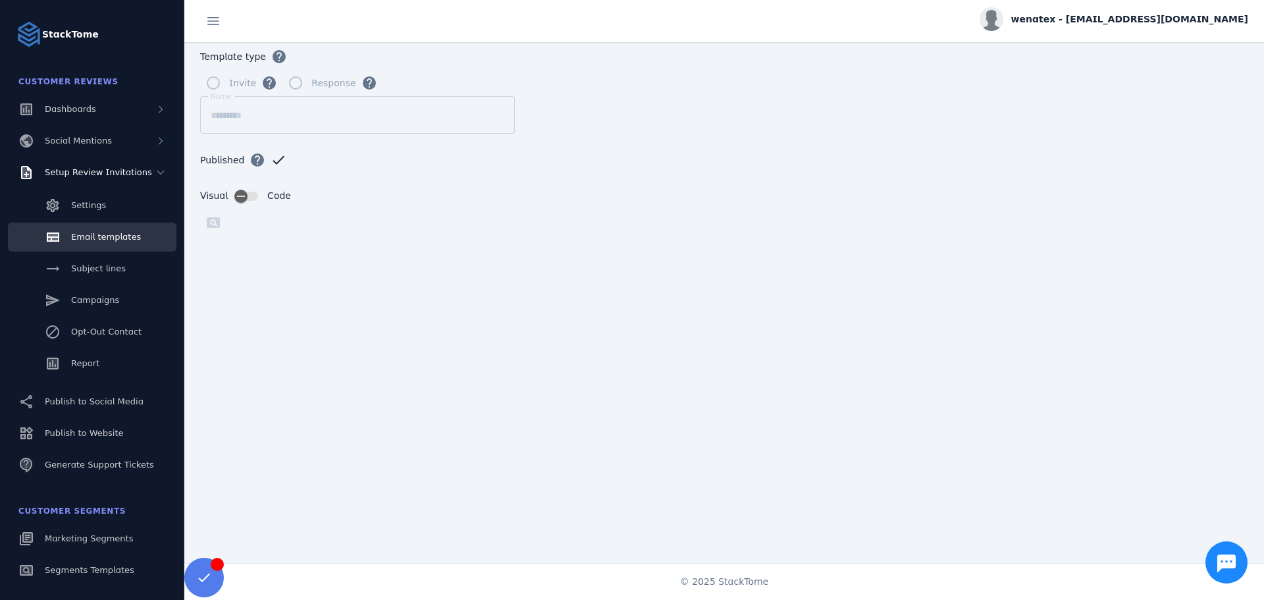
scroll to position [118, 0]
click at [564, 139] on form "Template type help Invite help Response help Name ********* Published help chec…" at bounding box center [724, 260] width 1080 height 469
click at [116, 237] on span "Email templates" at bounding box center [106, 237] width 70 height 10
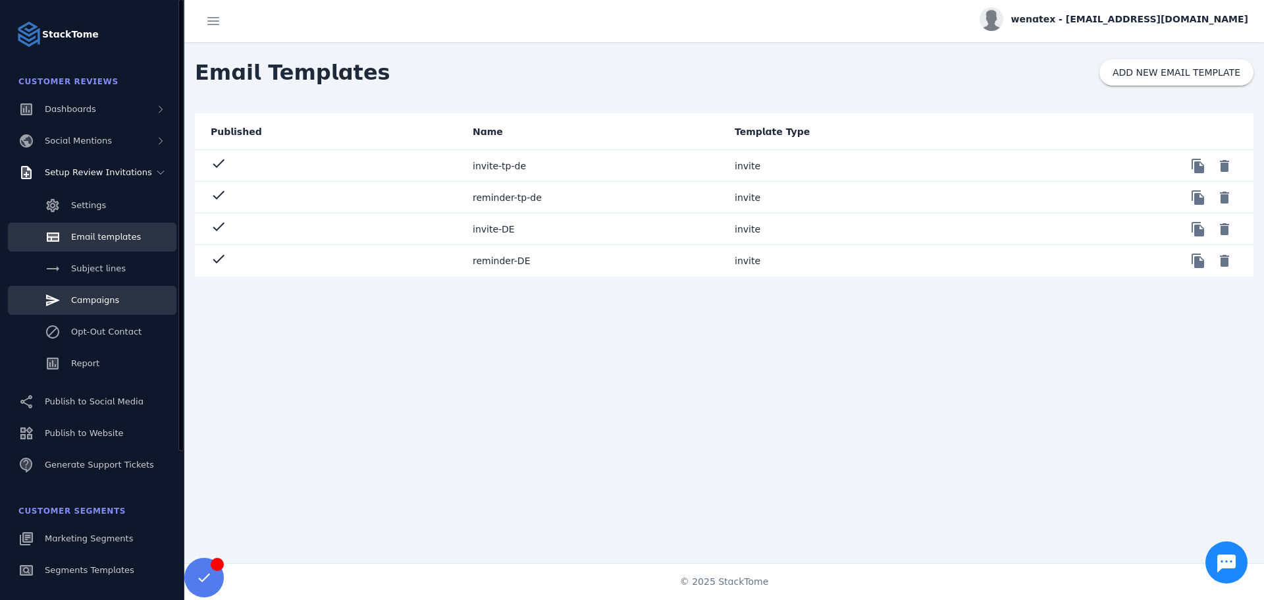
click at [115, 305] on link "Campaigns" at bounding box center [92, 300] width 169 height 29
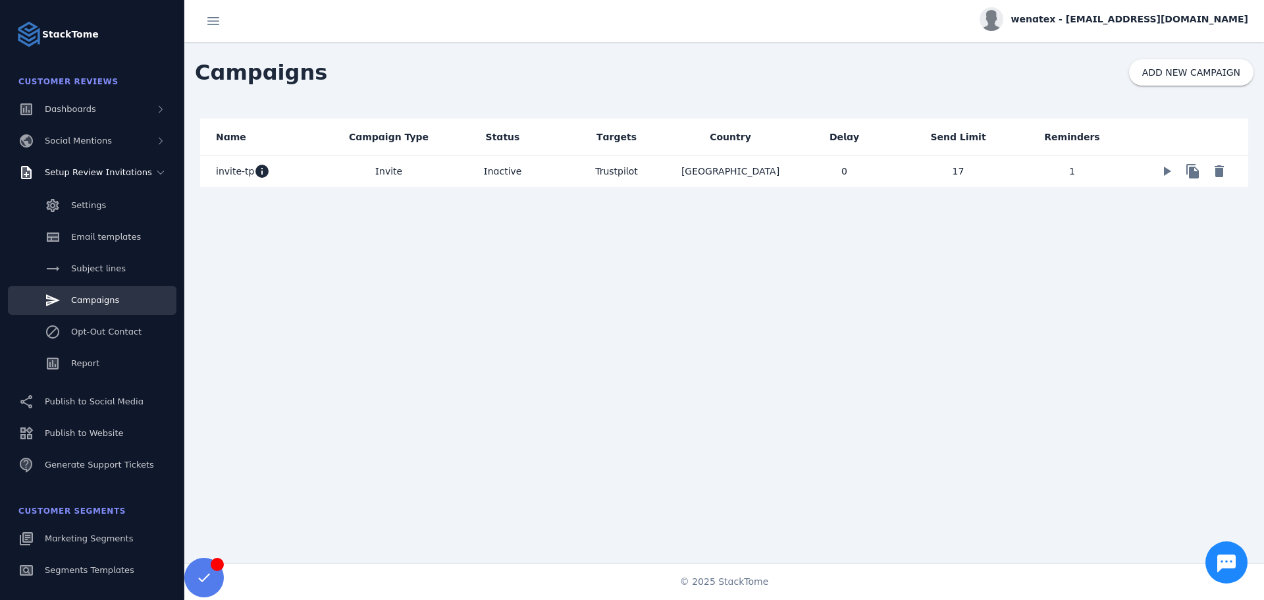
click at [234, 165] on span "invite-tp" at bounding box center [235, 171] width 38 height 16
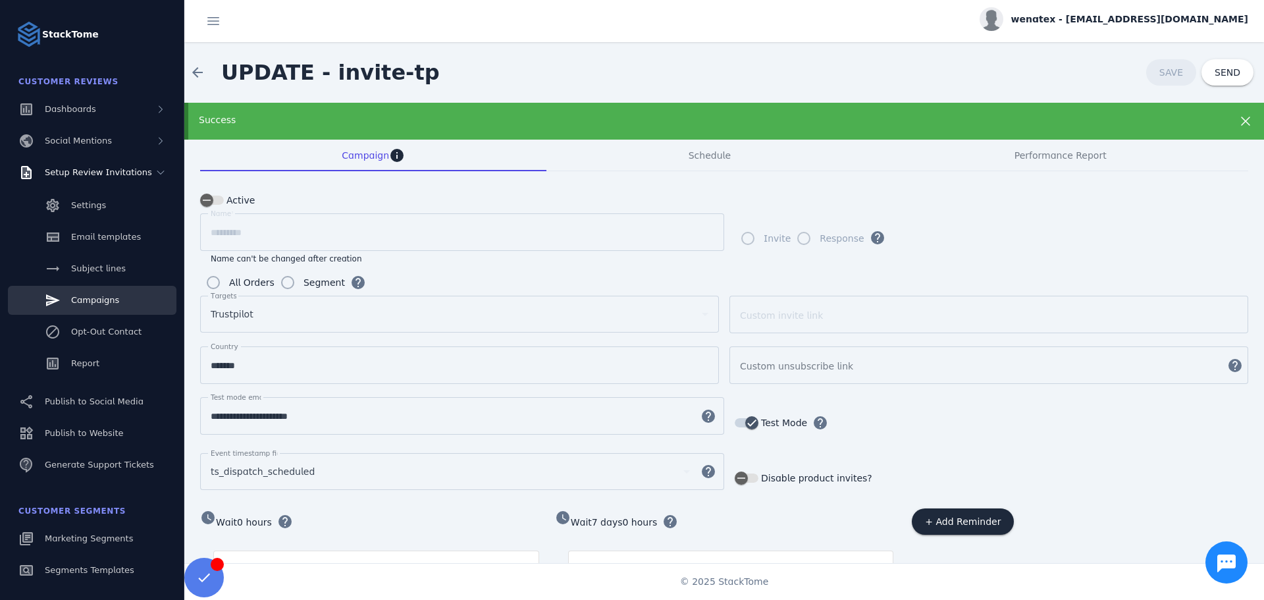
scroll to position [97, 0]
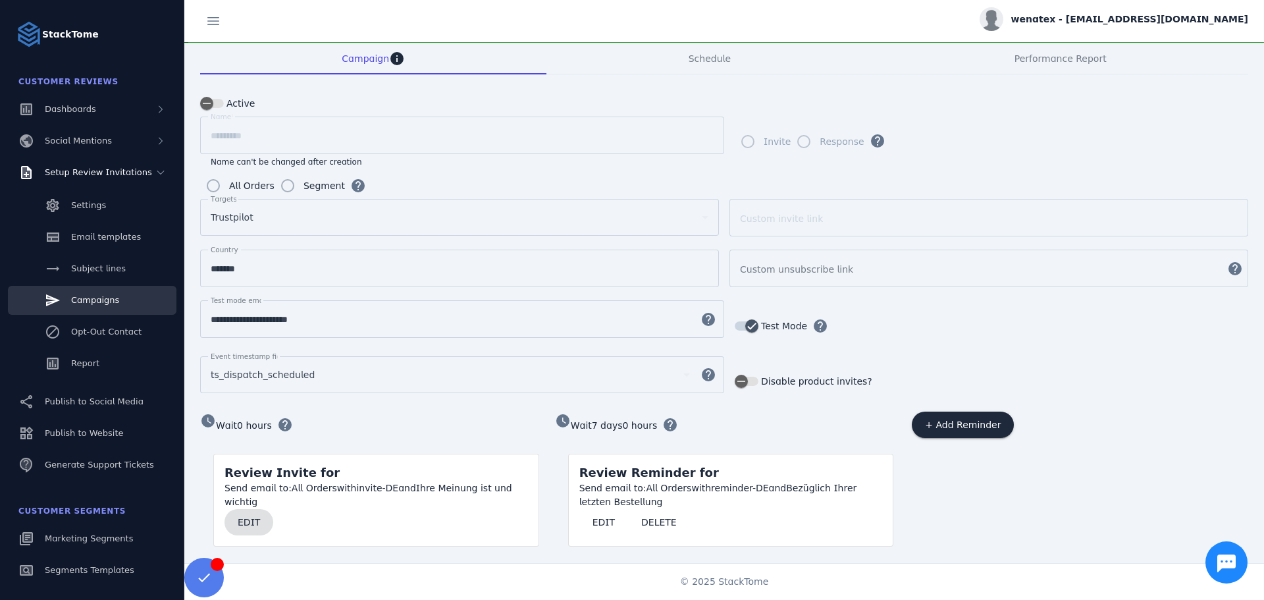
click at [245, 518] on span "EDIT" at bounding box center [249, 522] width 22 height 9
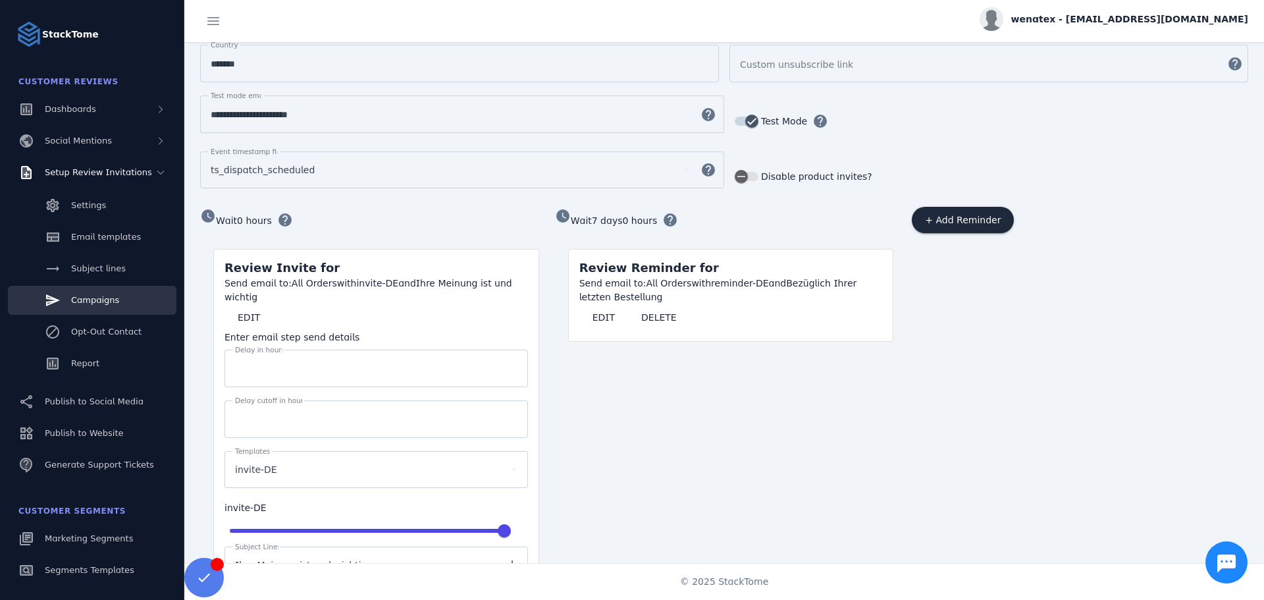
scroll to position [417, 0]
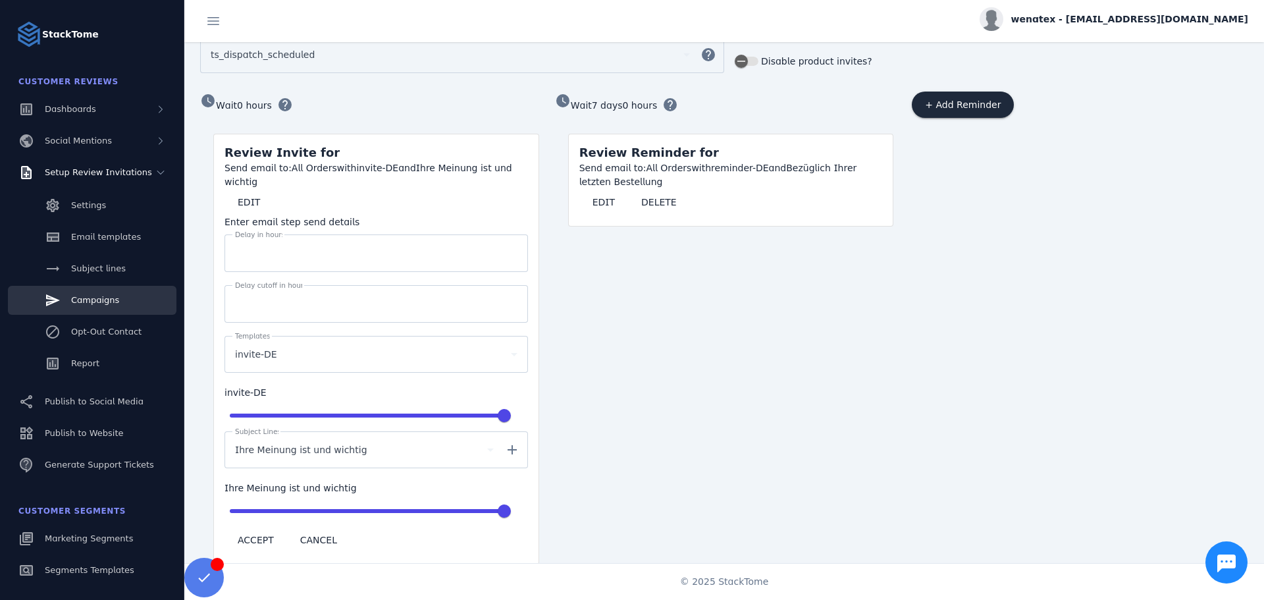
click at [518, 442] on mat-icon "add" at bounding box center [512, 450] width 32 height 16
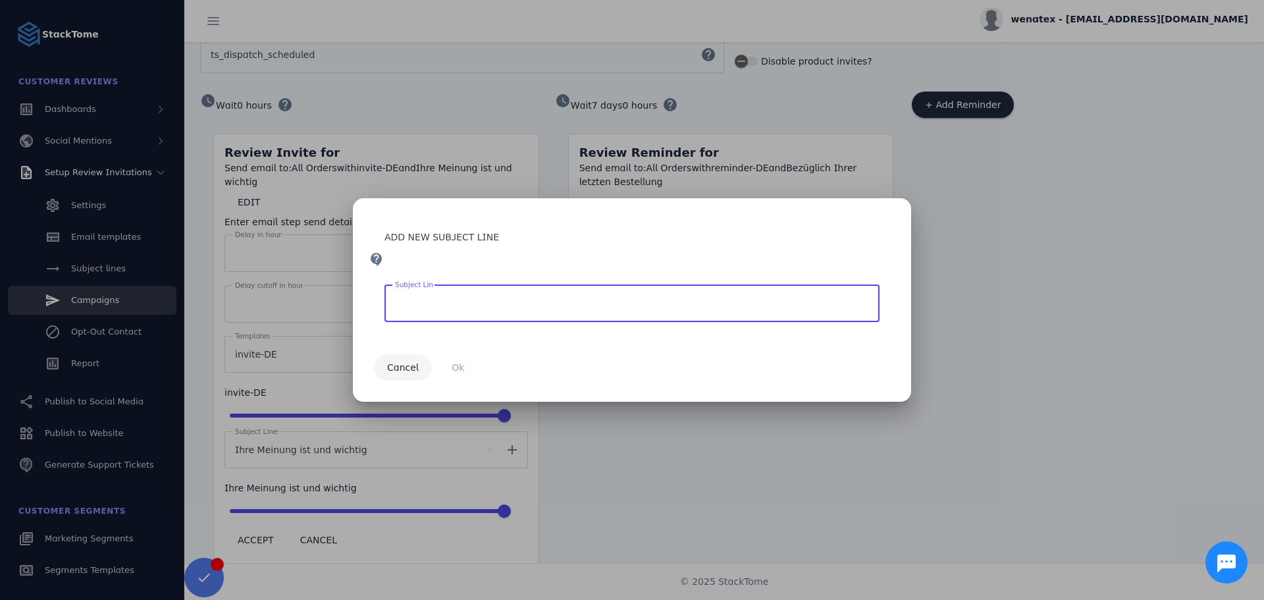
click at [407, 369] on span "Cancel" at bounding box center [403, 367] width 32 height 9
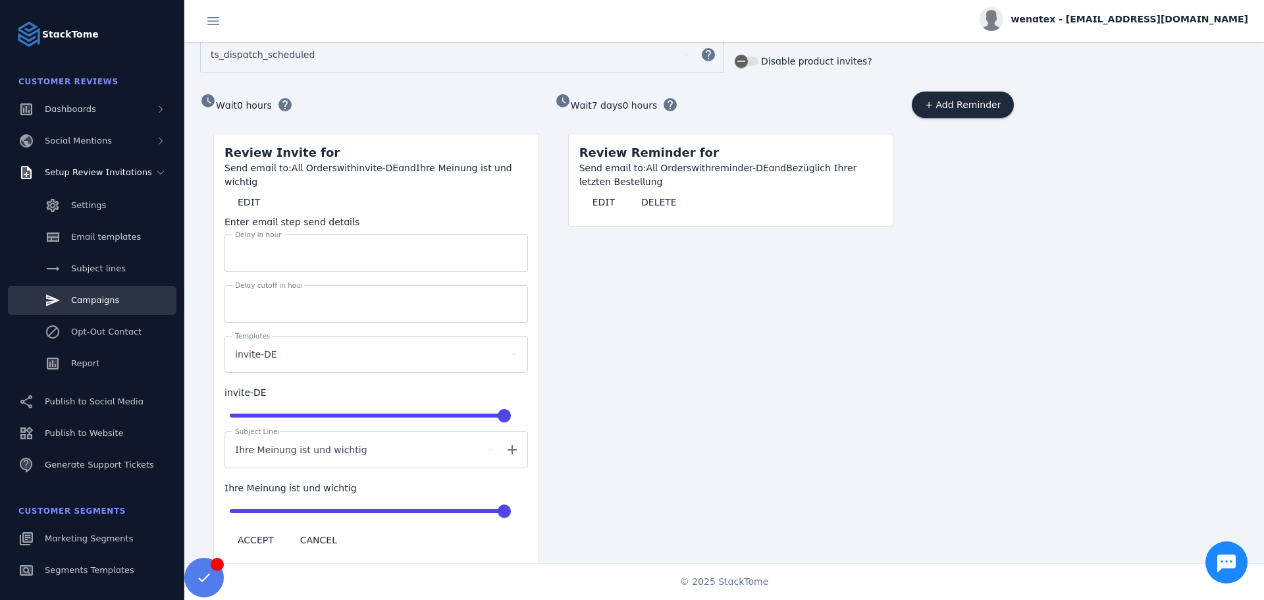
click at [361, 442] on div "Ihre Meinung ist und wichtig" at bounding box center [358, 450] width 247 height 16
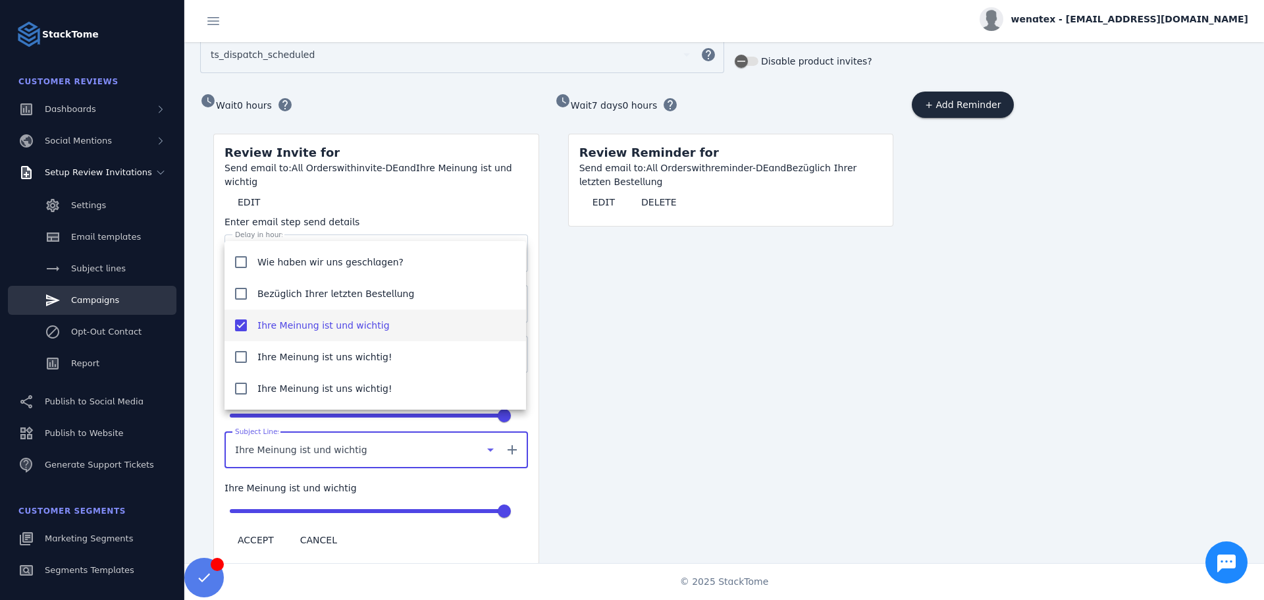
click at [238, 325] on mat-pseudo-checkbox at bounding box center [241, 325] width 12 height 12
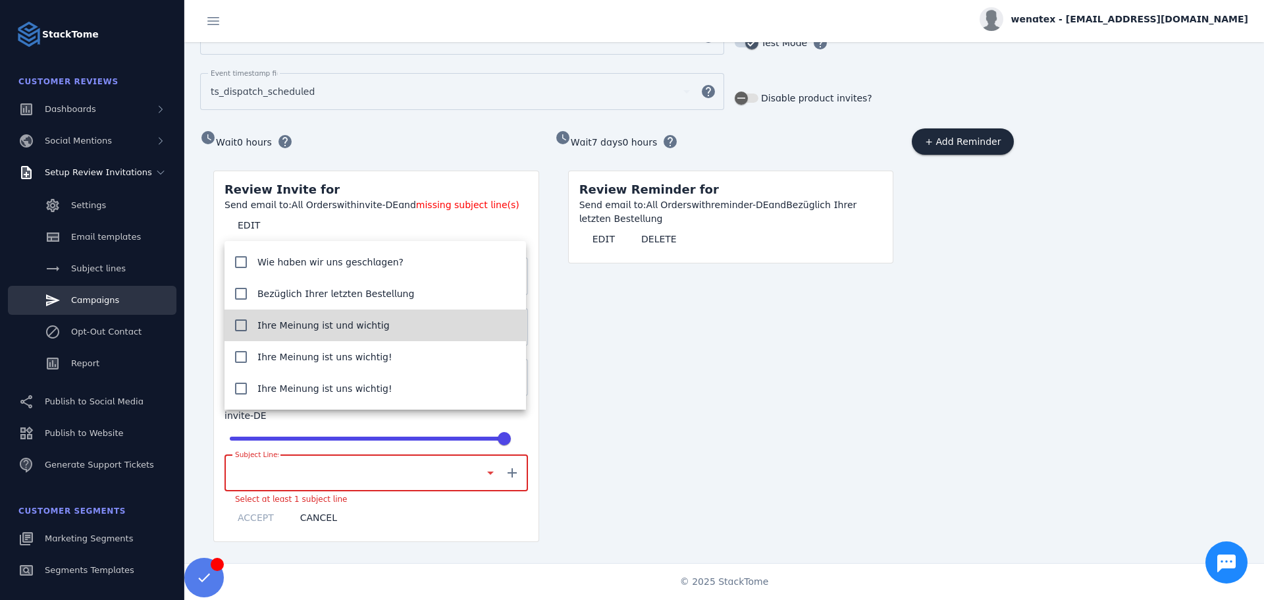
scroll to position [371, 0]
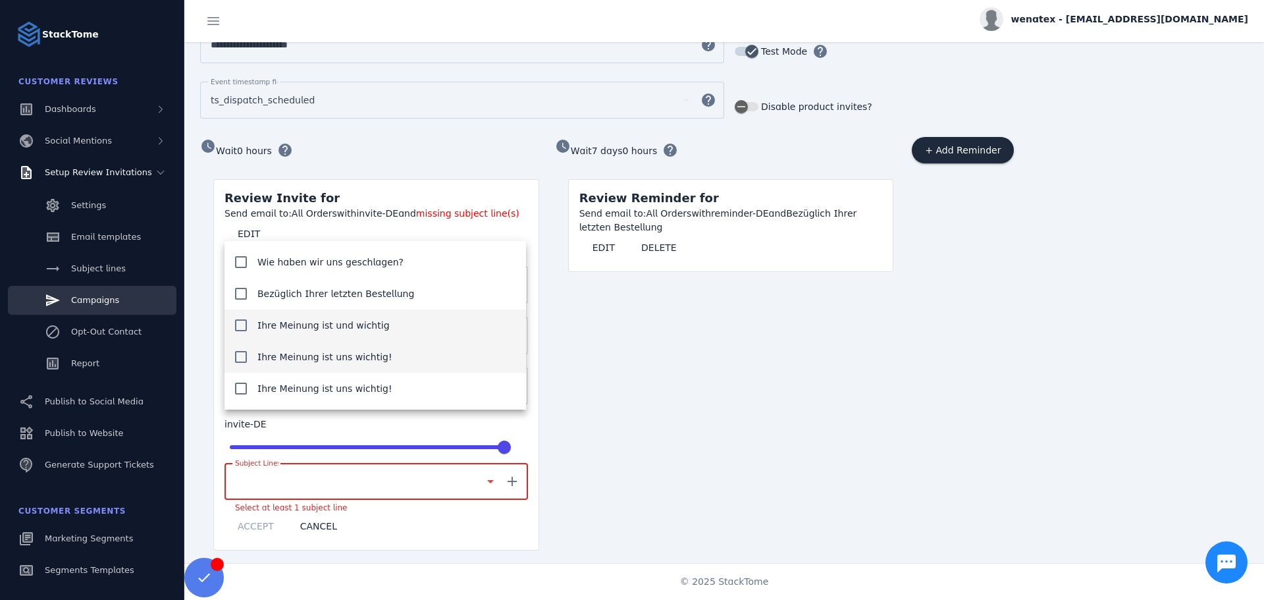
click at [242, 358] on mat-pseudo-checkbox at bounding box center [241, 357] width 12 height 12
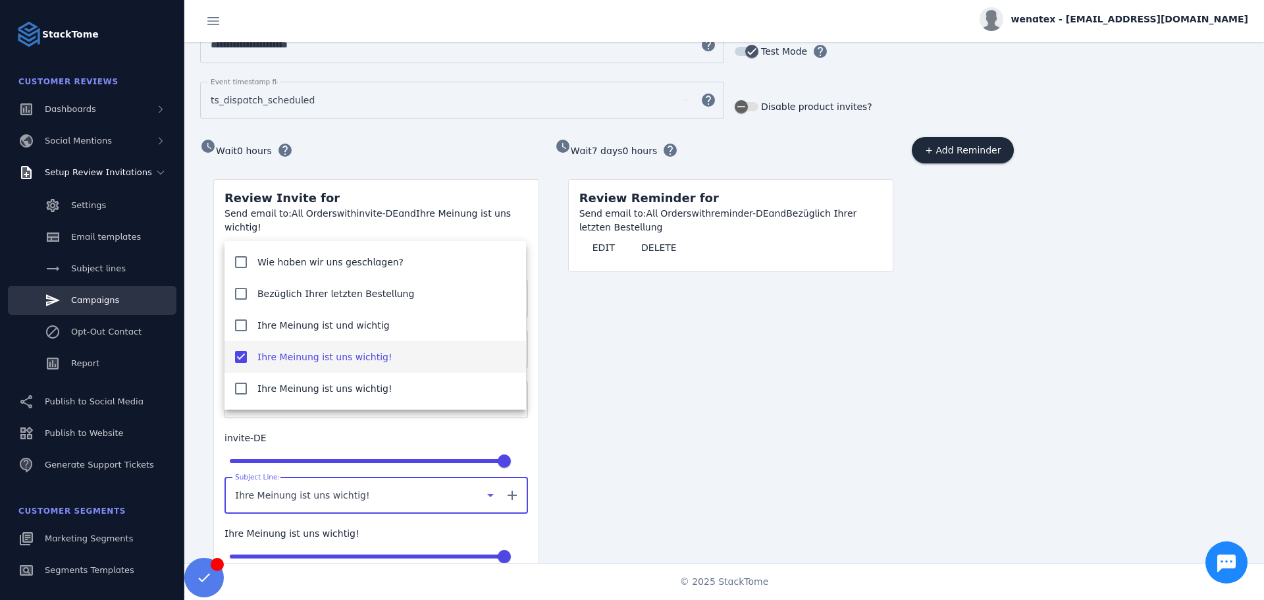
click at [648, 474] on div at bounding box center [632, 300] width 1264 height 600
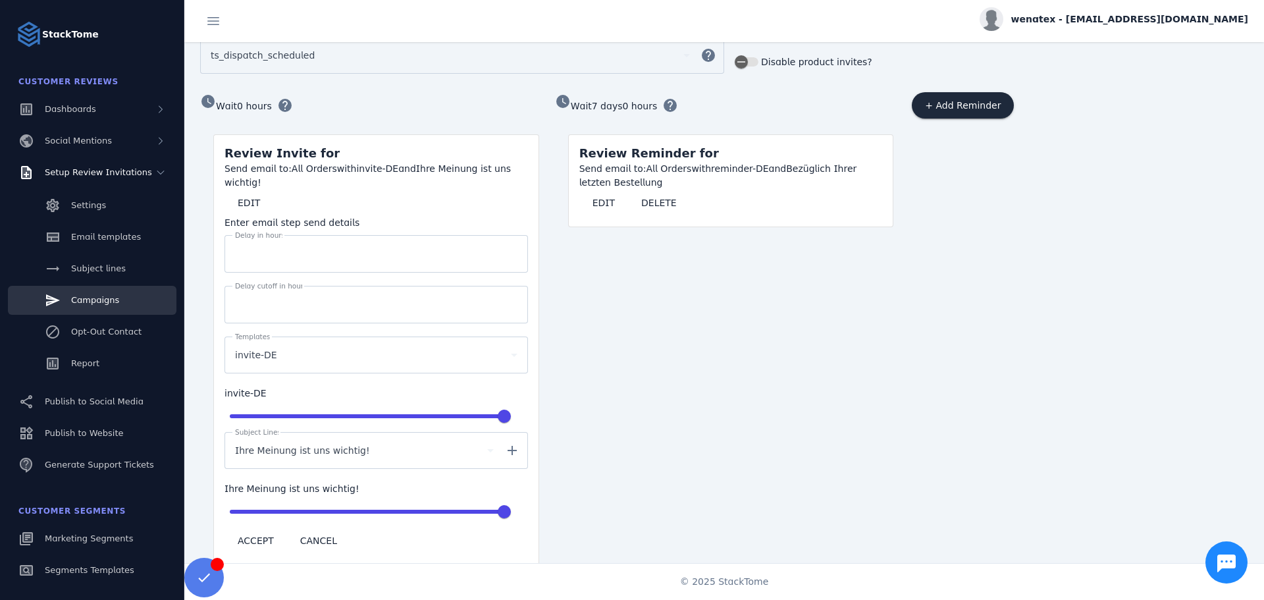
scroll to position [417, 0]
click at [240, 524] on span at bounding box center [256, 540] width 63 height 32
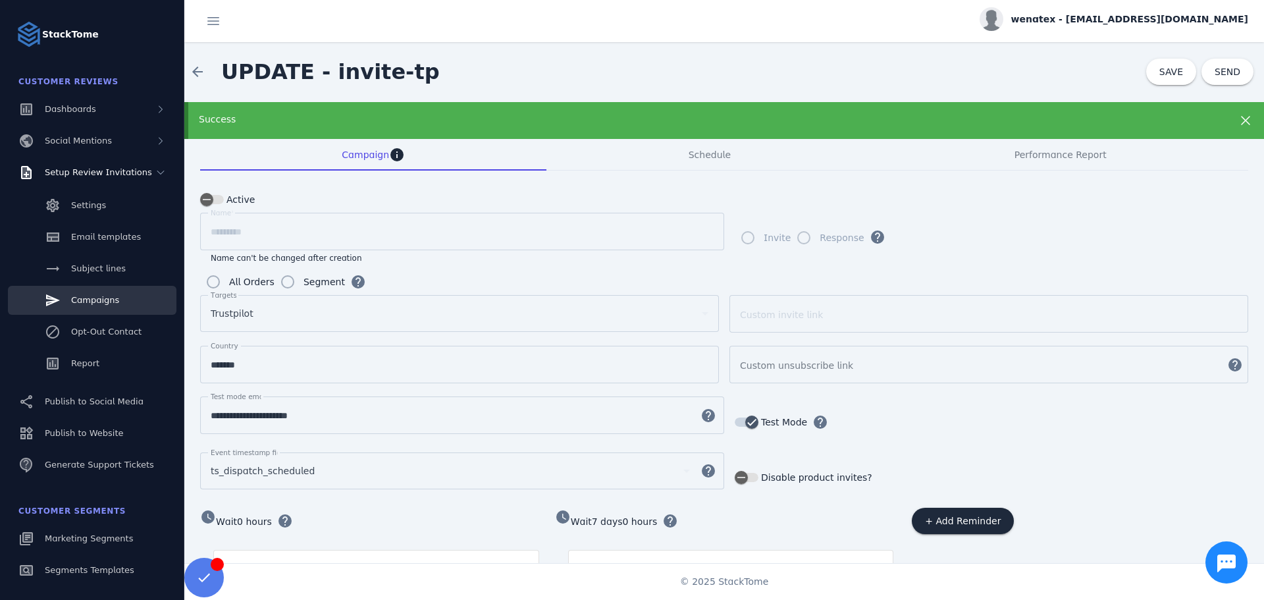
scroll to position [0, 0]
click at [1163, 75] on span "SAVE" at bounding box center [1171, 72] width 24 height 11
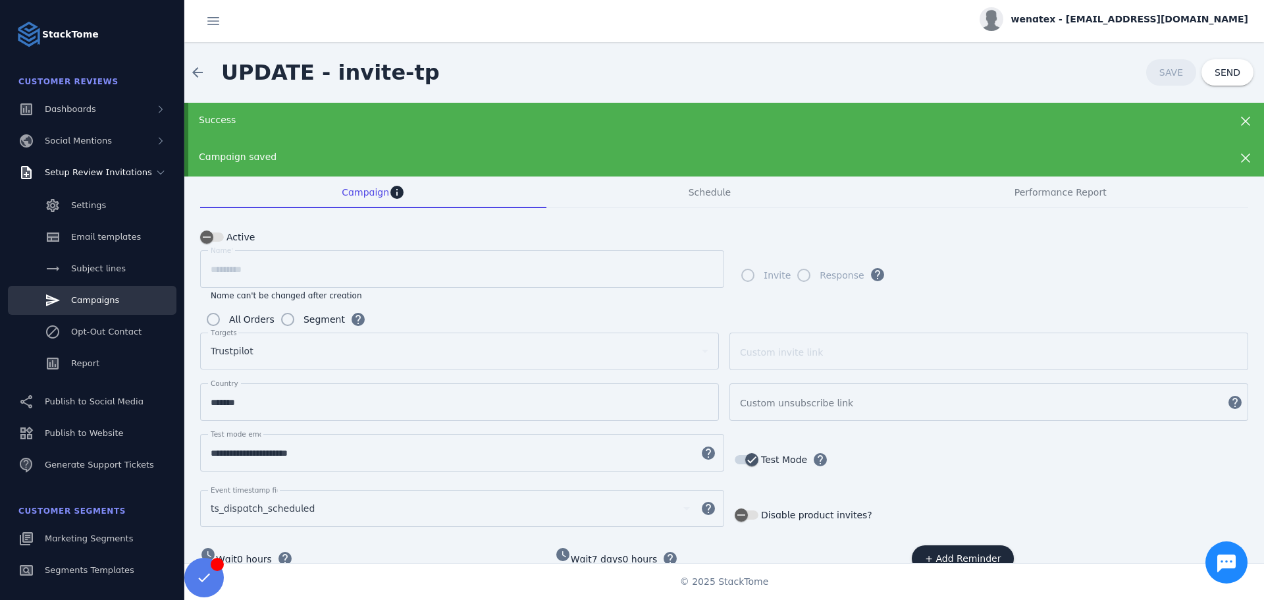
scroll to position [134, 0]
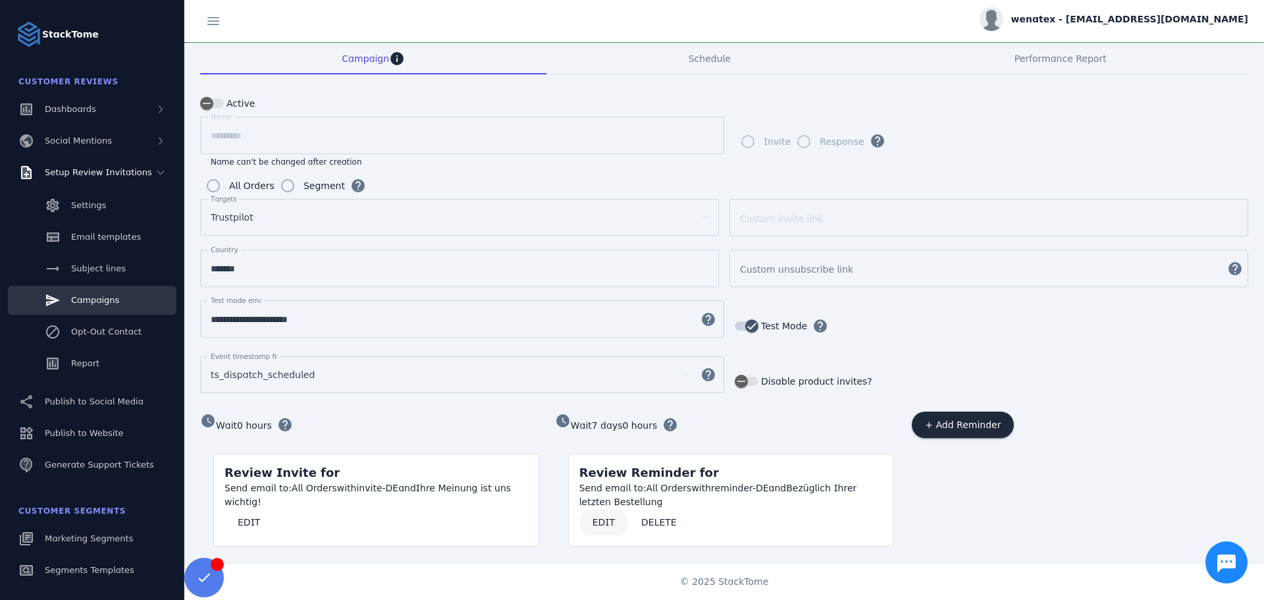
click at [602, 518] on span "EDIT" at bounding box center [604, 522] width 22 height 9
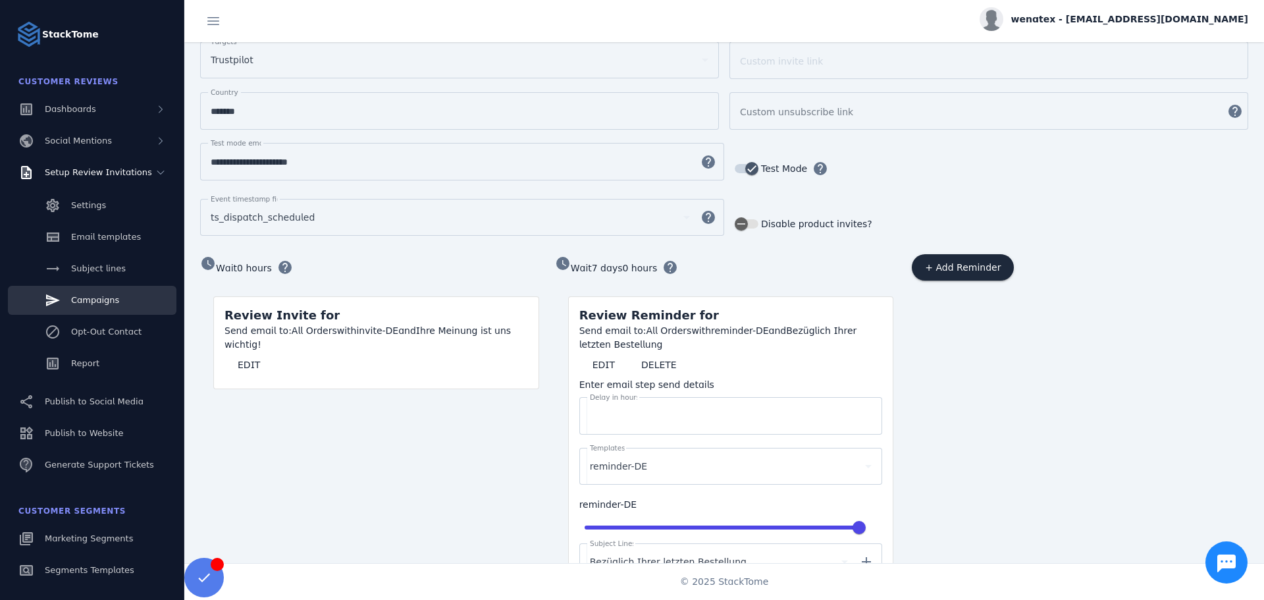
scroll to position [418, 0]
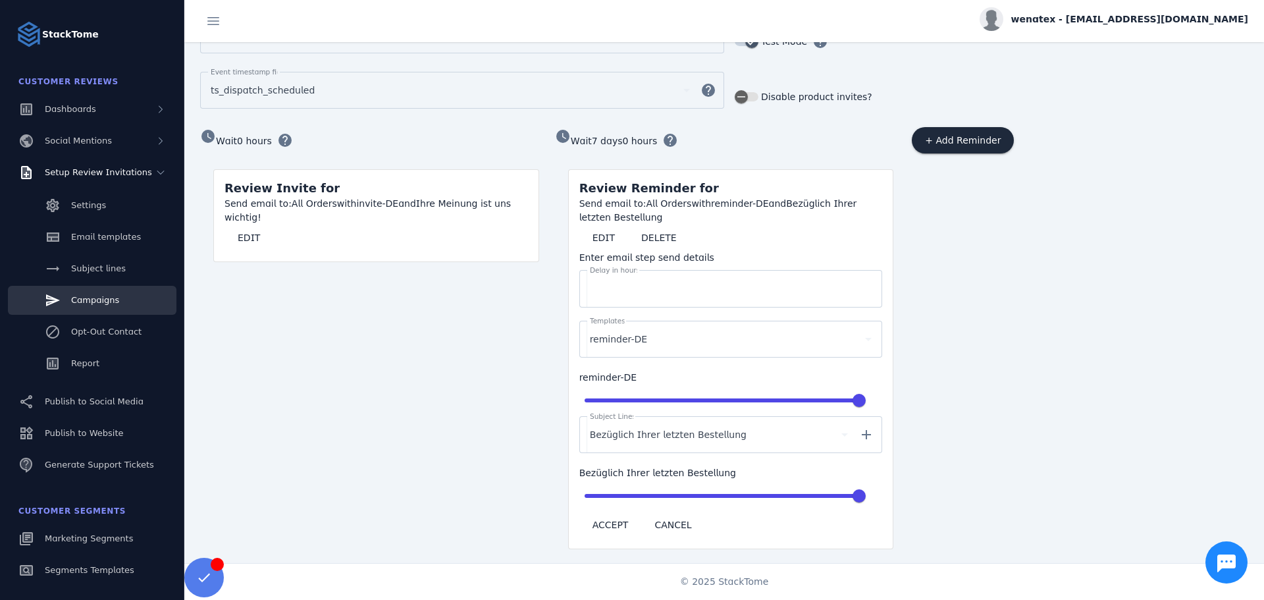
click at [709, 428] on span "Bezüglich Ihrer letzten Bestellung" at bounding box center [668, 435] width 157 height 16
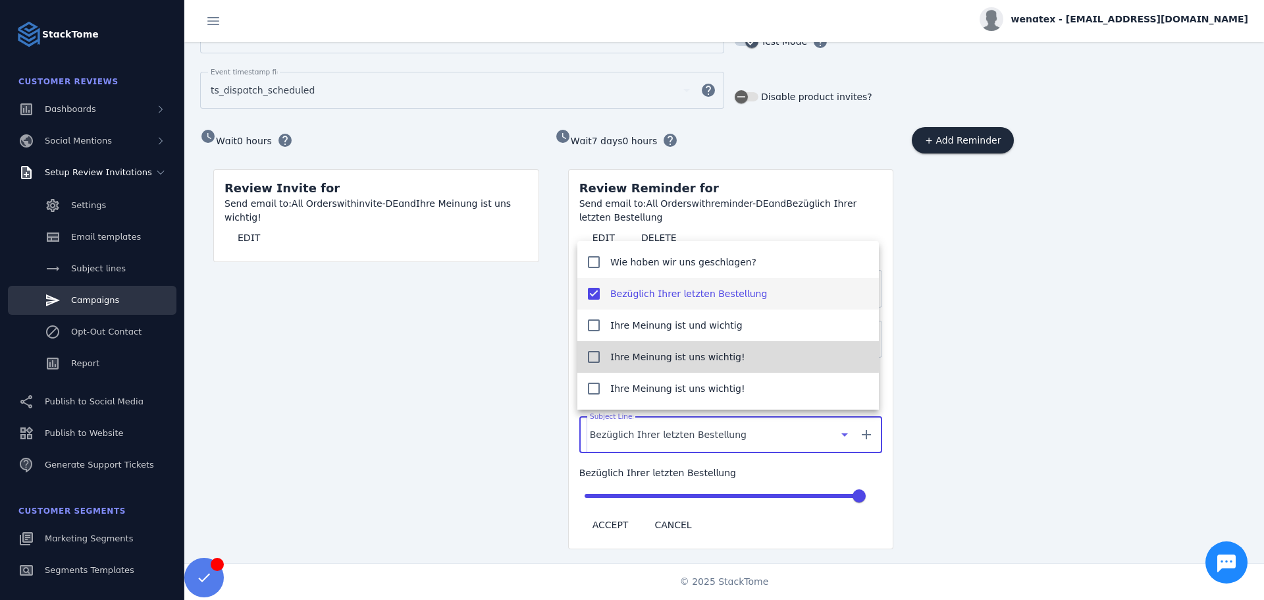
click at [635, 354] on span "Ihre Meinung ist uns wichtig!" at bounding box center [677, 357] width 135 height 16
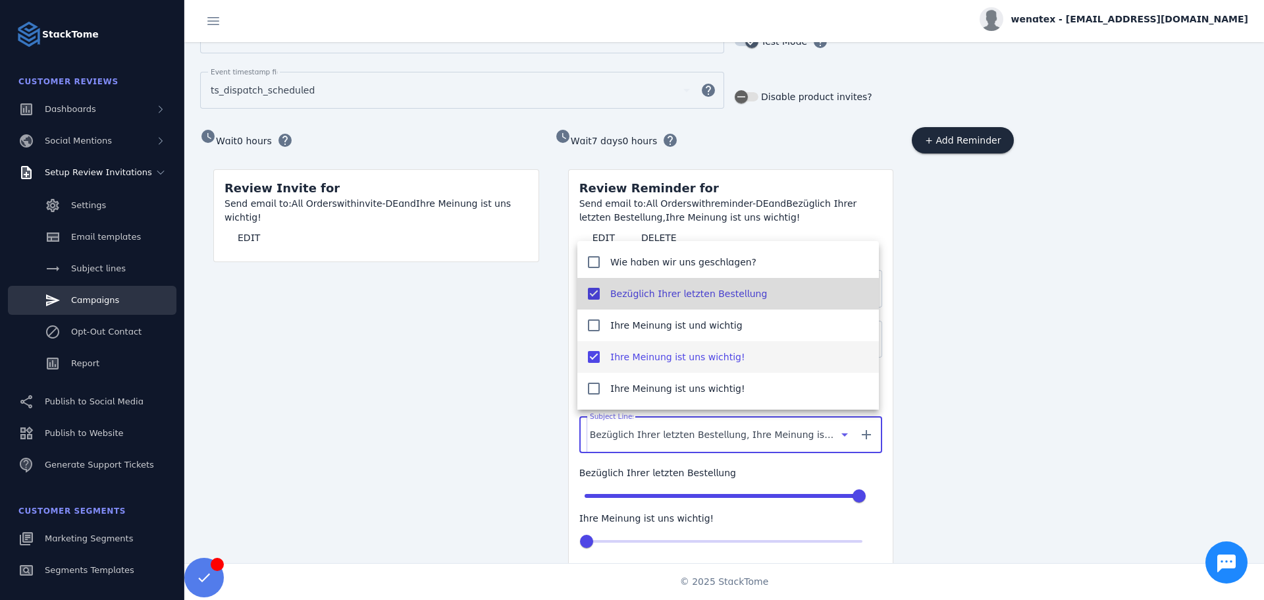
click at [600, 296] on mat-option "Bezüglich Ihrer letzten Bestellung" at bounding box center [728, 294] width 302 height 32
type input "***"
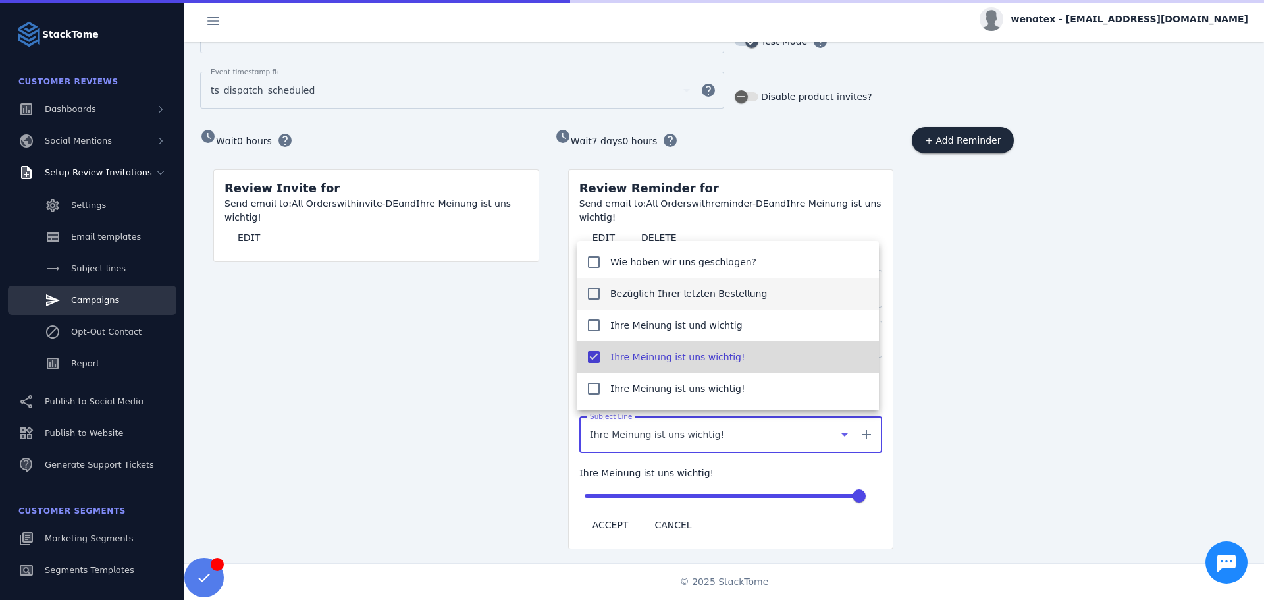
click at [600, 357] on mat-option "Ihre Meinung ist uns wichtig!" at bounding box center [728, 357] width 302 height 32
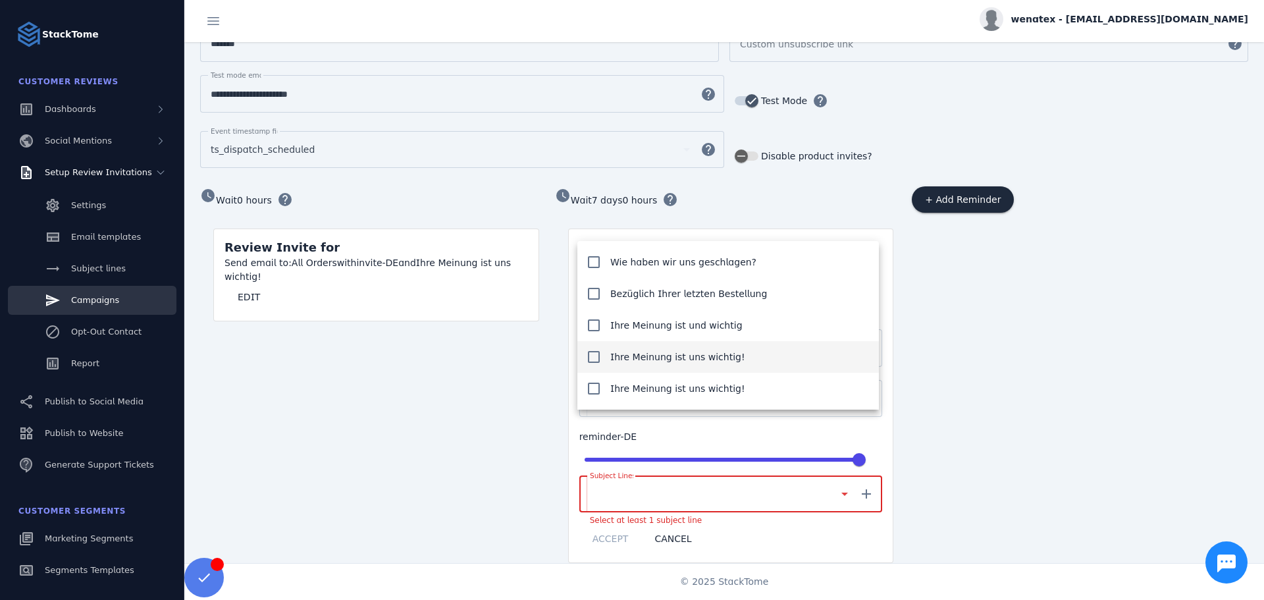
click at [901, 358] on div at bounding box center [632, 300] width 1264 height 600
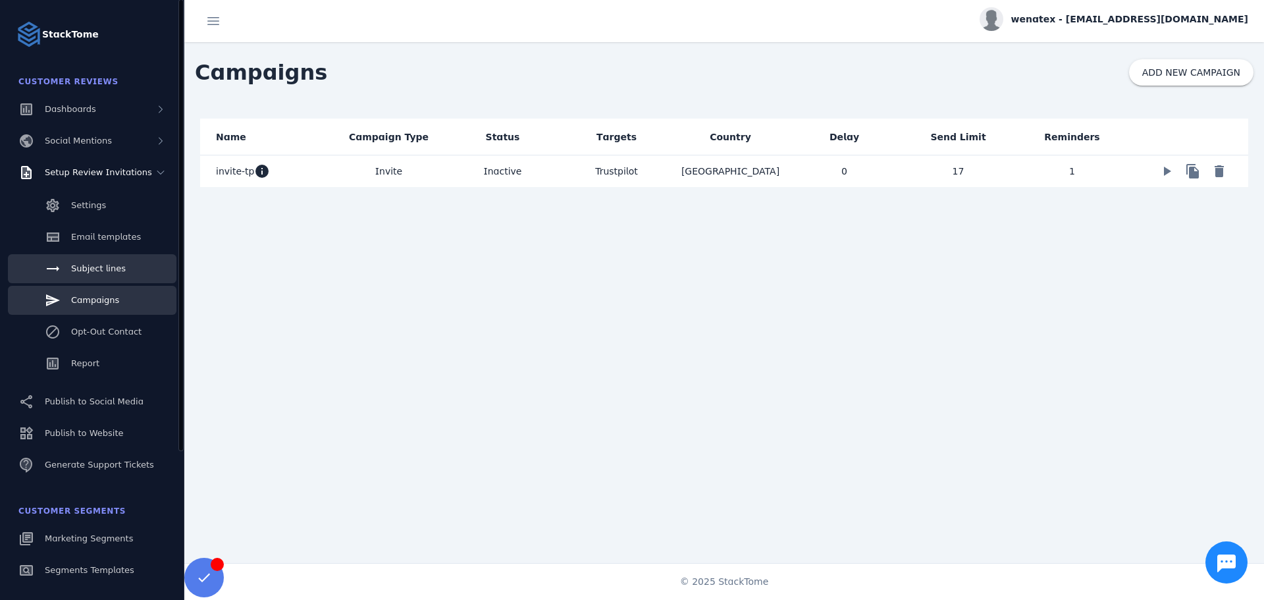
click at [95, 270] on span "Subject lines" at bounding box center [98, 268] width 55 height 10
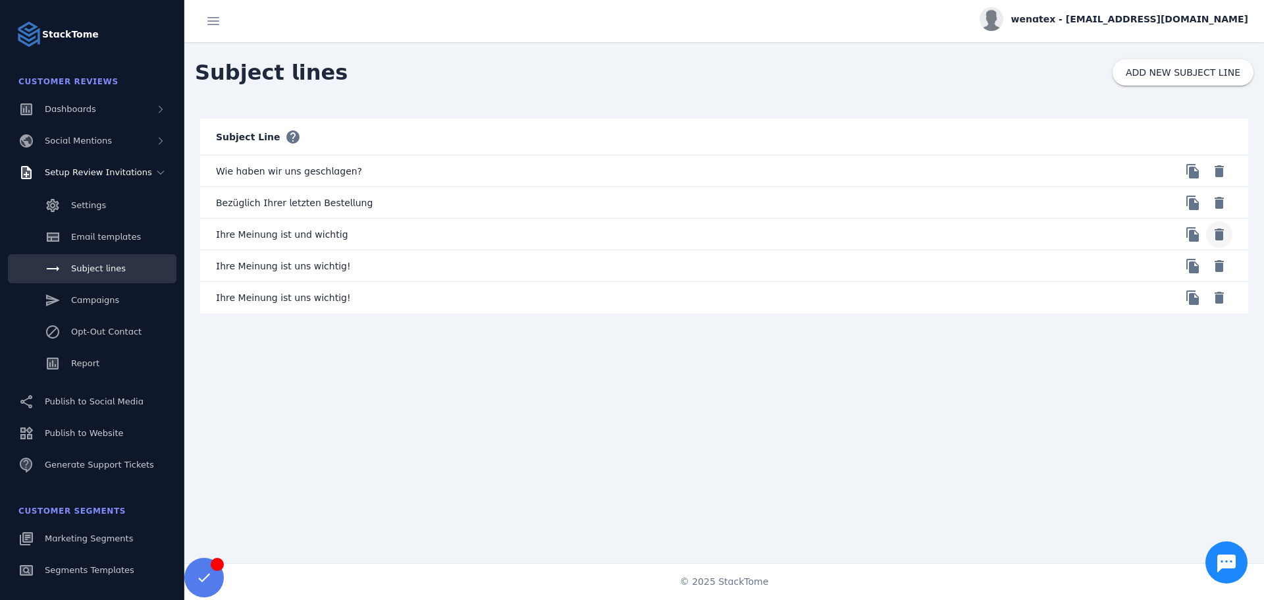
click at [1219, 234] on span at bounding box center [1220, 235] width 32 height 32
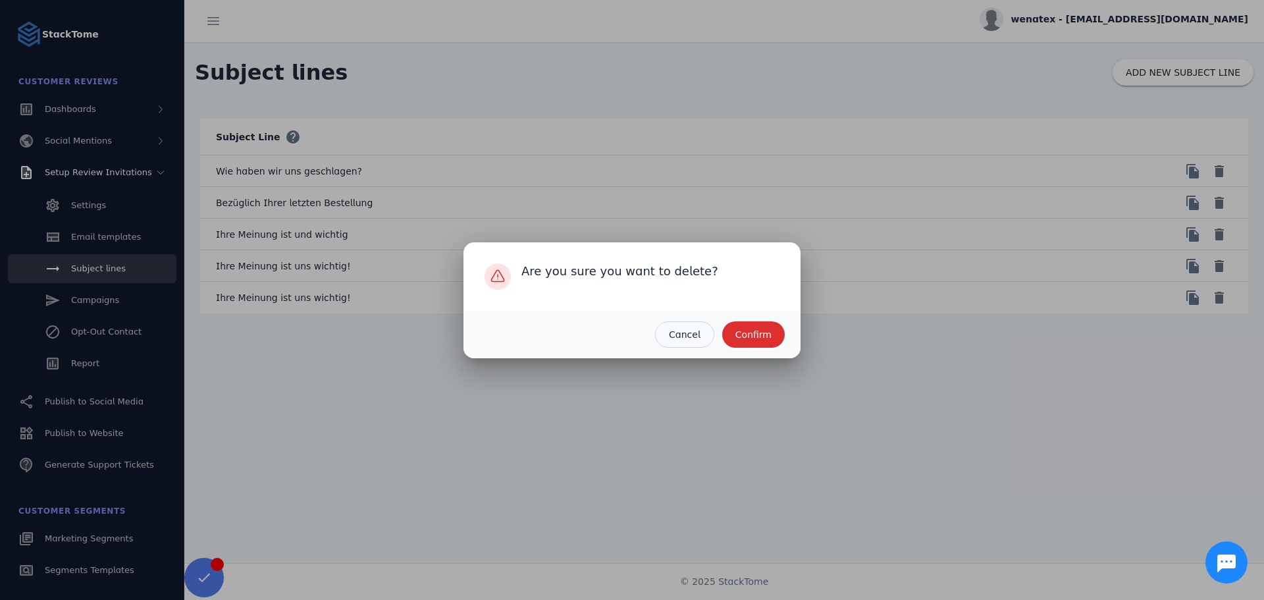
click at [760, 330] on span "Confirm" at bounding box center [753, 334] width 36 height 9
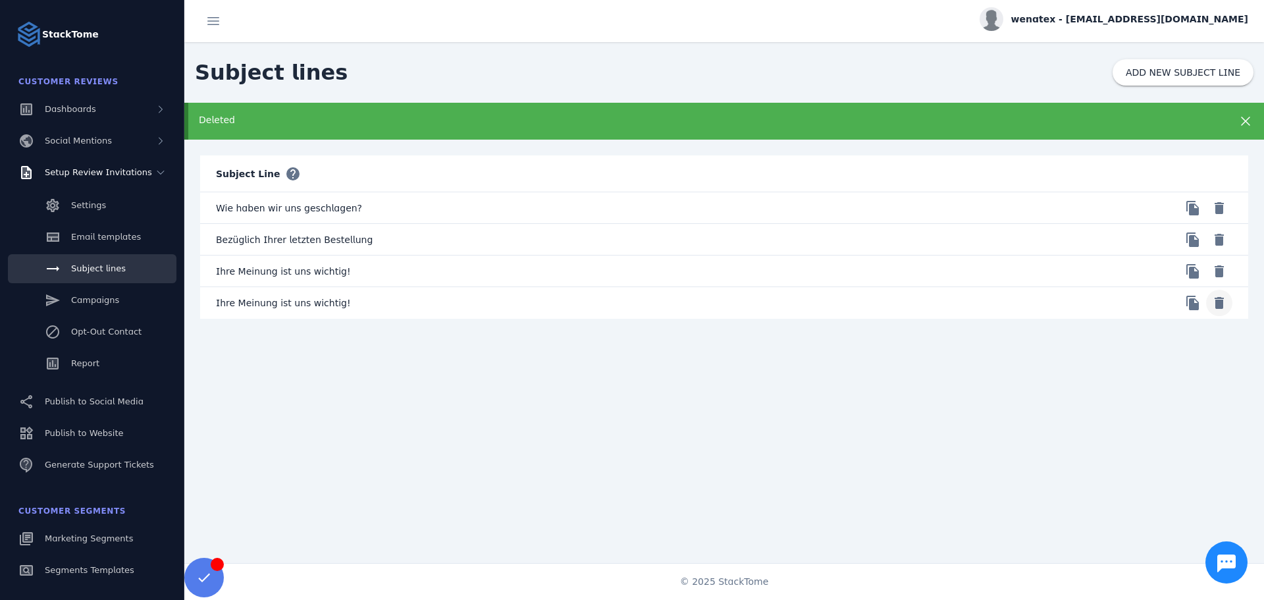
click at [1211, 307] on span at bounding box center [1220, 303] width 32 height 32
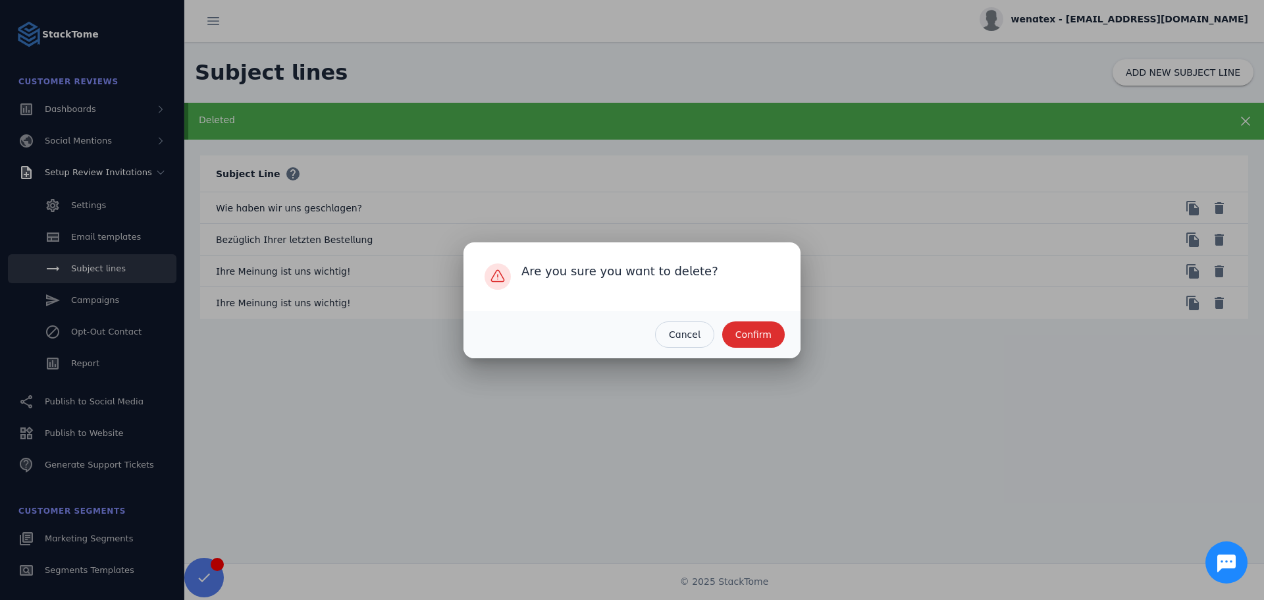
click at [755, 334] on span "Confirm" at bounding box center [753, 334] width 36 height 9
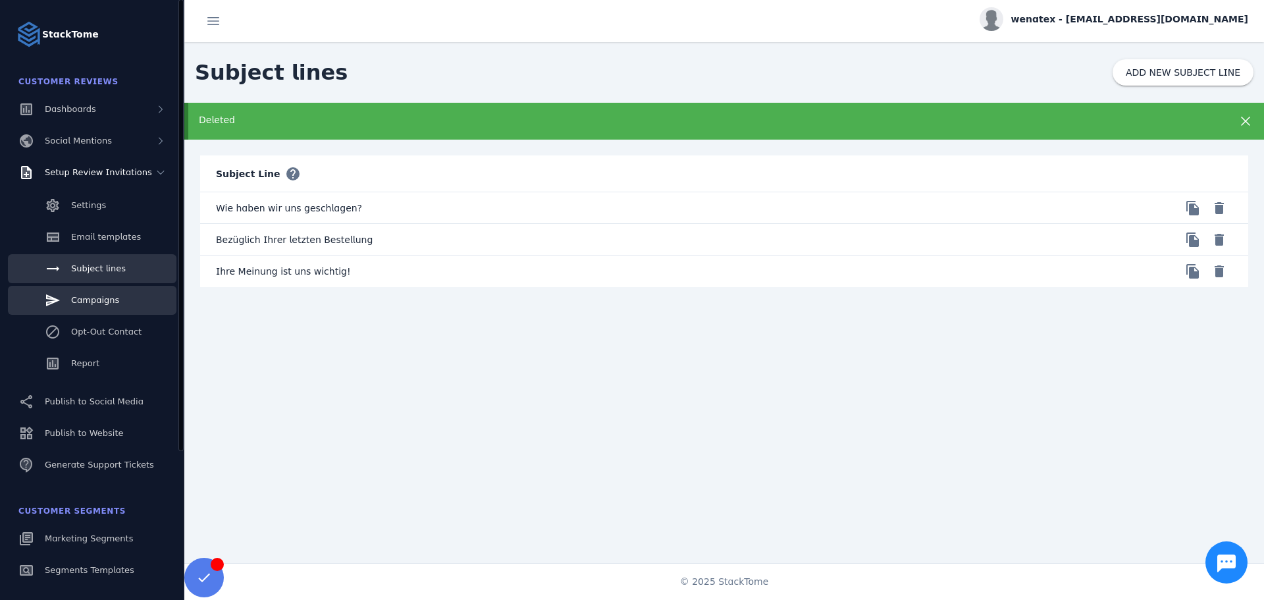
click at [83, 302] on span "Campaigns" at bounding box center [95, 300] width 48 height 10
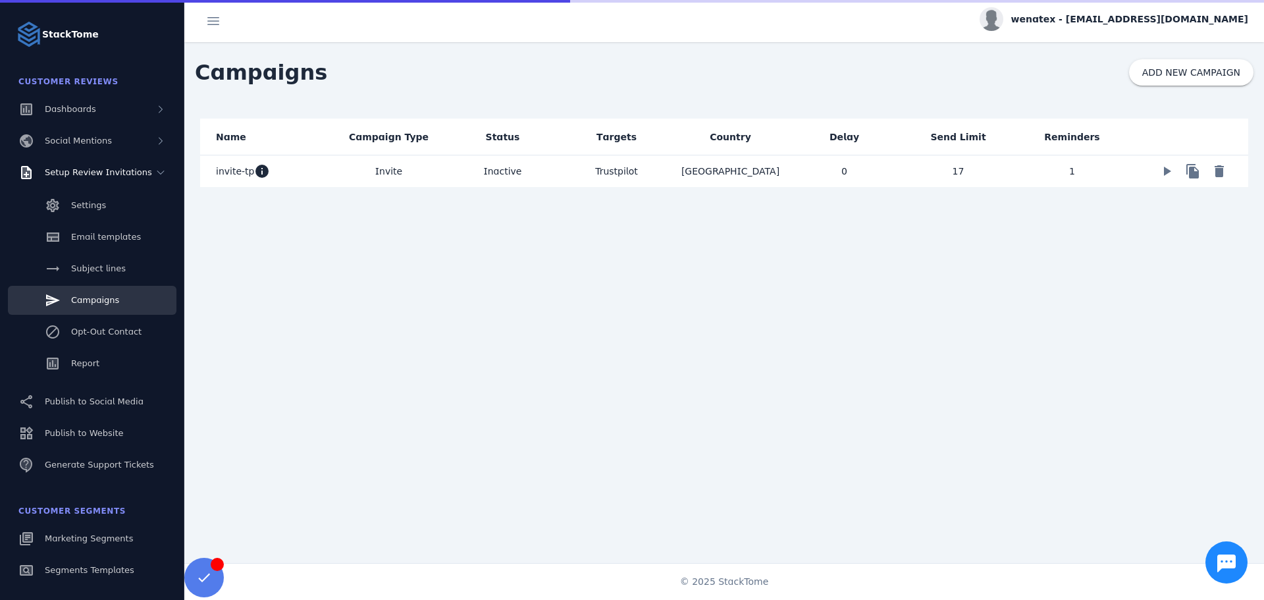
click at [229, 175] on span "invite-tp" at bounding box center [235, 171] width 38 height 16
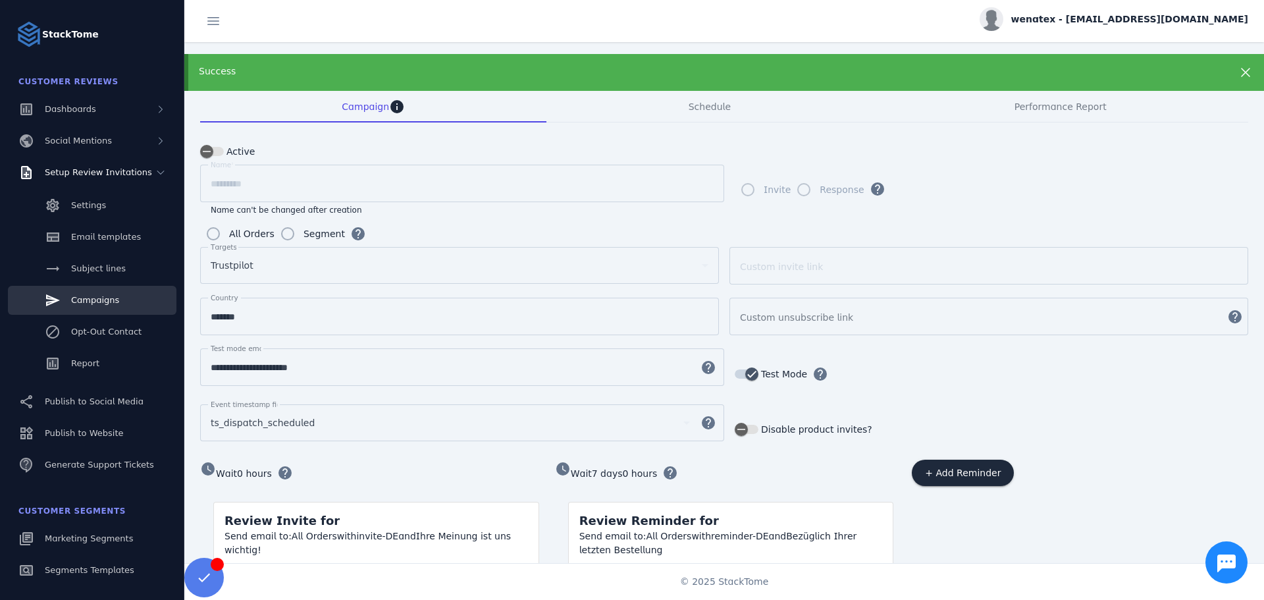
scroll to position [97, 0]
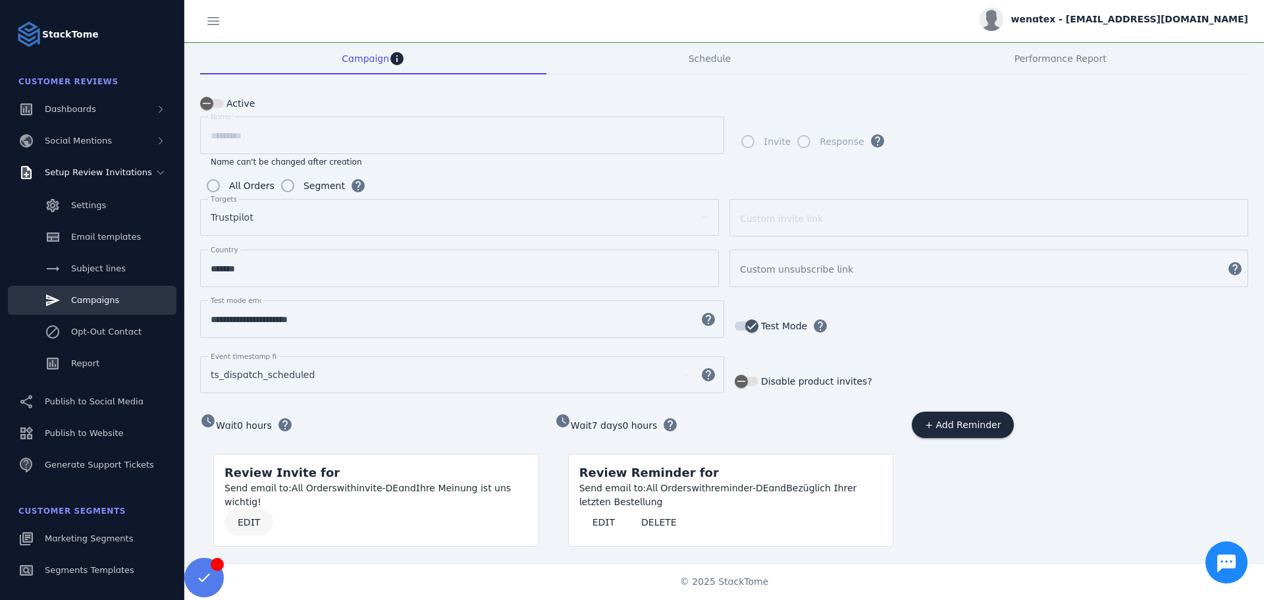
click at [239, 518] on span "EDIT" at bounding box center [249, 522] width 22 height 9
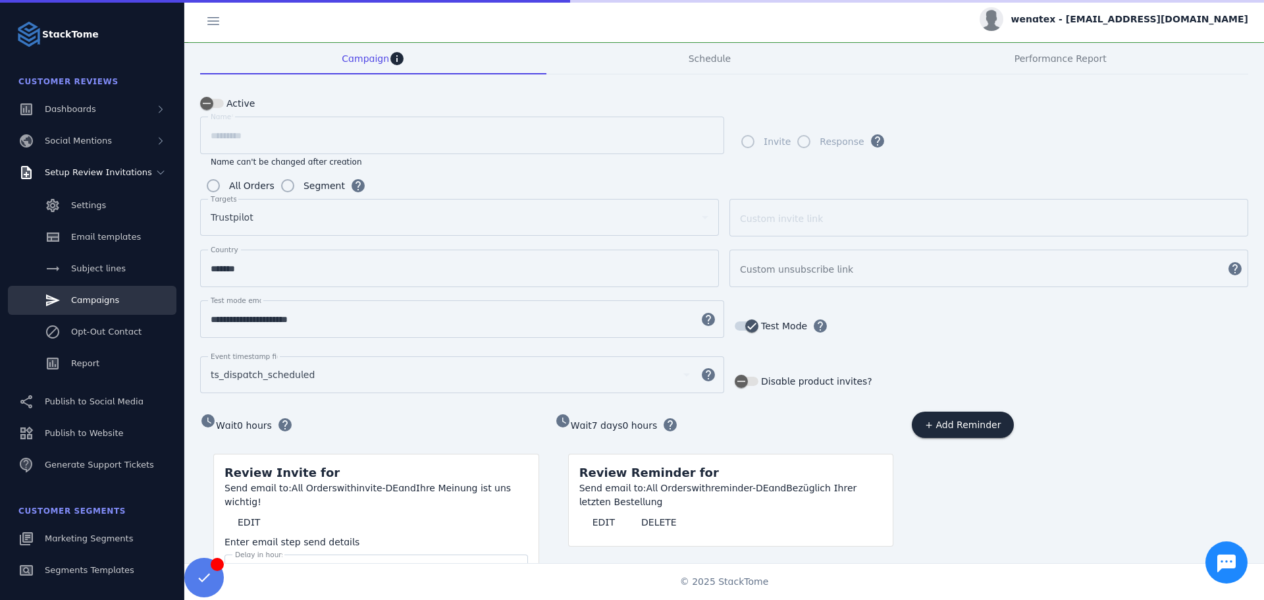
scroll to position [417, 0]
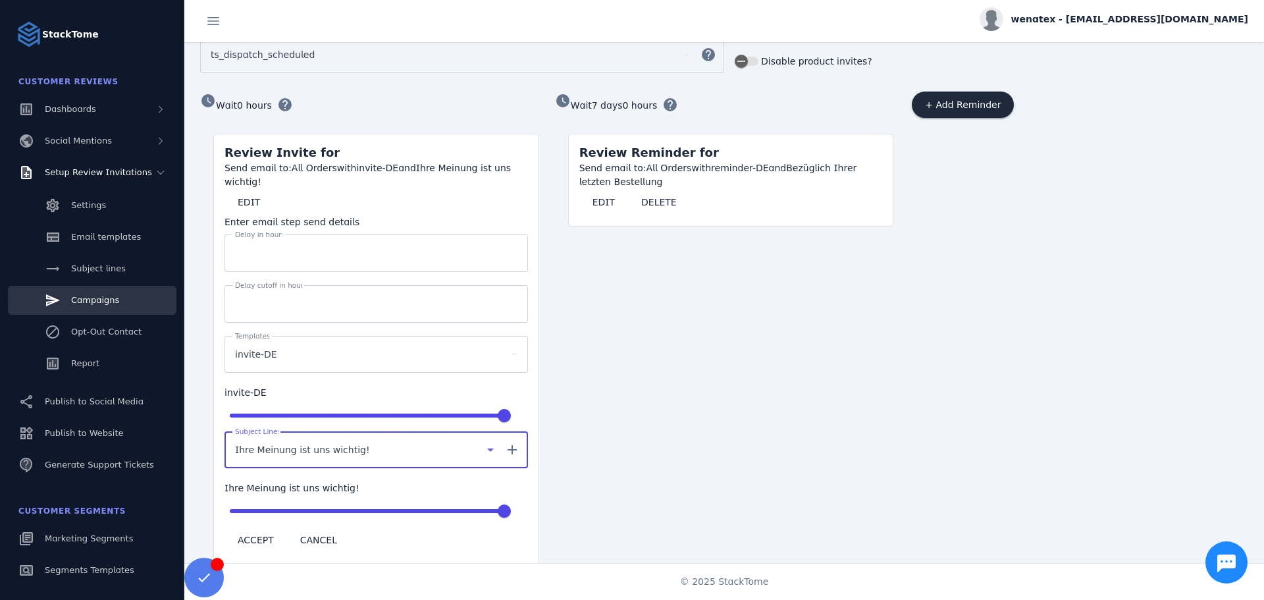
click at [336, 442] on span "Ihre Meinung ist uns wichtig!" at bounding box center [302, 450] width 135 height 16
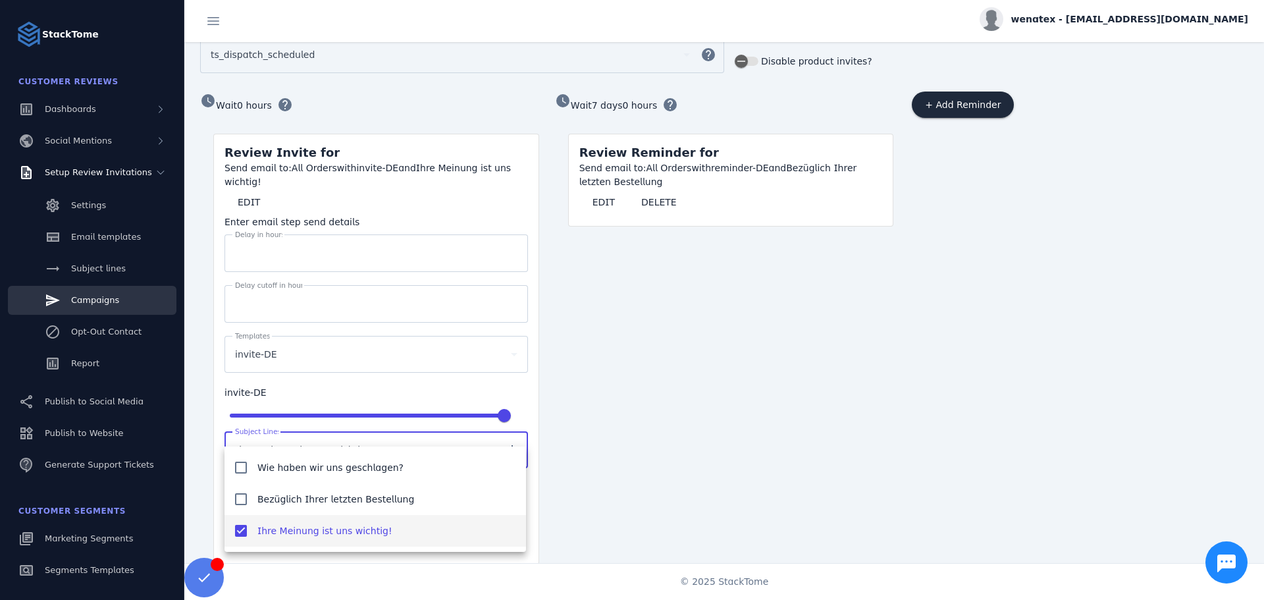
click at [580, 506] on div at bounding box center [632, 300] width 1264 height 600
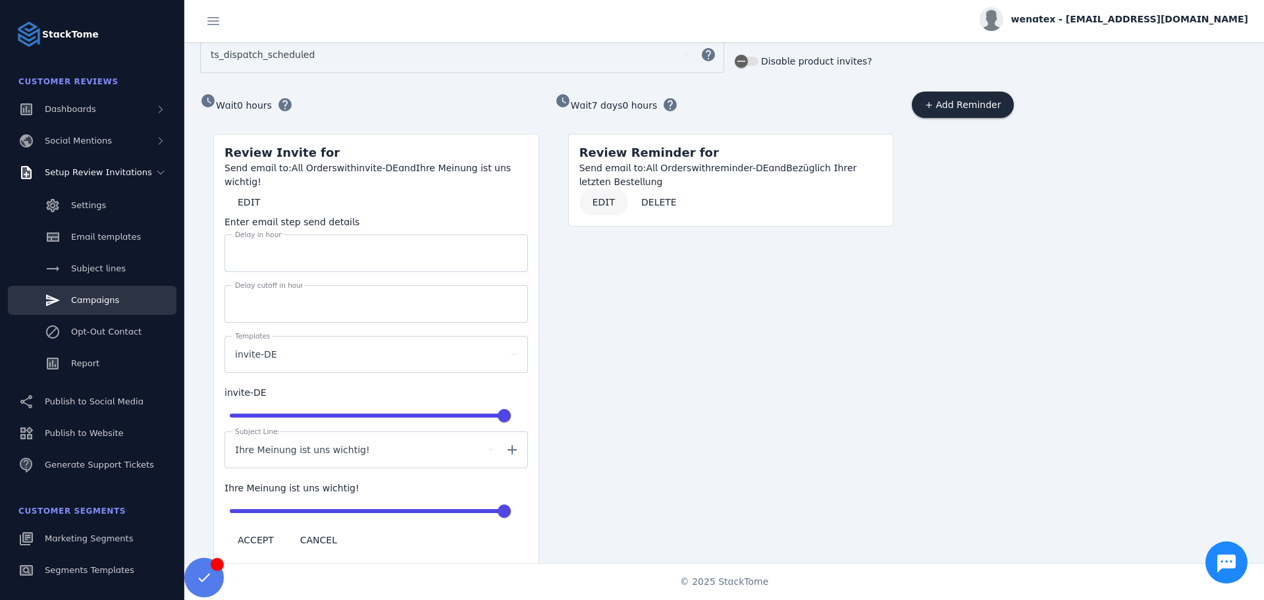
click at [600, 200] on span "EDIT" at bounding box center [604, 202] width 22 height 9
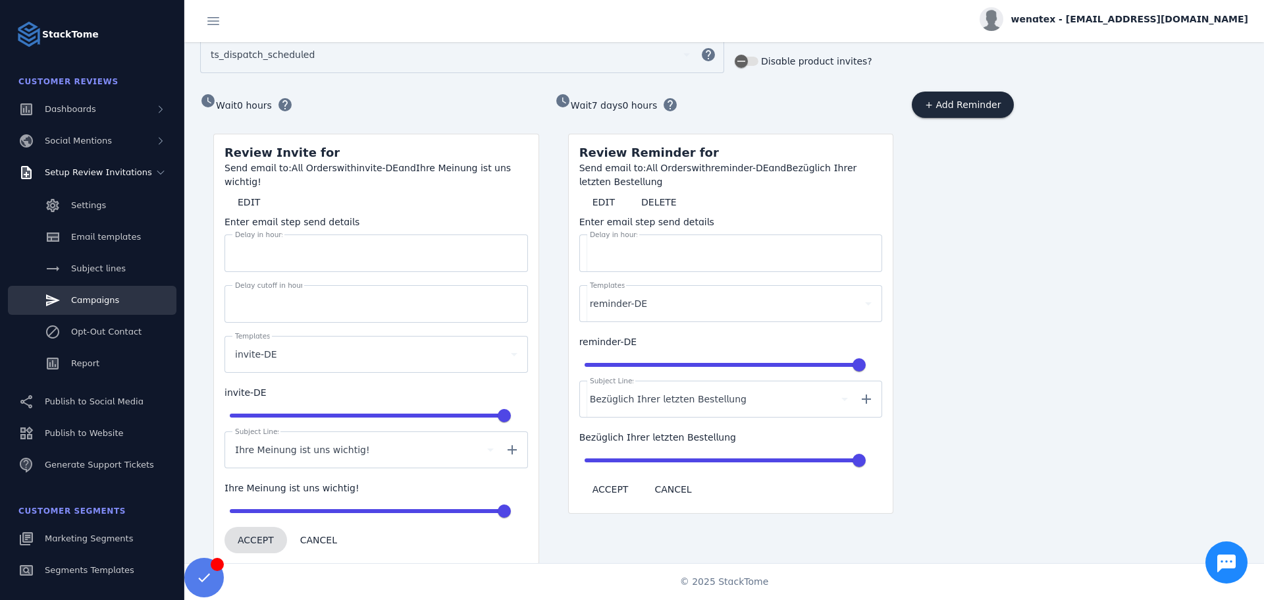
click at [257, 535] on span "ACCEPT" at bounding box center [256, 539] width 36 height 9
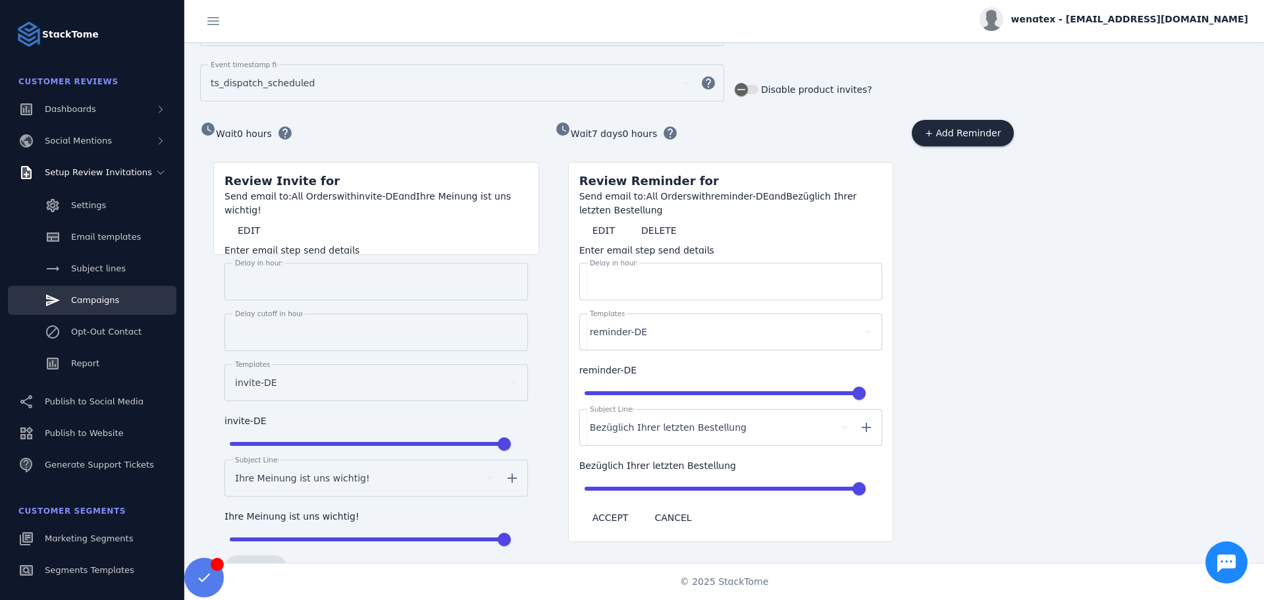
scroll to position [381, 0]
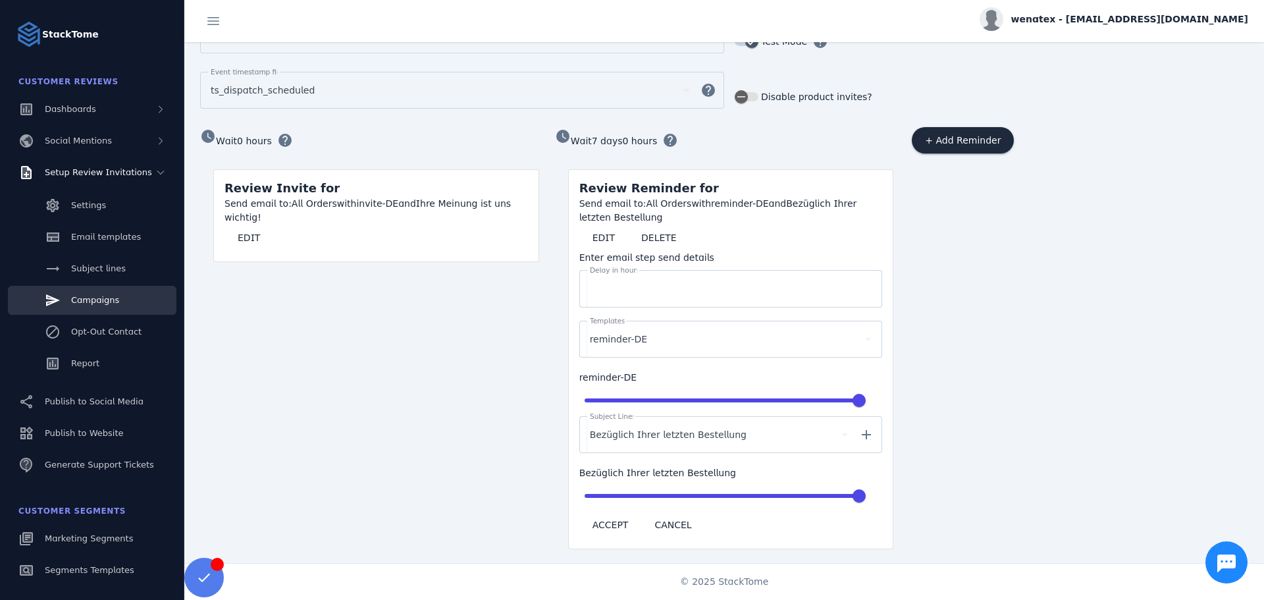
click at [675, 418] on div "Bezüglich Ihrer letzten Bestellung" at bounding box center [719, 434] width 259 height 37
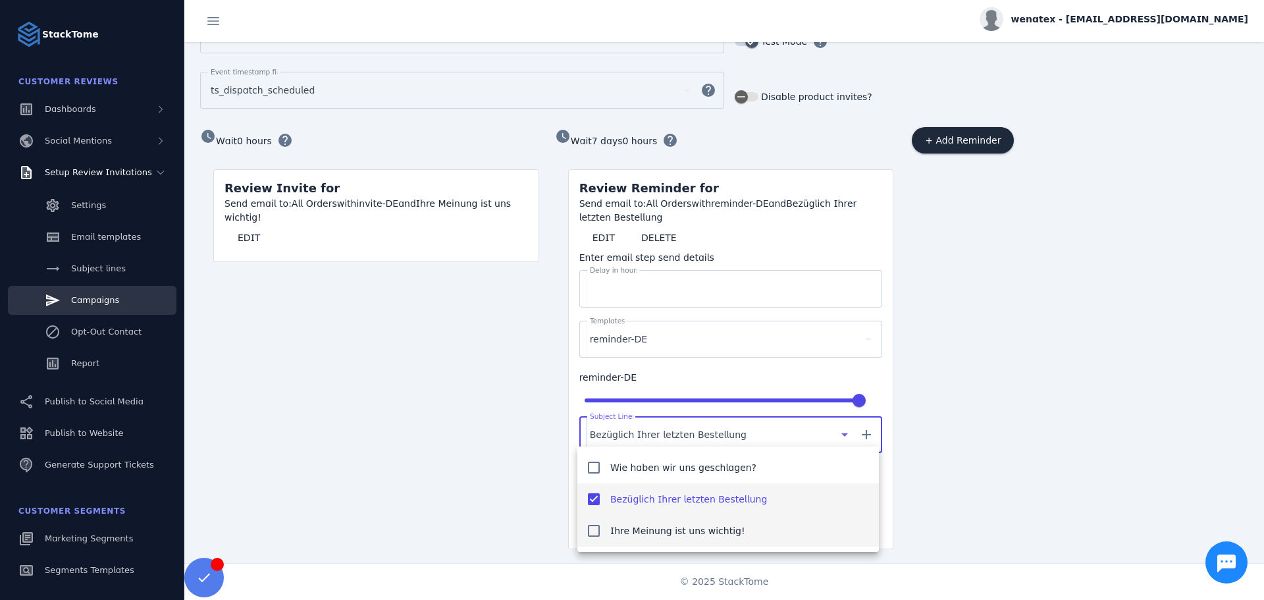
click at [594, 535] on mat-pseudo-checkbox at bounding box center [594, 531] width 12 height 12
click at [594, 494] on mat-pseudo-checkbox at bounding box center [594, 499] width 12 height 12
type input "***"
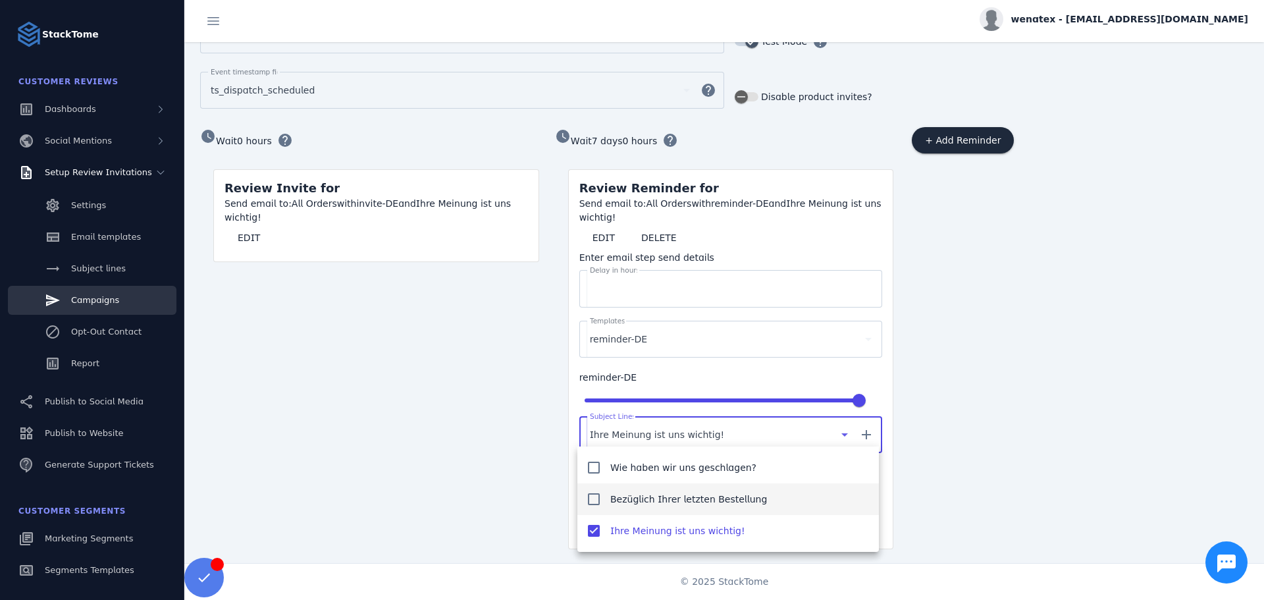
click at [986, 455] on div at bounding box center [632, 300] width 1264 height 600
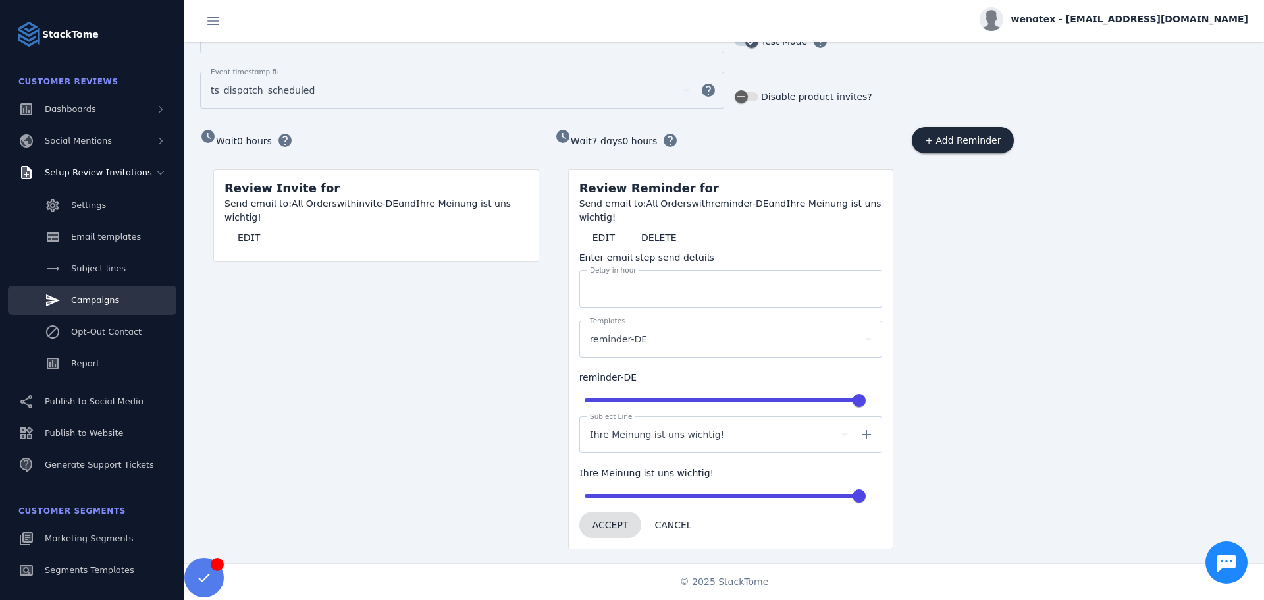
click at [593, 520] on span "ACCEPT" at bounding box center [611, 524] width 36 height 9
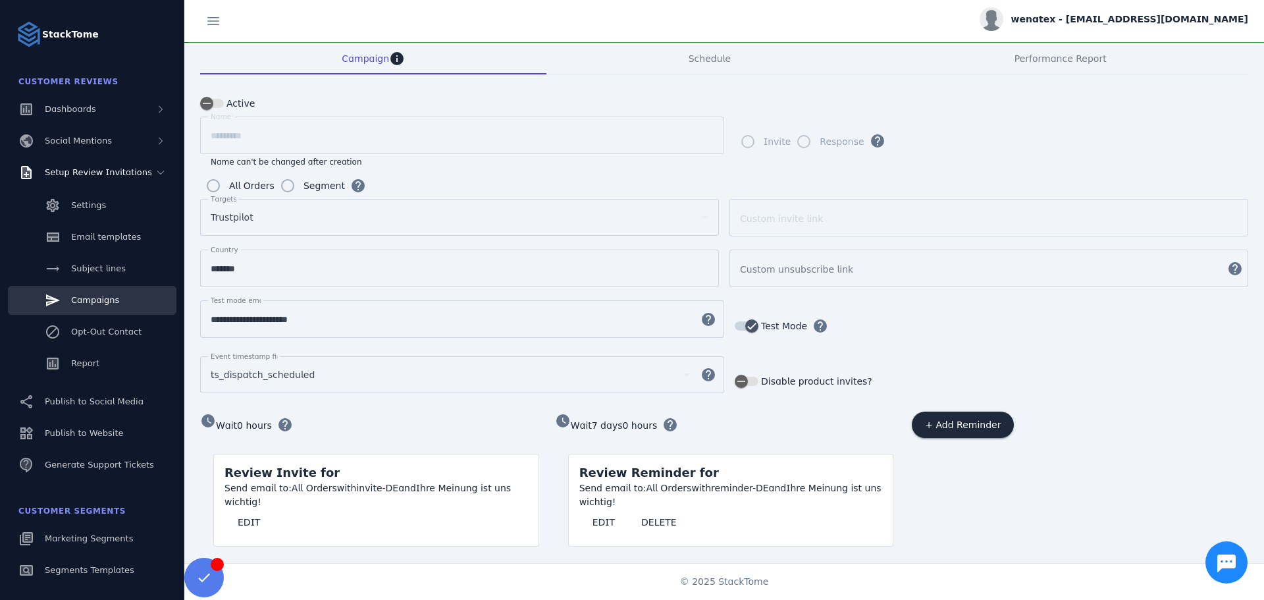
scroll to position [0, 0]
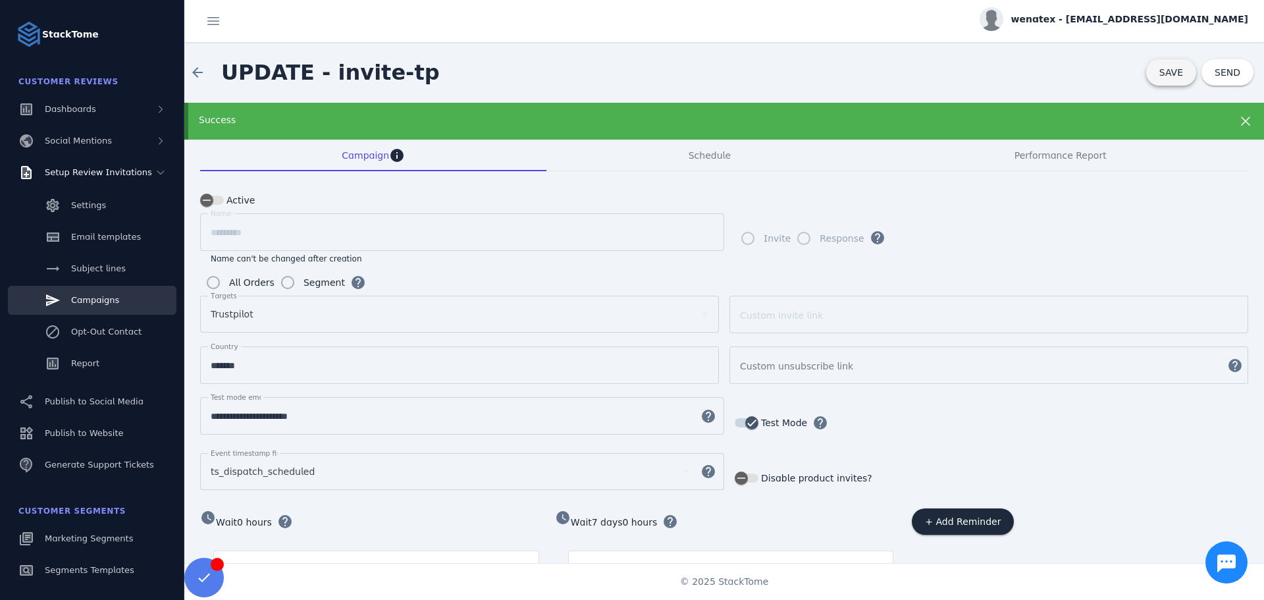
click at [1164, 78] on span "SAVE" at bounding box center [1171, 72] width 24 height 11
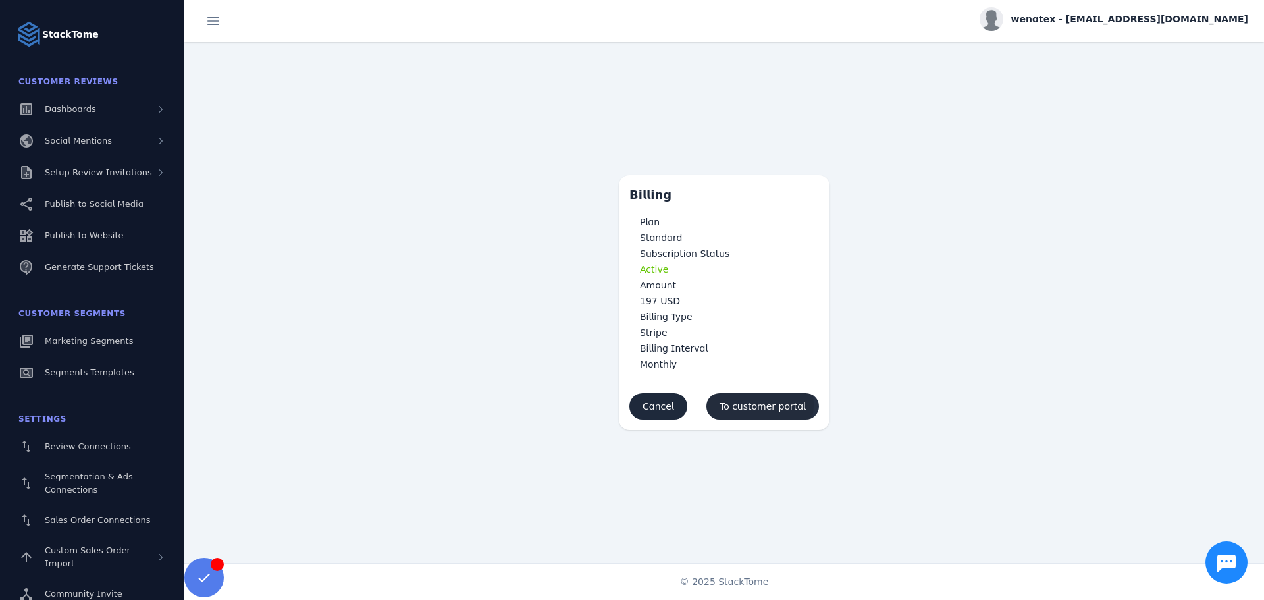
click at [760, 404] on span "To customer portal" at bounding box center [763, 406] width 86 height 9
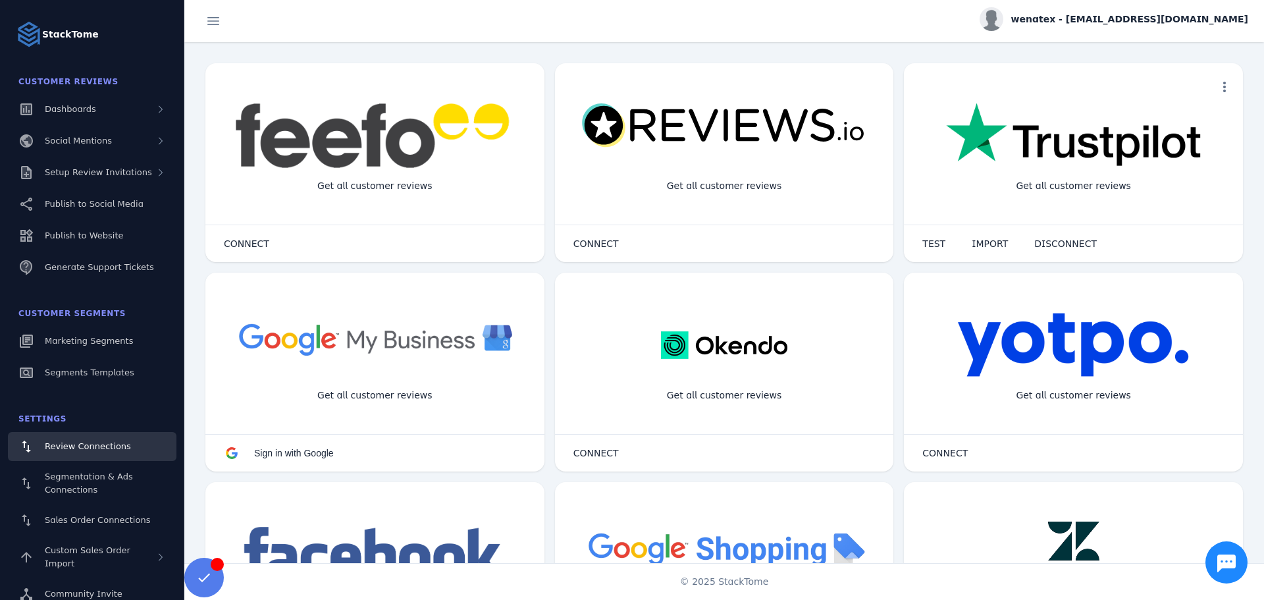
click at [1186, 16] on span "wenatex - [EMAIL_ADDRESS][DOMAIN_NAME]" at bounding box center [1129, 20] width 237 height 14
click at [1199, 86] on span "Billing" at bounding box center [1202, 84] width 28 height 16
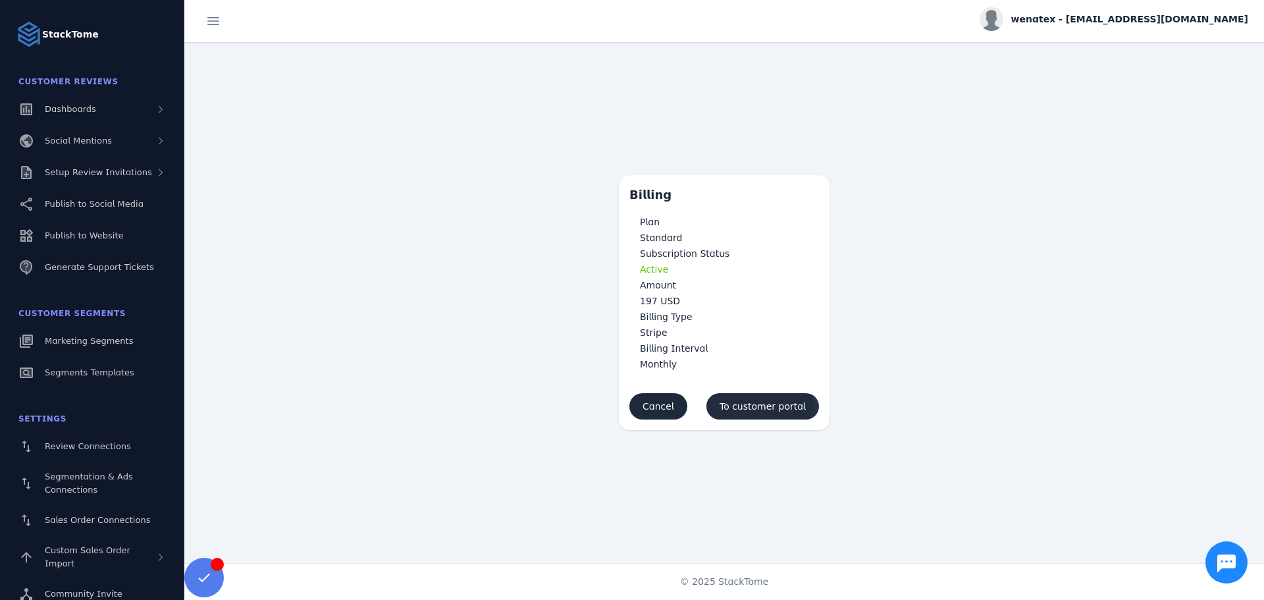
click at [762, 406] on span "To customer portal" at bounding box center [763, 406] width 86 height 9
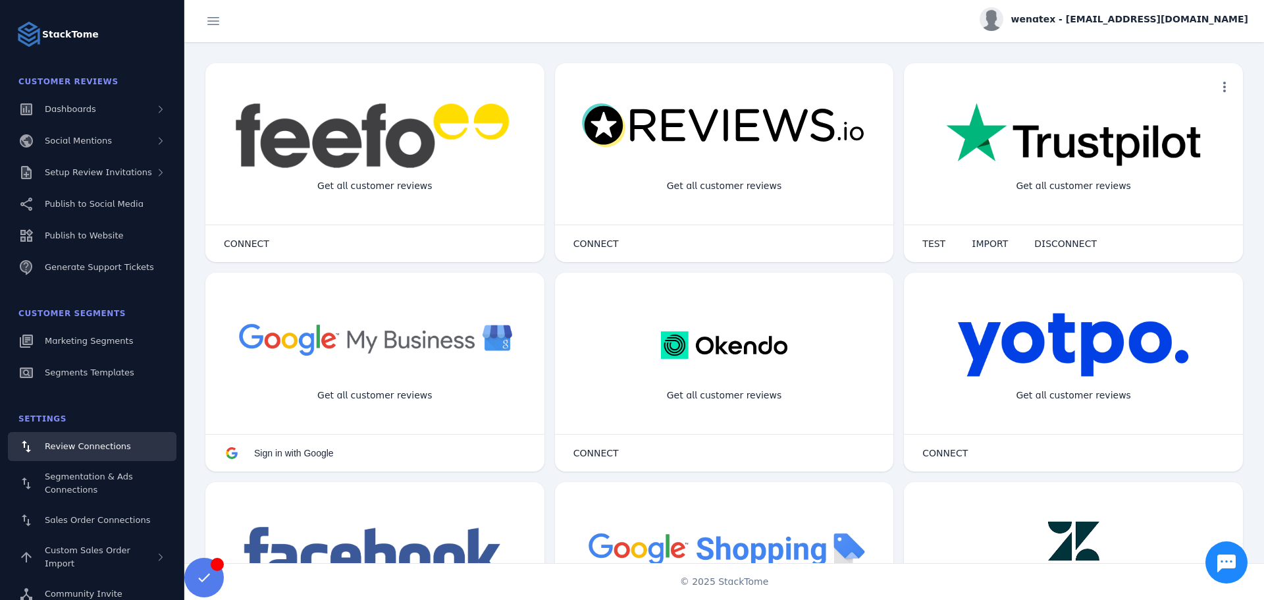
click at [1146, 20] on span "wenatex - [EMAIL_ADDRESS][DOMAIN_NAME]" at bounding box center [1129, 20] width 237 height 14
click at [1209, 55] on span "My Profile" at bounding box center [1210, 53] width 45 height 16
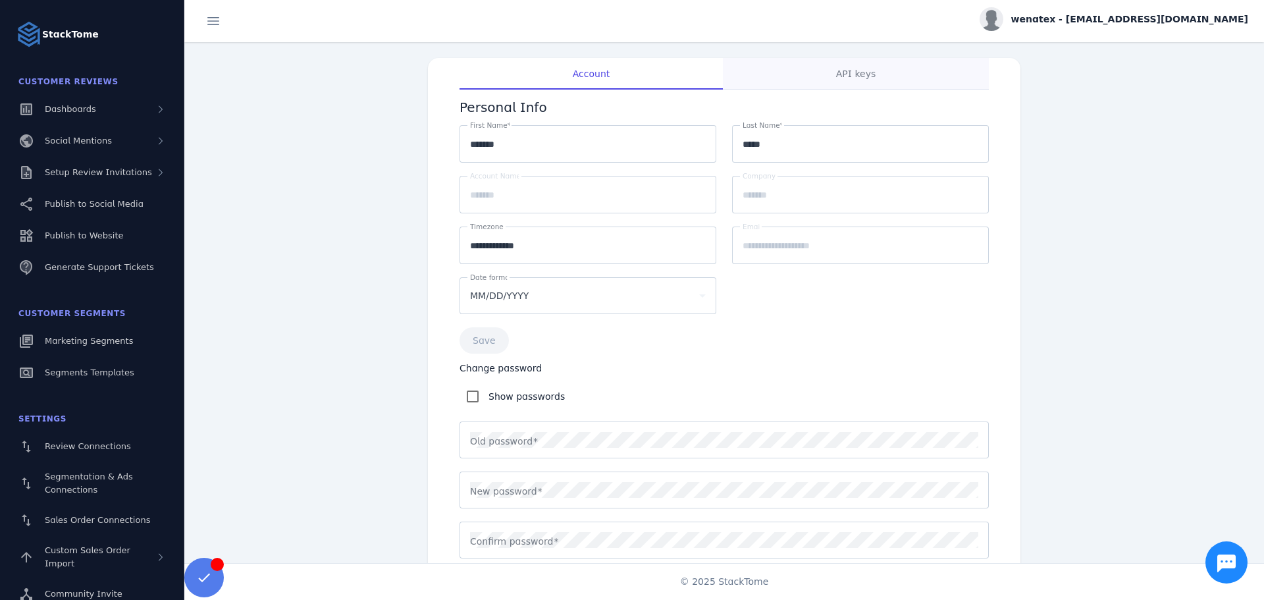
click at [842, 66] on span "API keys" at bounding box center [856, 74] width 40 height 32
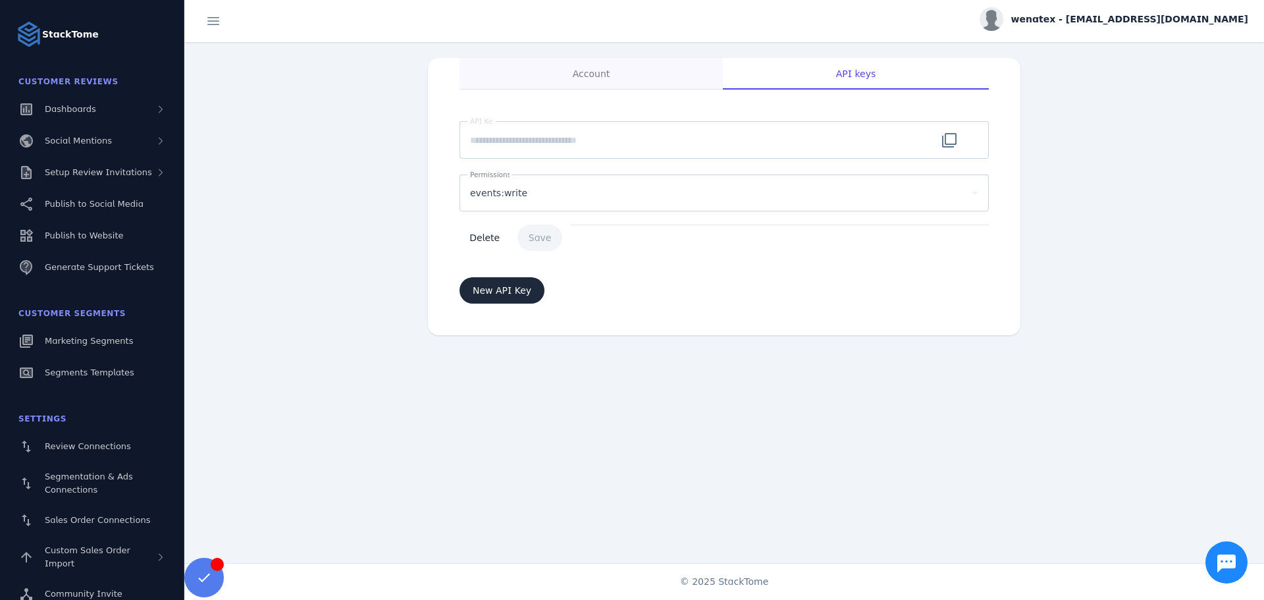
click at [608, 72] on span "Account" at bounding box center [592, 73] width 38 height 9
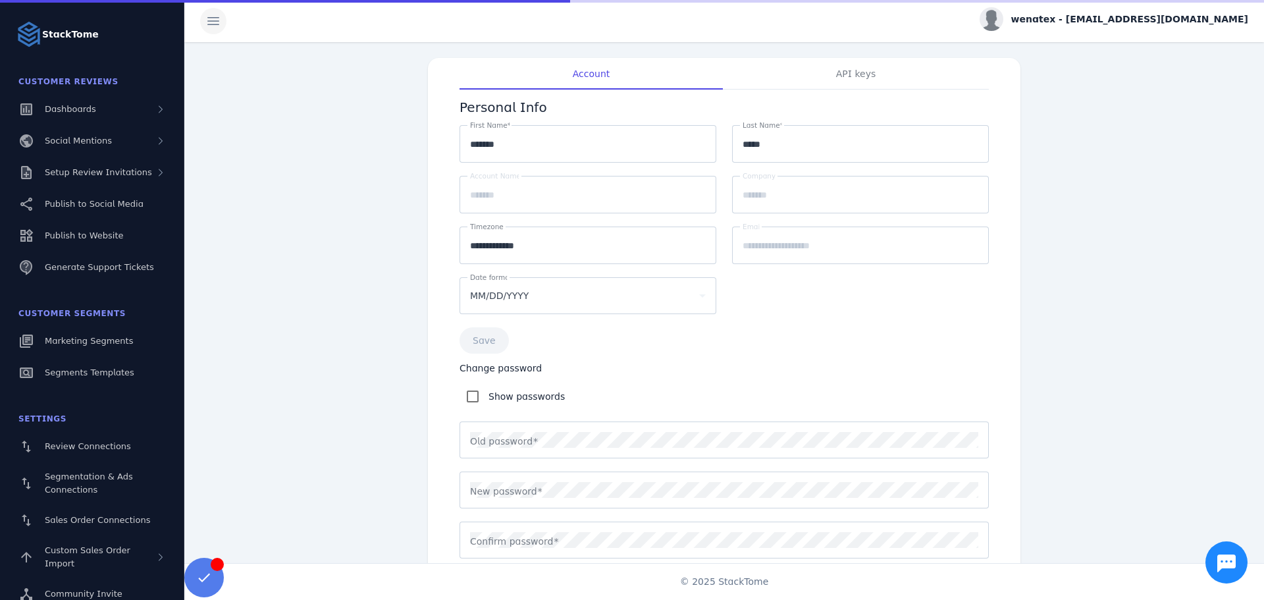
click at [223, 17] on span at bounding box center [214, 21] width 32 height 32
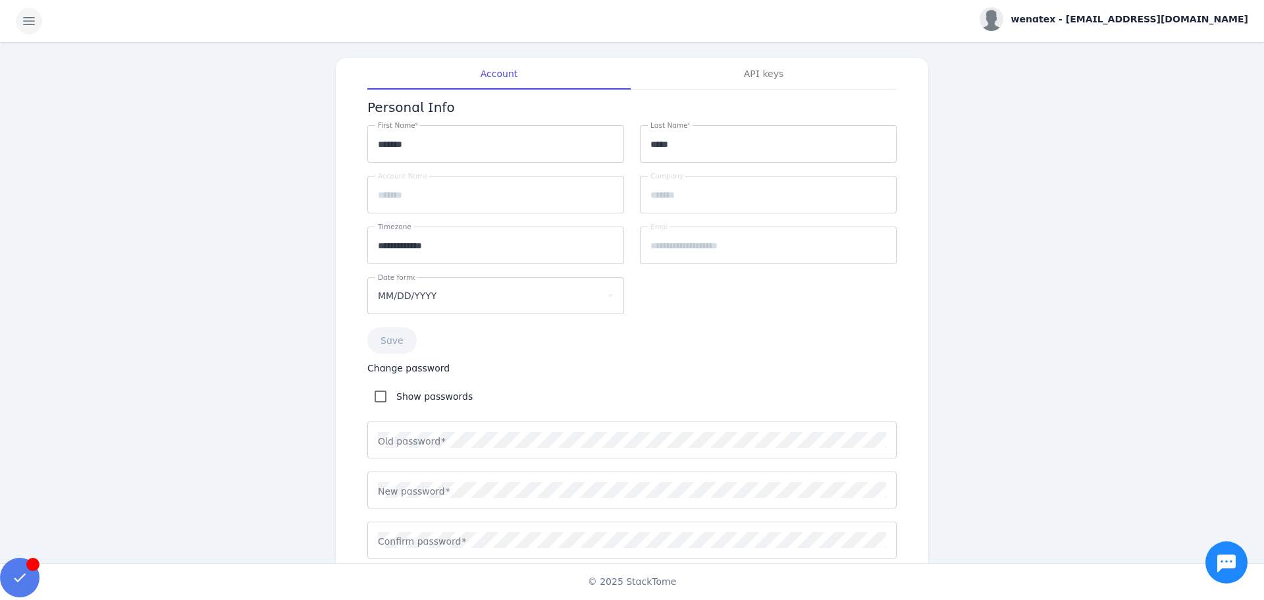
click at [32, 16] on span at bounding box center [29, 21] width 32 height 32
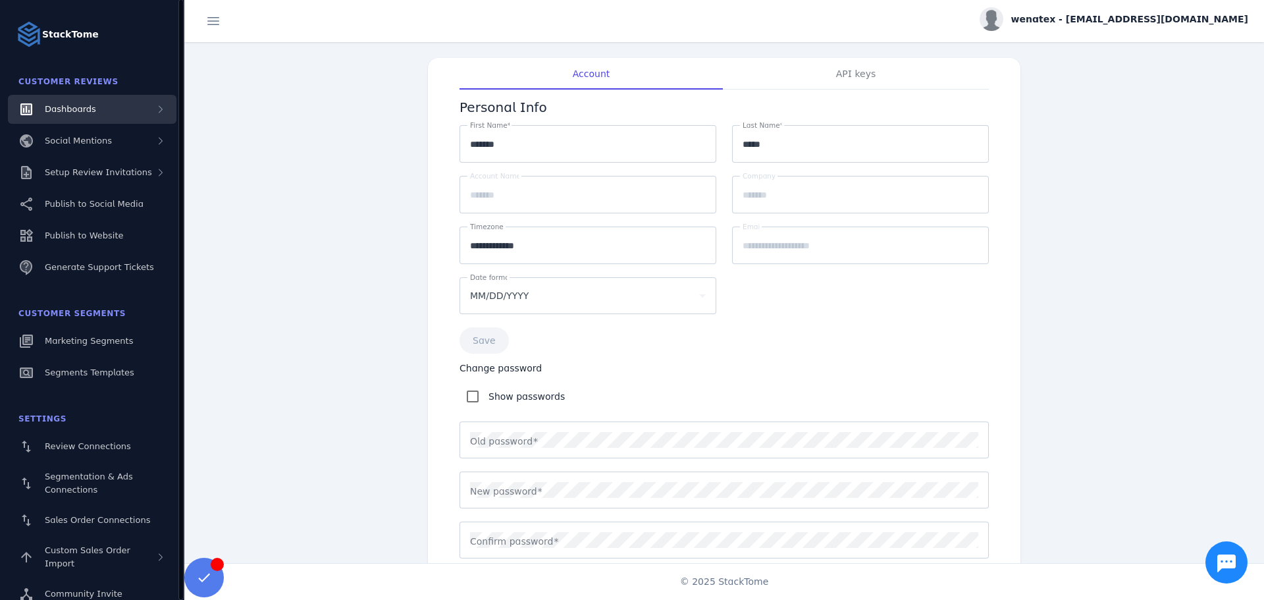
click at [72, 109] on span "Dashboards" at bounding box center [70, 109] width 51 height 10
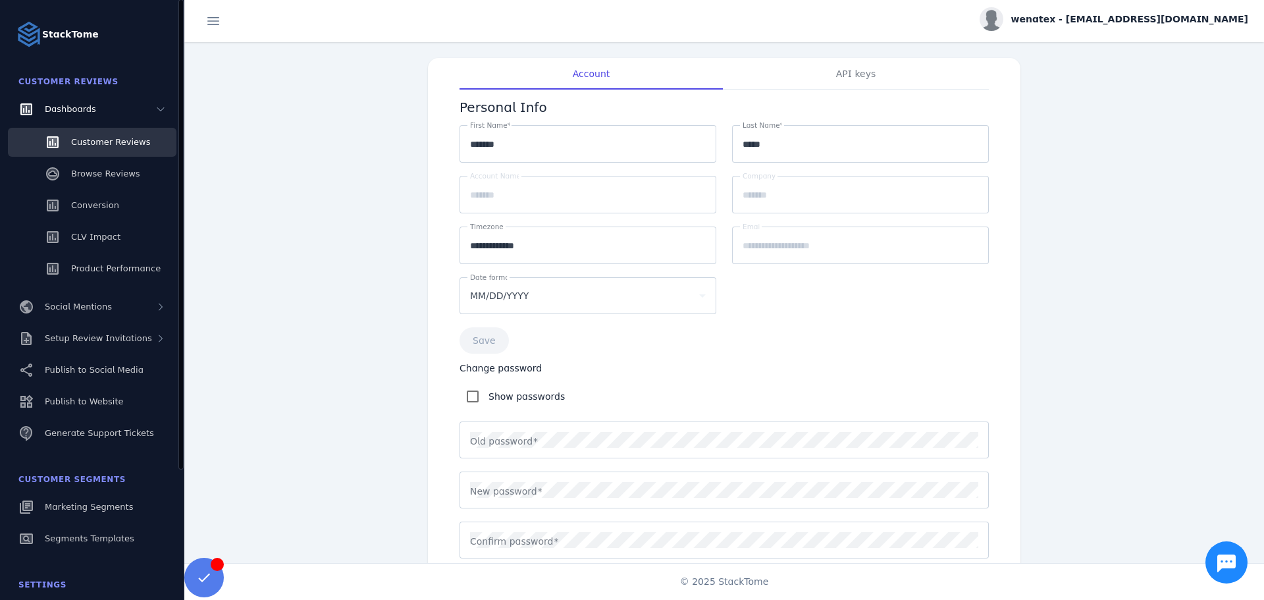
click at [72, 134] on link "Customer Reviews" at bounding box center [92, 142] width 169 height 29
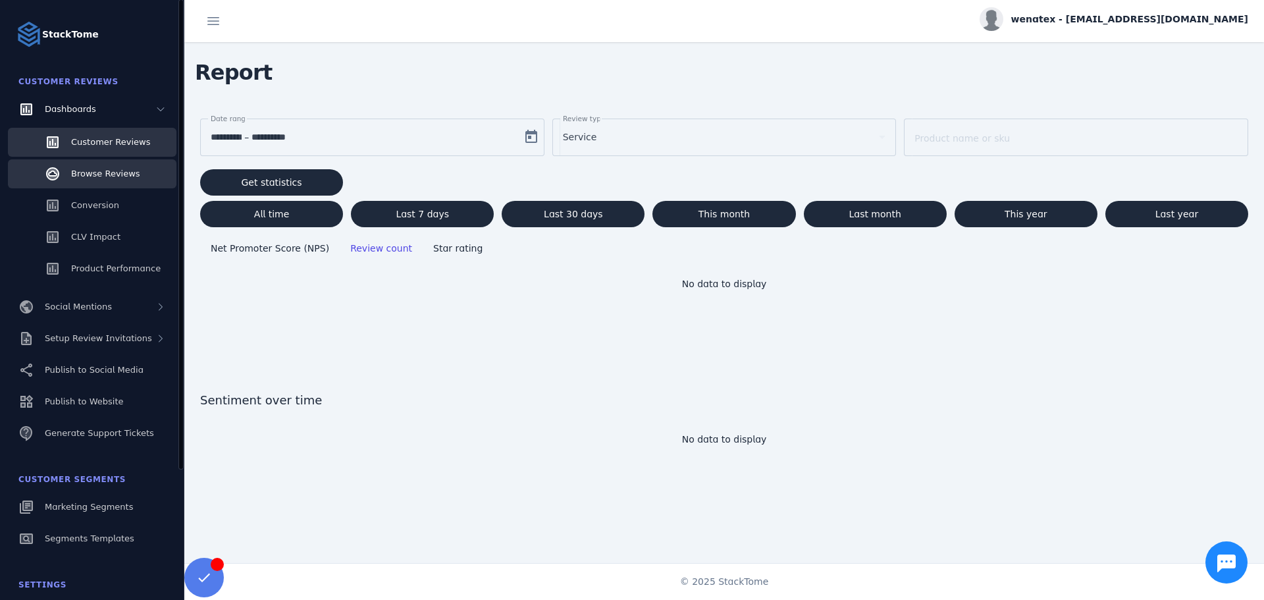
click at [99, 176] on span "Browse Reviews" at bounding box center [105, 174] width 69 height 10
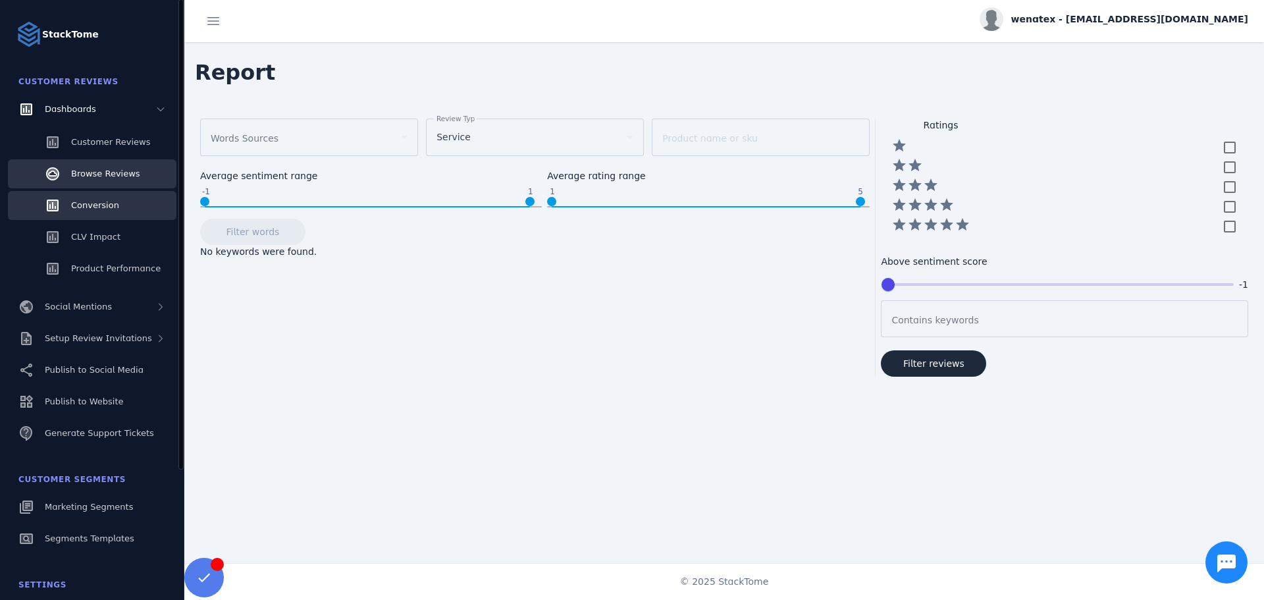
click at [90, 203] on span "Conversion" at bounding box center [95, 205] width 48 height 10
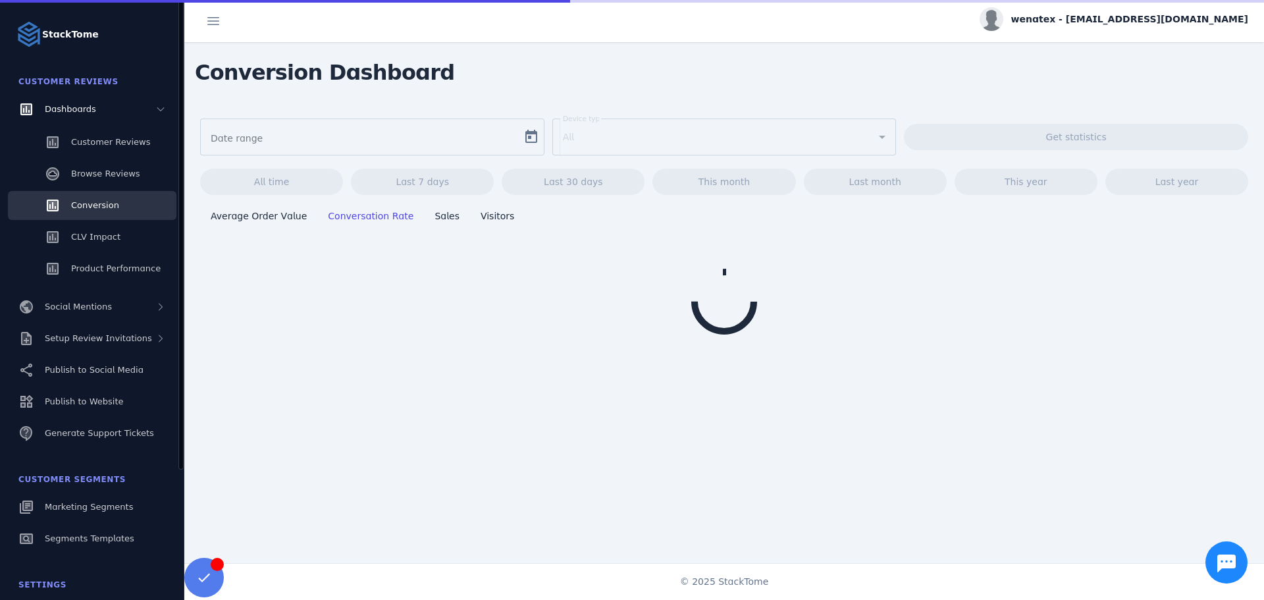
type input "**********"
